Goal: Entertainment & Leisure: Browse casually

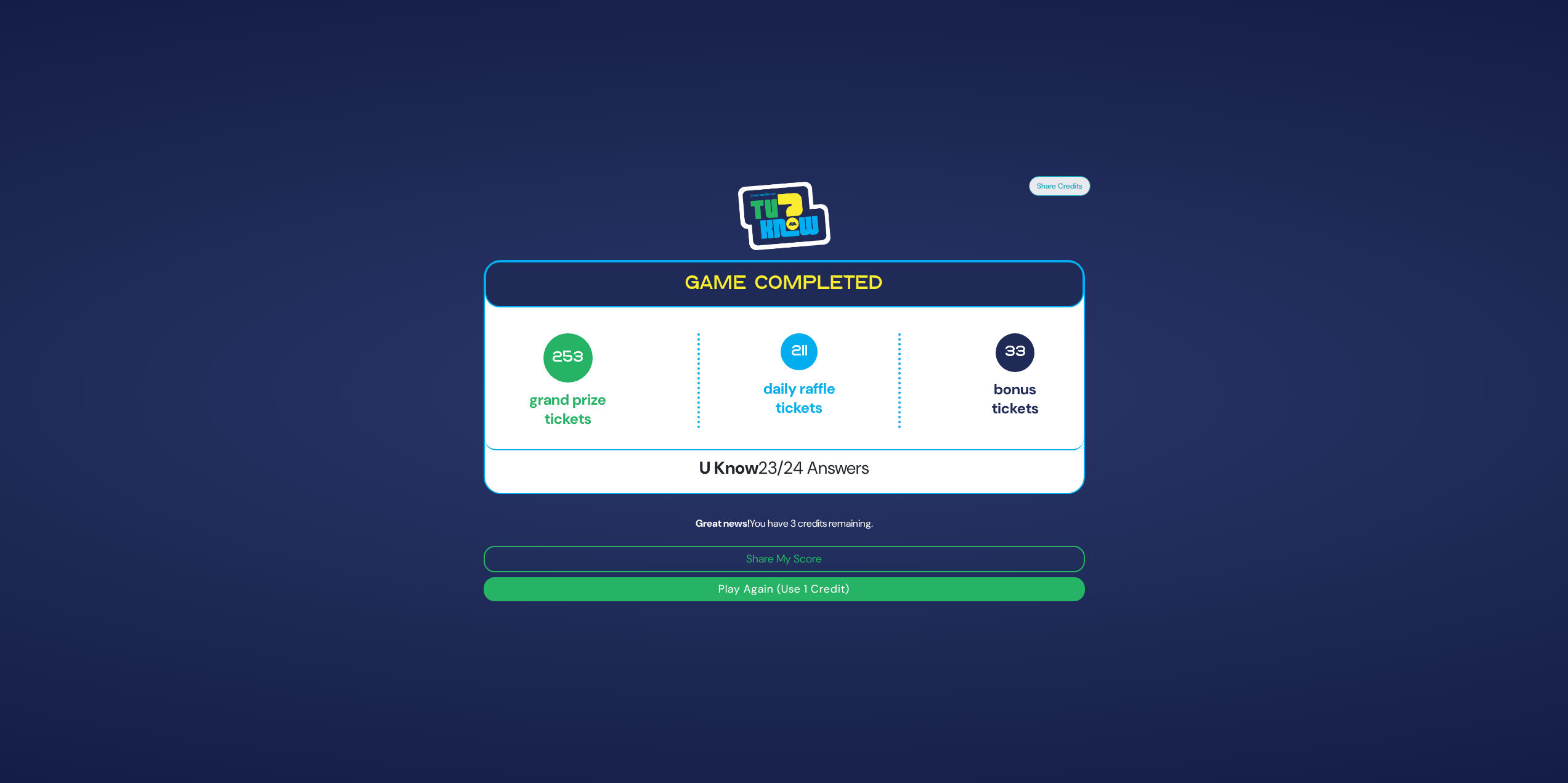
scroll to position [31, 0]
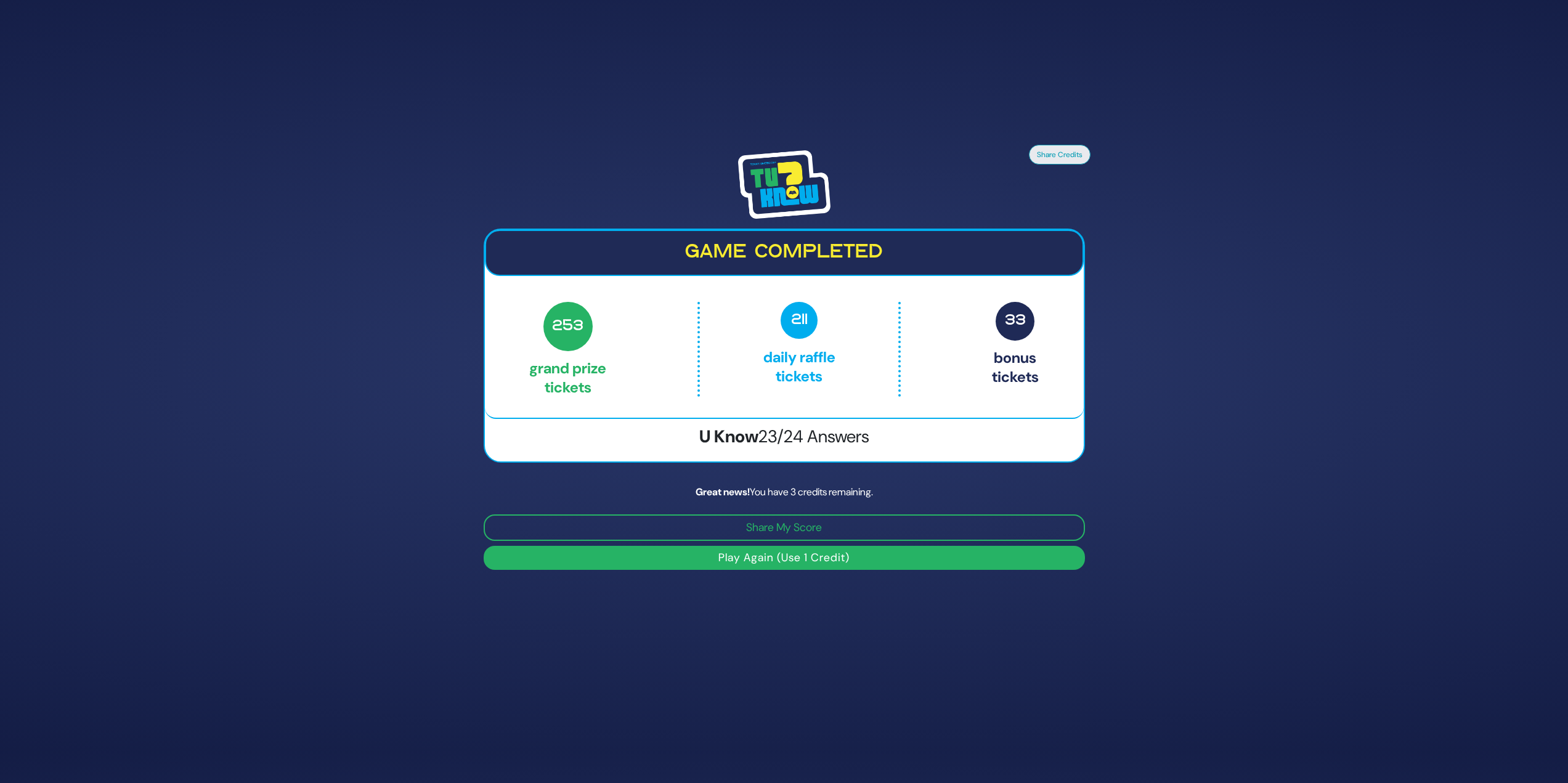
click at [597, 555] on button "Play Again (Use 1 Credit)" at bounding box center [785, 557] width 602 height 24
click at [572, 557] on button "Play Again (Use 1 Credit)" at bounding box center [785, 557] width 602 height 24
click at [585, 559] on button "Play Again (Use 1 Credit)" at bounding box center [785, 557] width 602 height 24
click at [588, 562] on button "Play Again (Use 1 Credit)" at bounding box center [785, 557] width 602 height 24
click at [718, 554] on button "Play Again (Use 1 Credit)" at bounding box center [785, 557] width 602 height 24
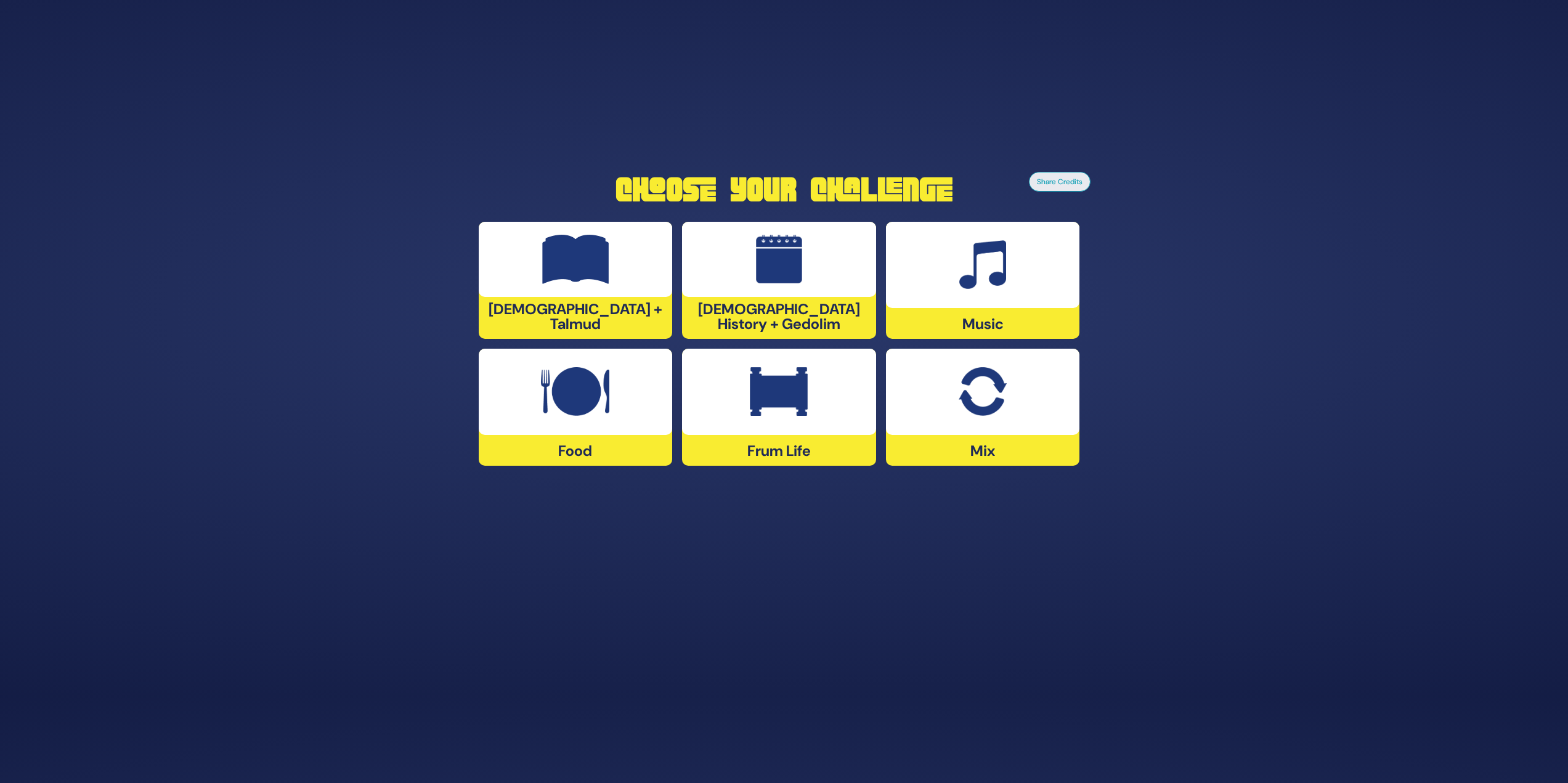
scroll to position [85, 0]
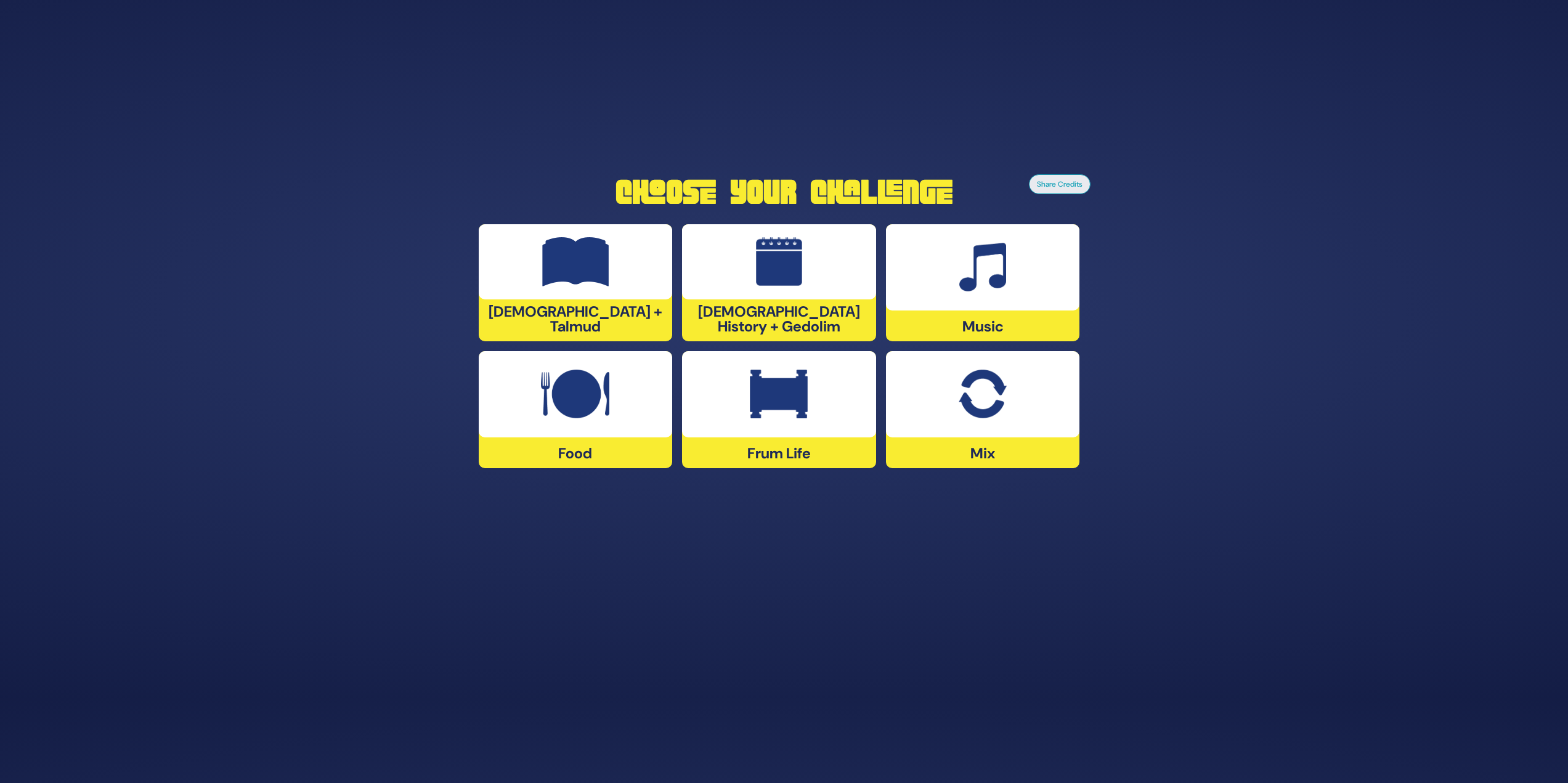
click at [596, 281] on img at bounding box center [576, 262] width 67 height 49
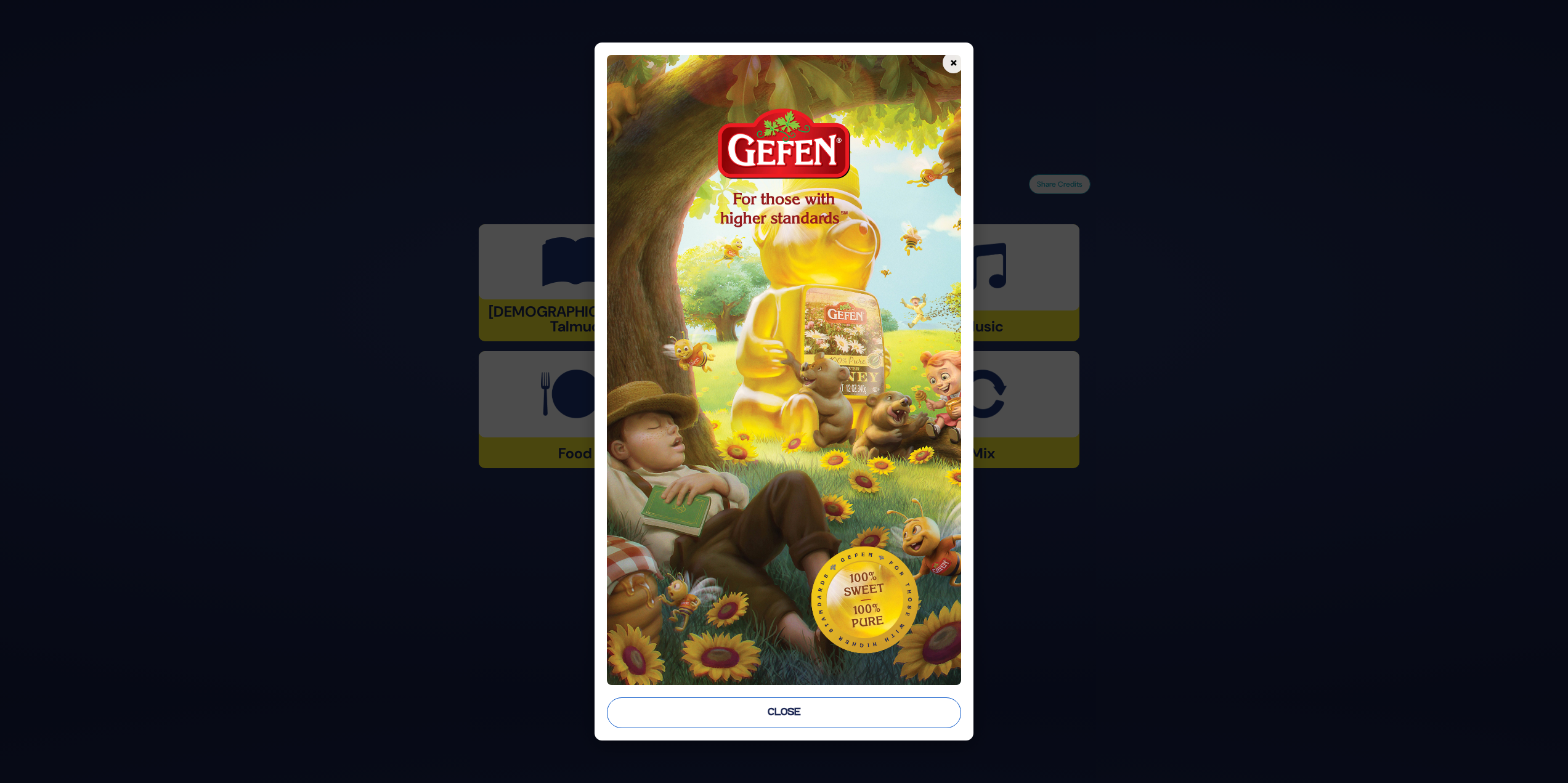
click at [795, 722] on button "Close" at bounding box center [785, 713] width 355 height 31
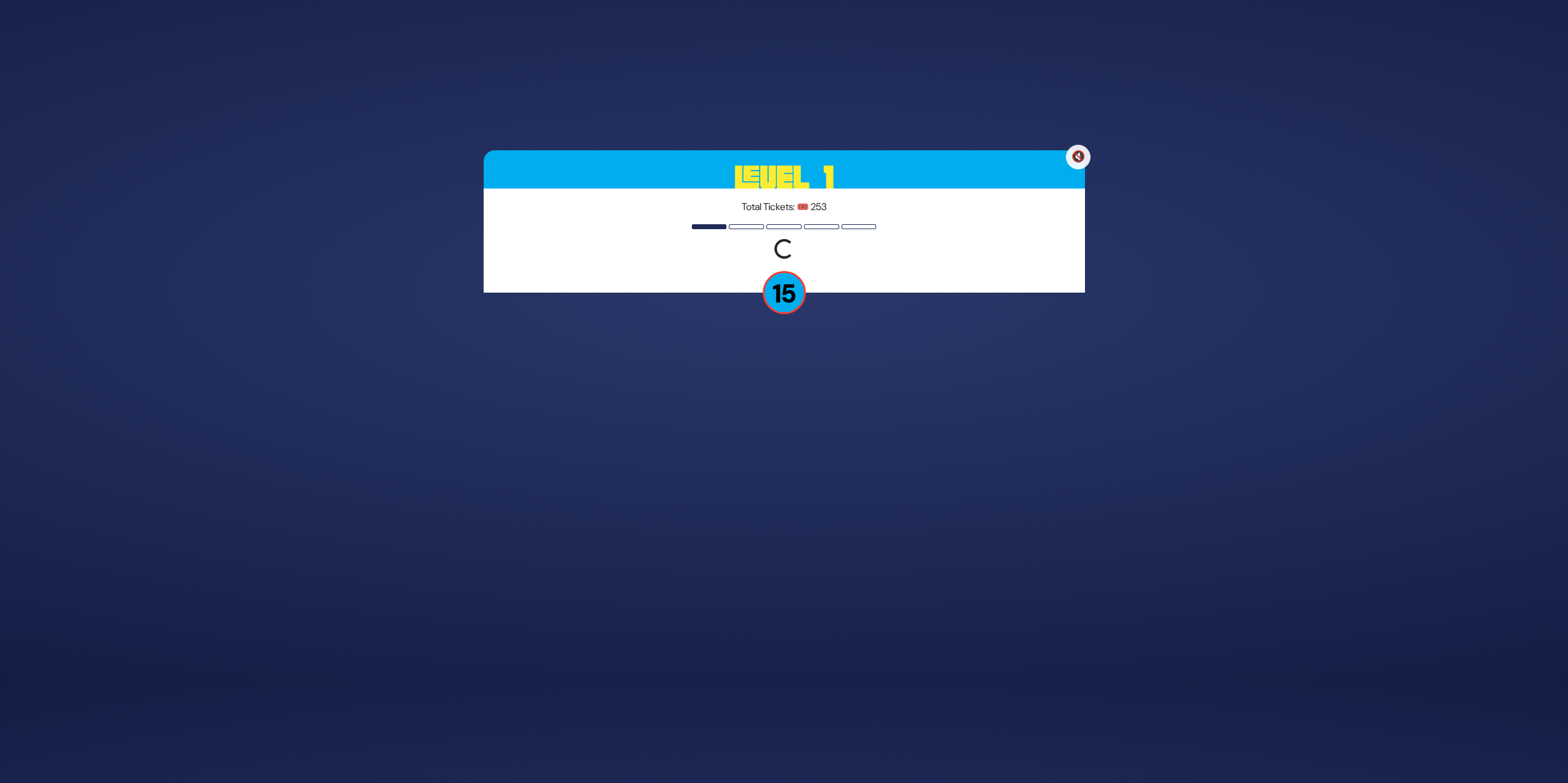
scroll to position [63, 0]
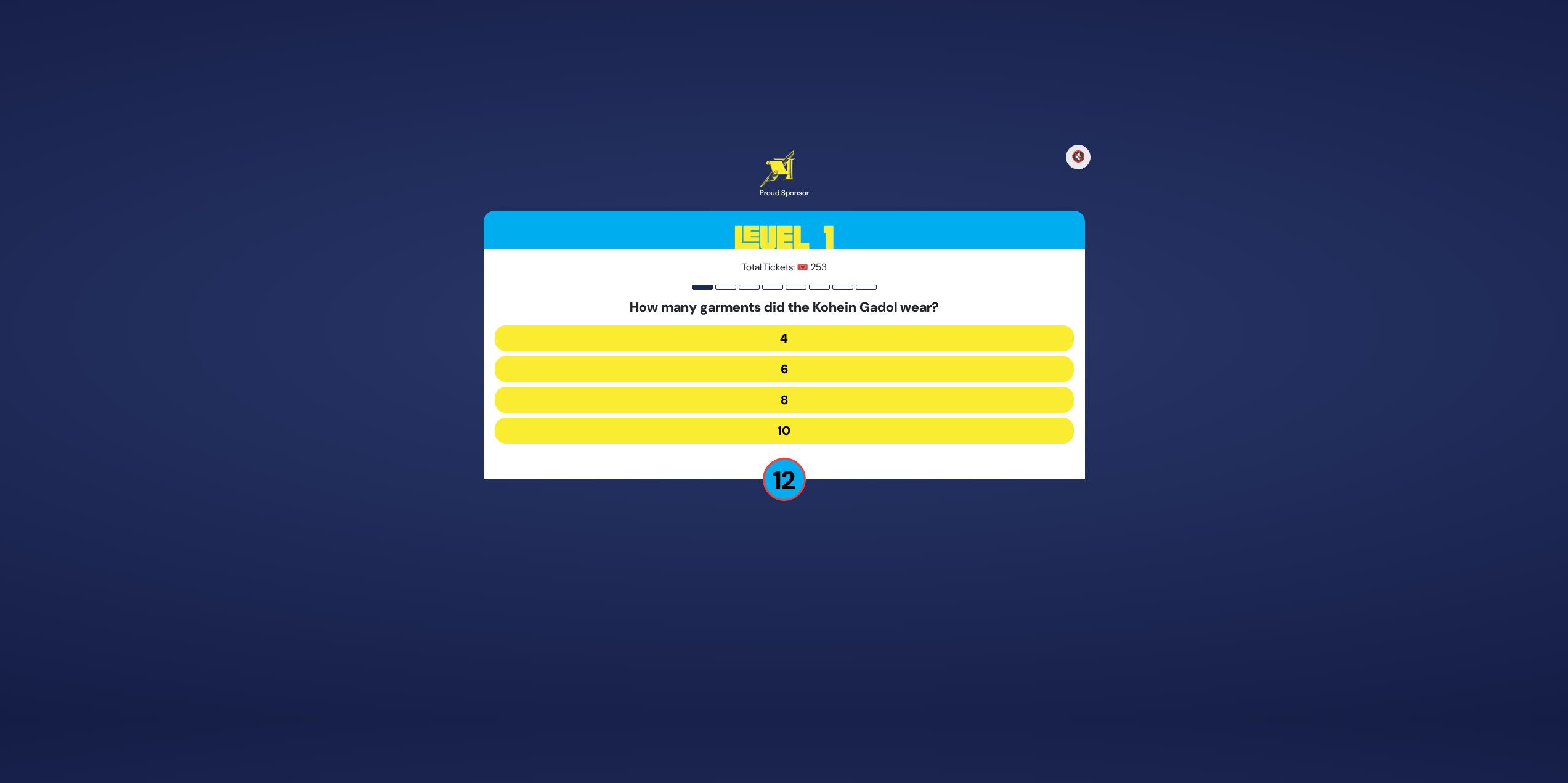
click at [746, 393] on button "8" at bounding box center [785, 400] width 579 height 26
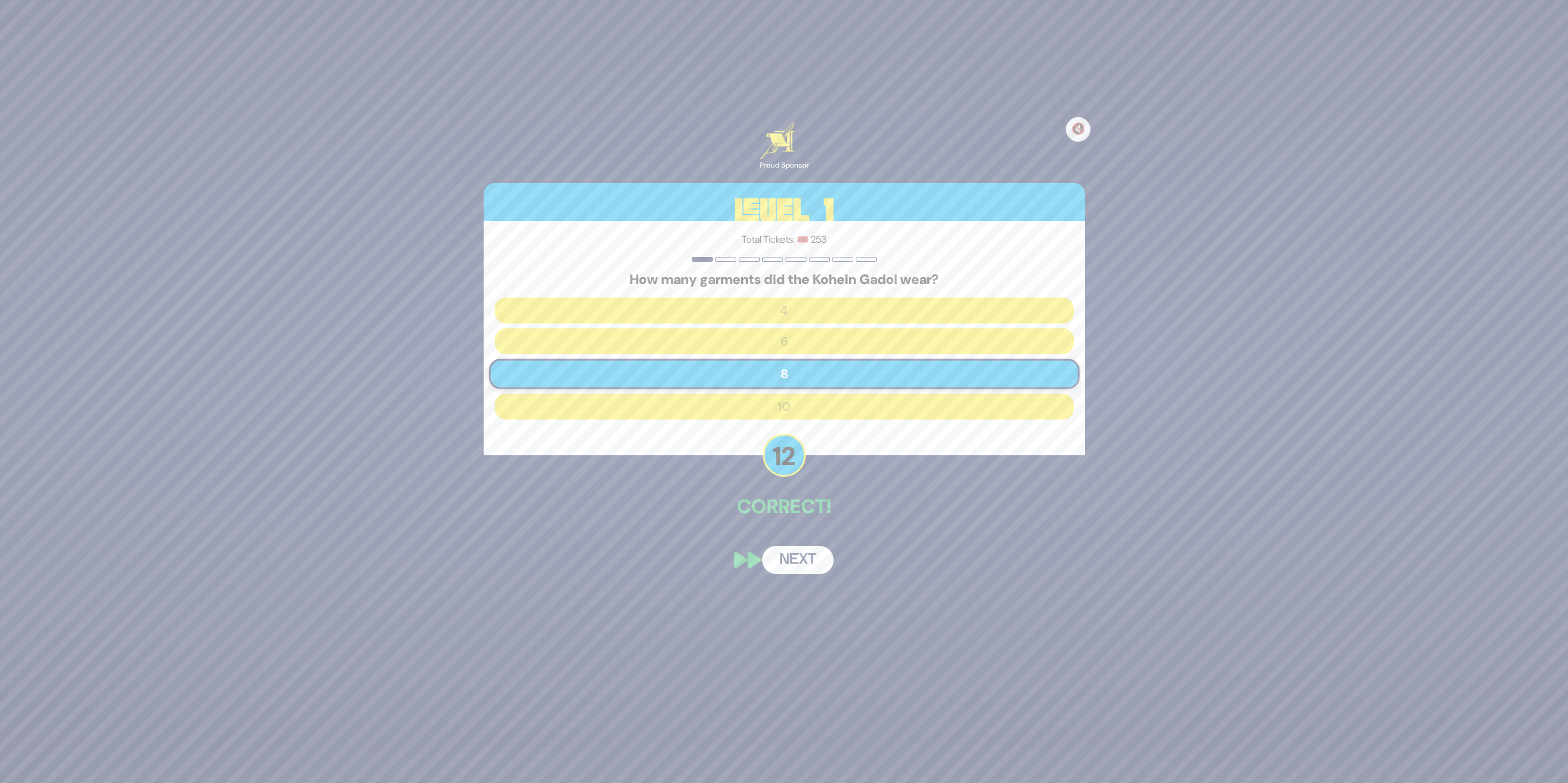
scroll to position [15, 0]
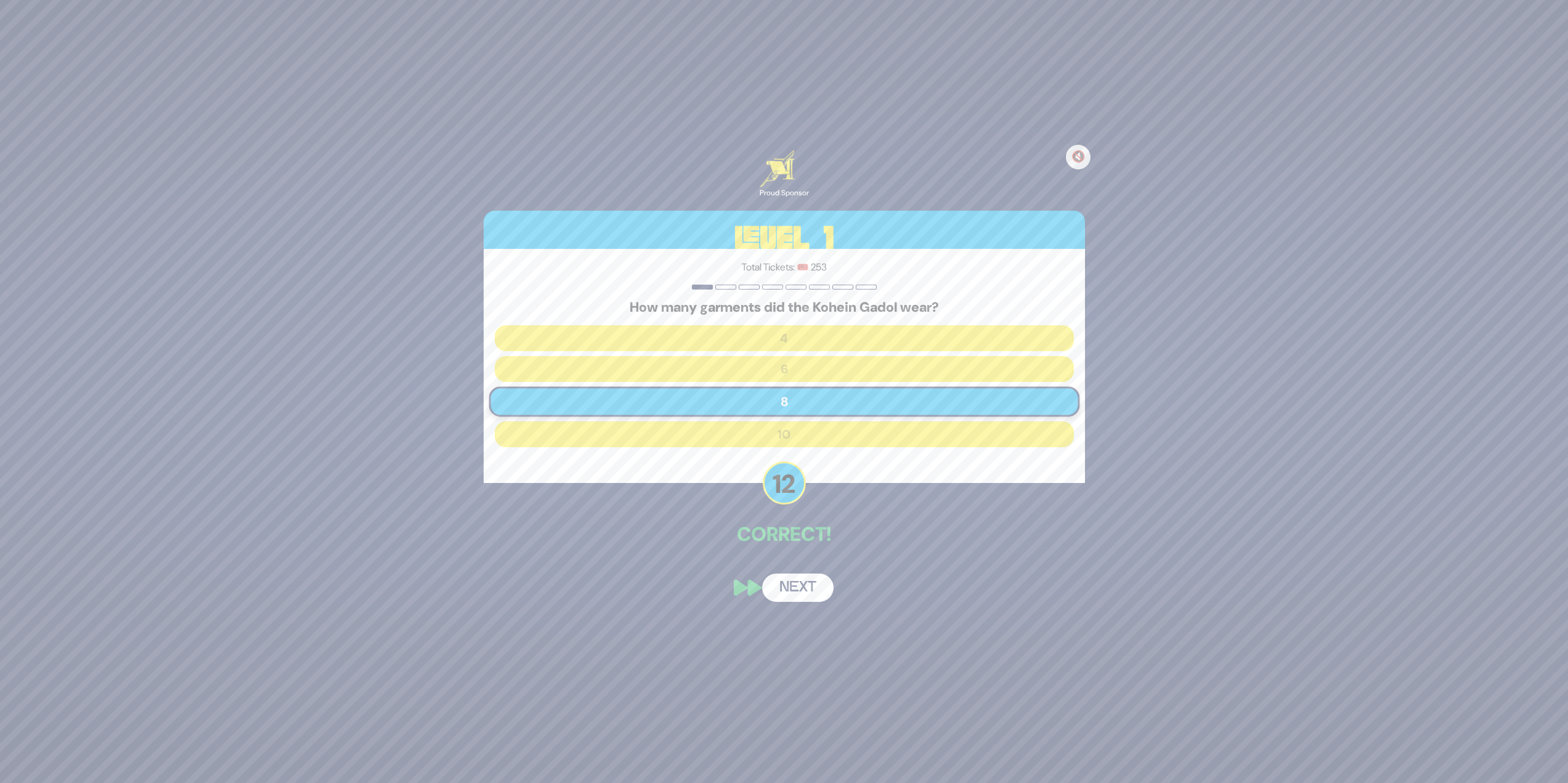
click at [774, 586] on button "Next" at bounding box center [798, 587] width 72 height 29
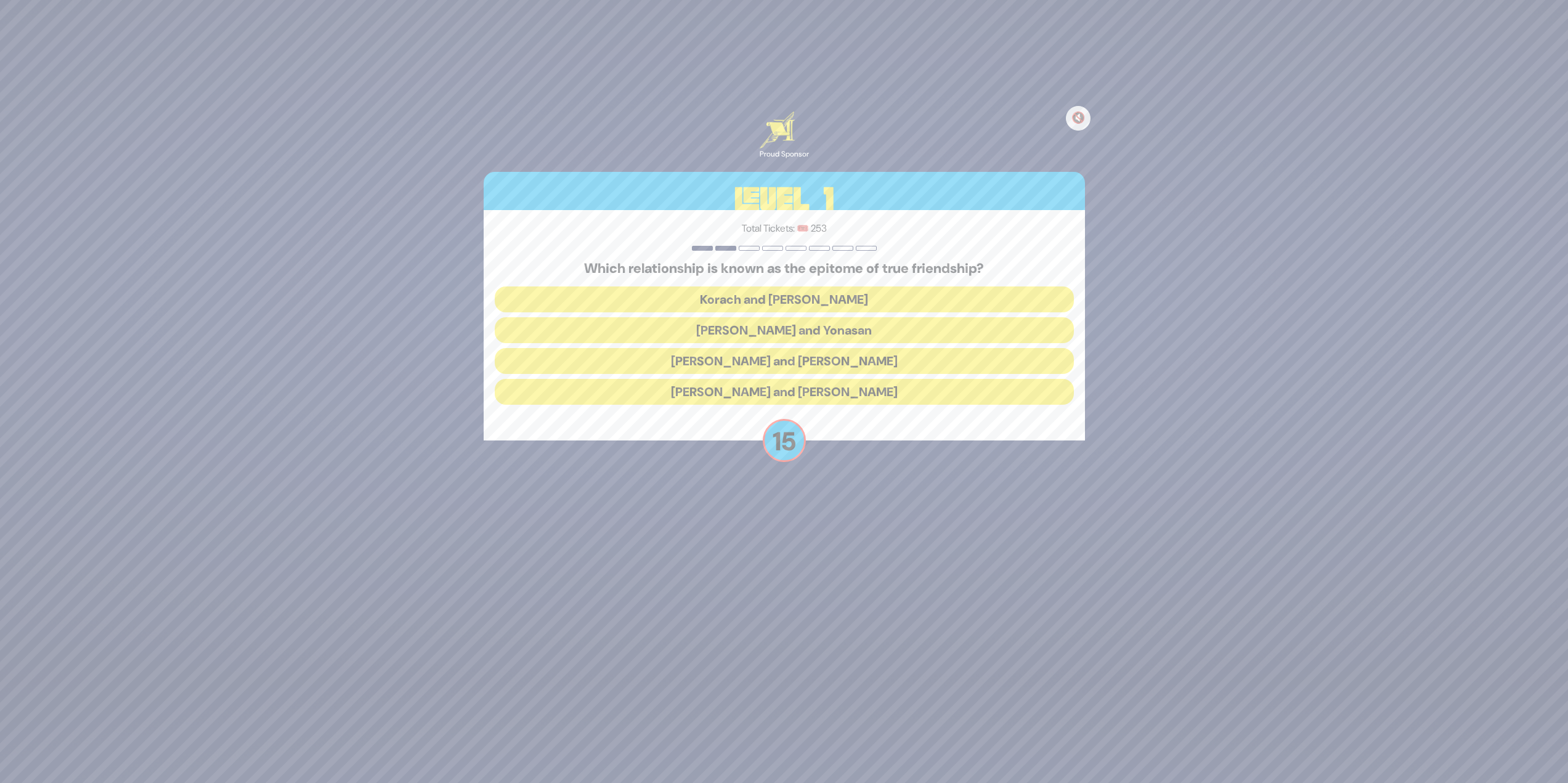
scroll to position [63, 0]
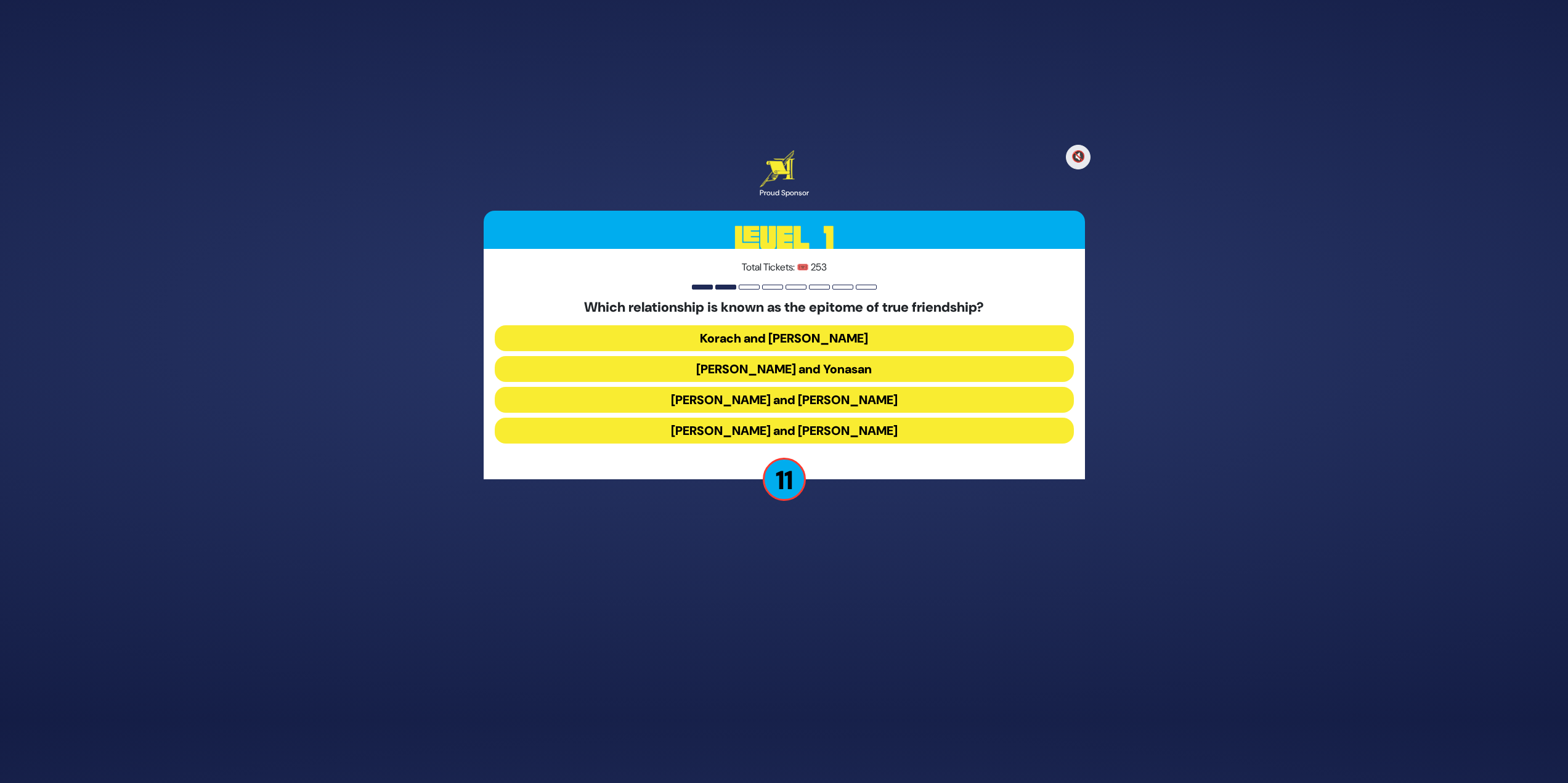
click at [713, 373] on button "Dovid and Yonasan" at bounding box center [785, 368] width 579 height 26
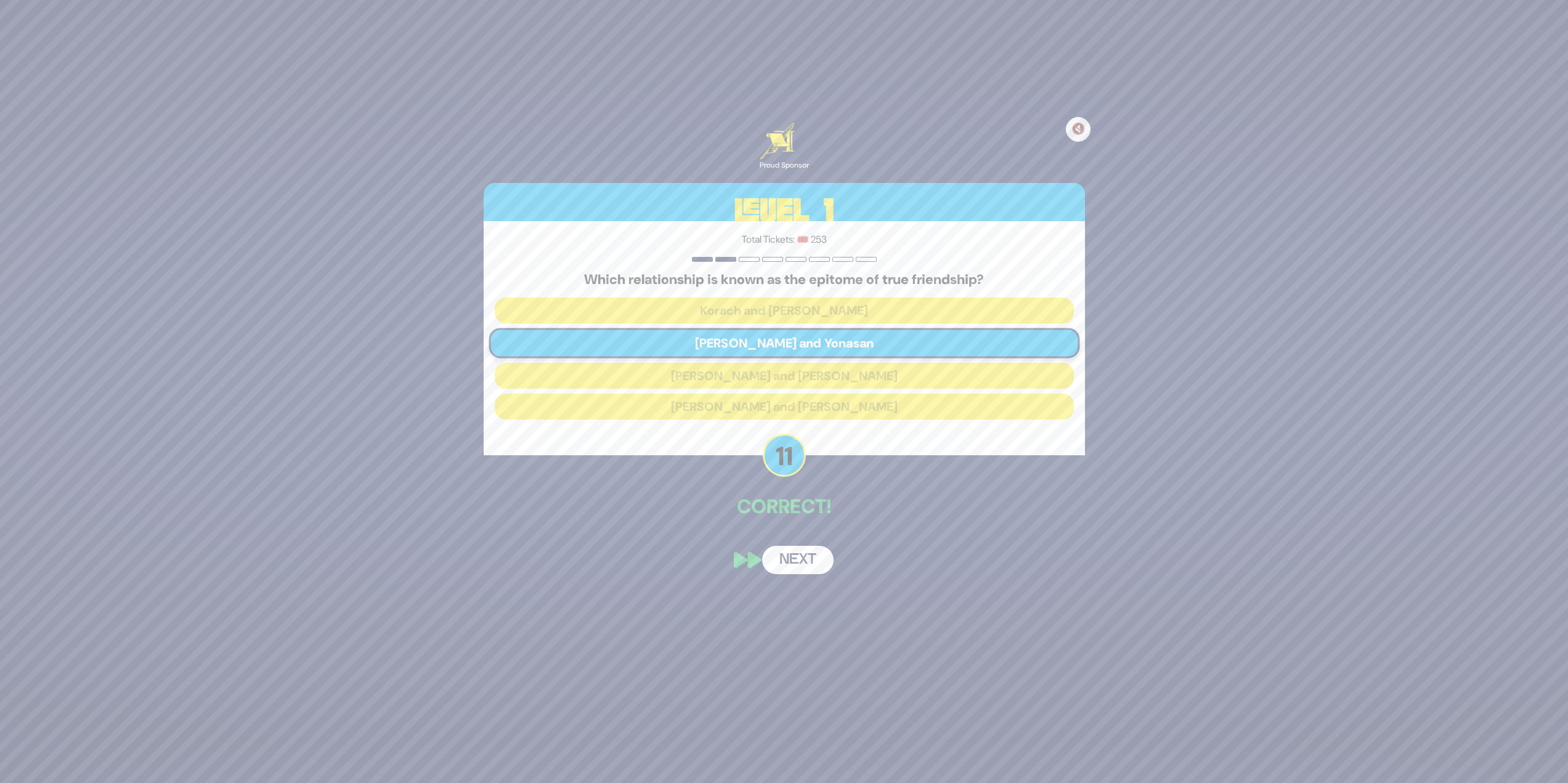
scroll to position [15, 0]
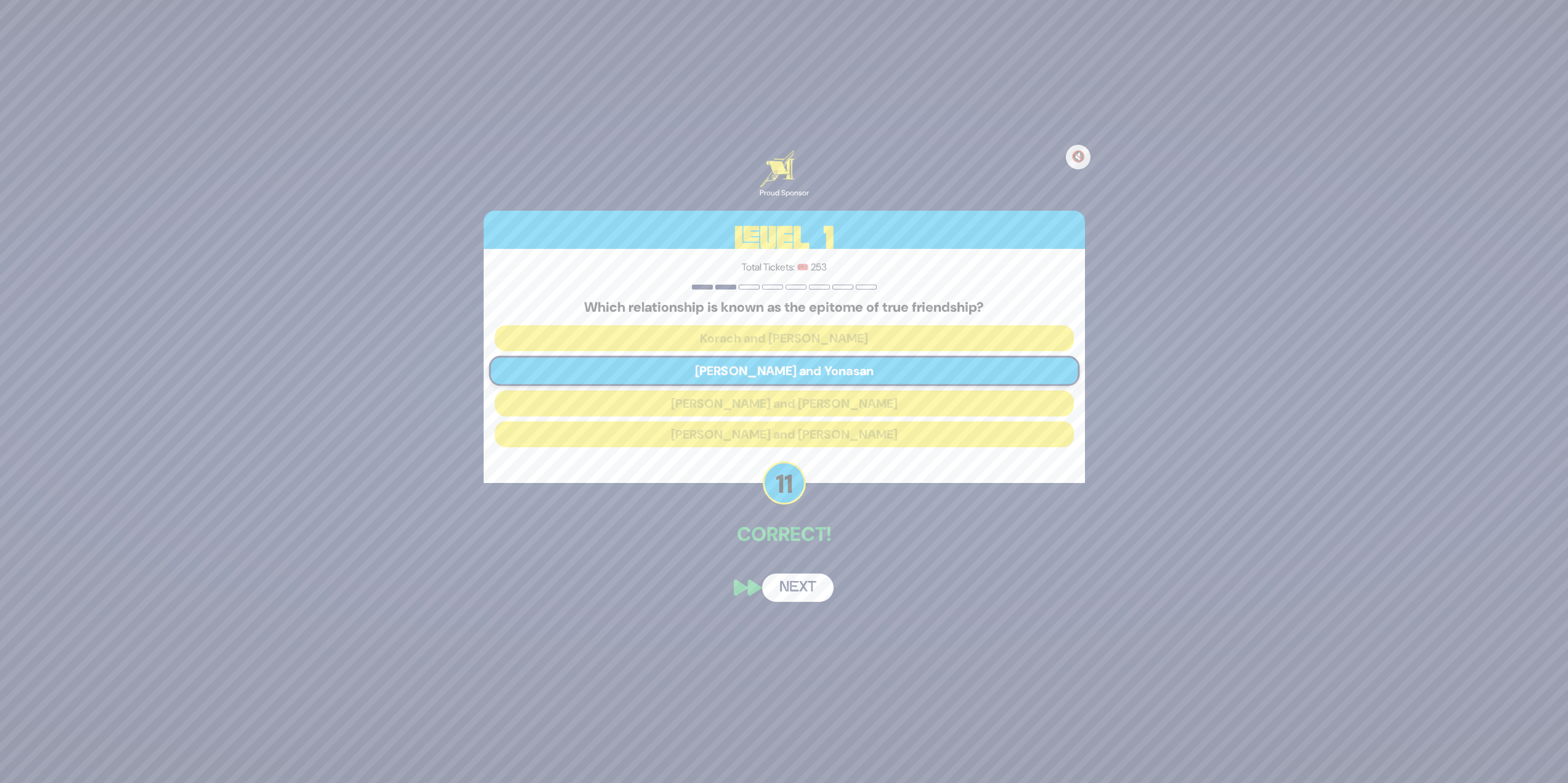
click at [787, 580] on button "Next" at bounding box center [798, 587] width 72 height 29
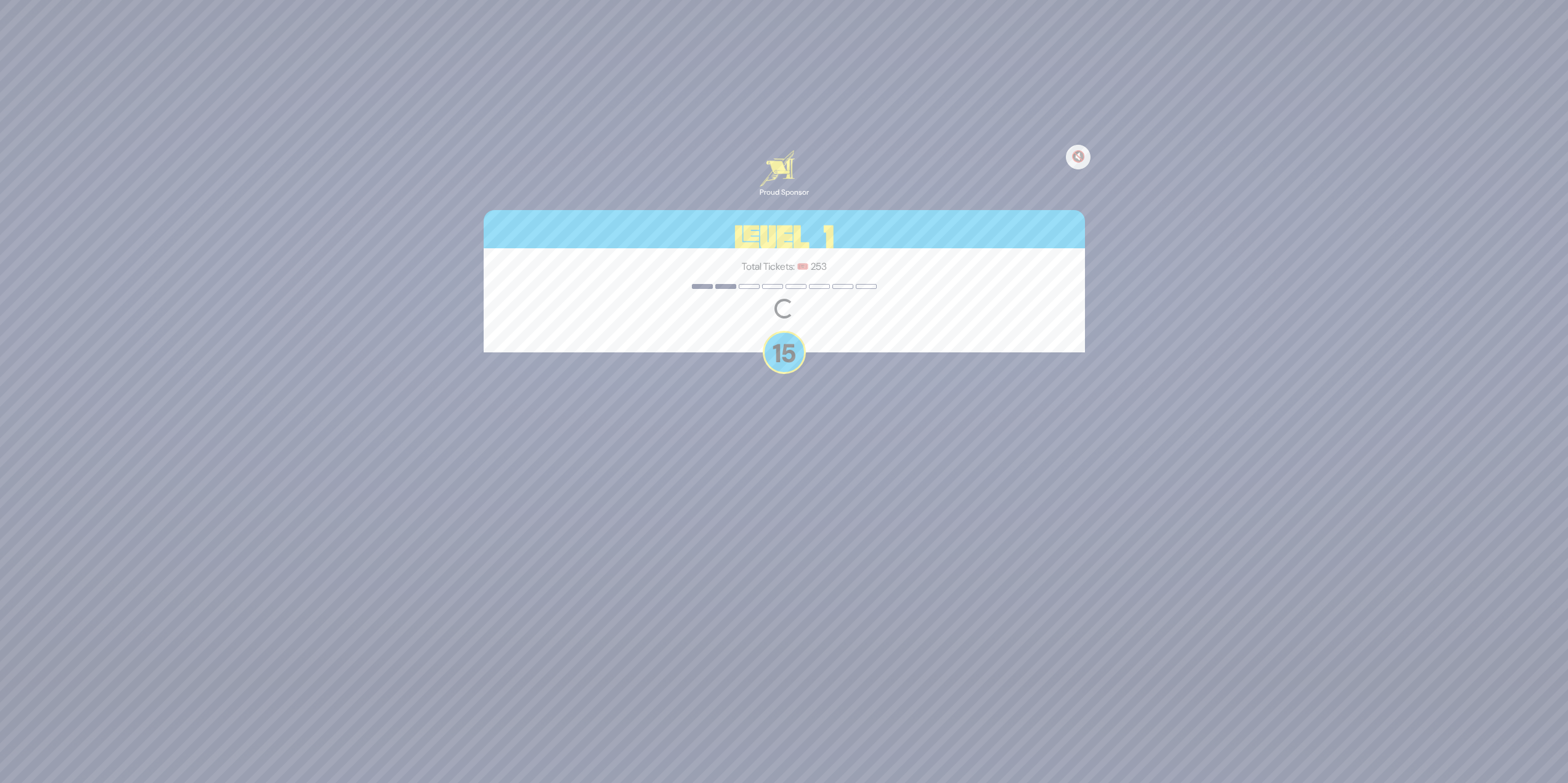
scroll to position [63, 0]
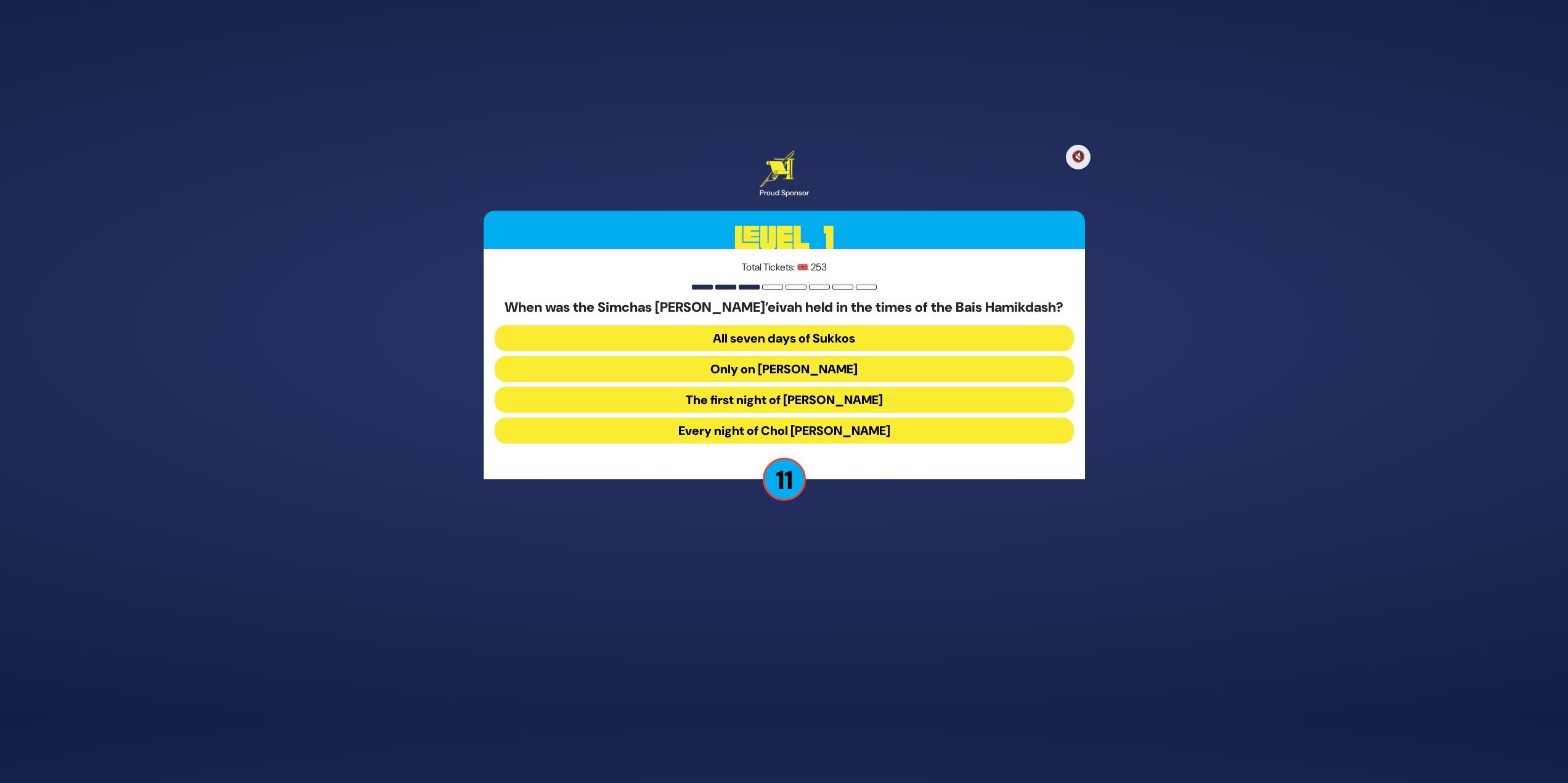
click at [801, 424] on button "Every night of Chol Hamoed Sukkos" at bounding box center [785, 430] width 579 height 26
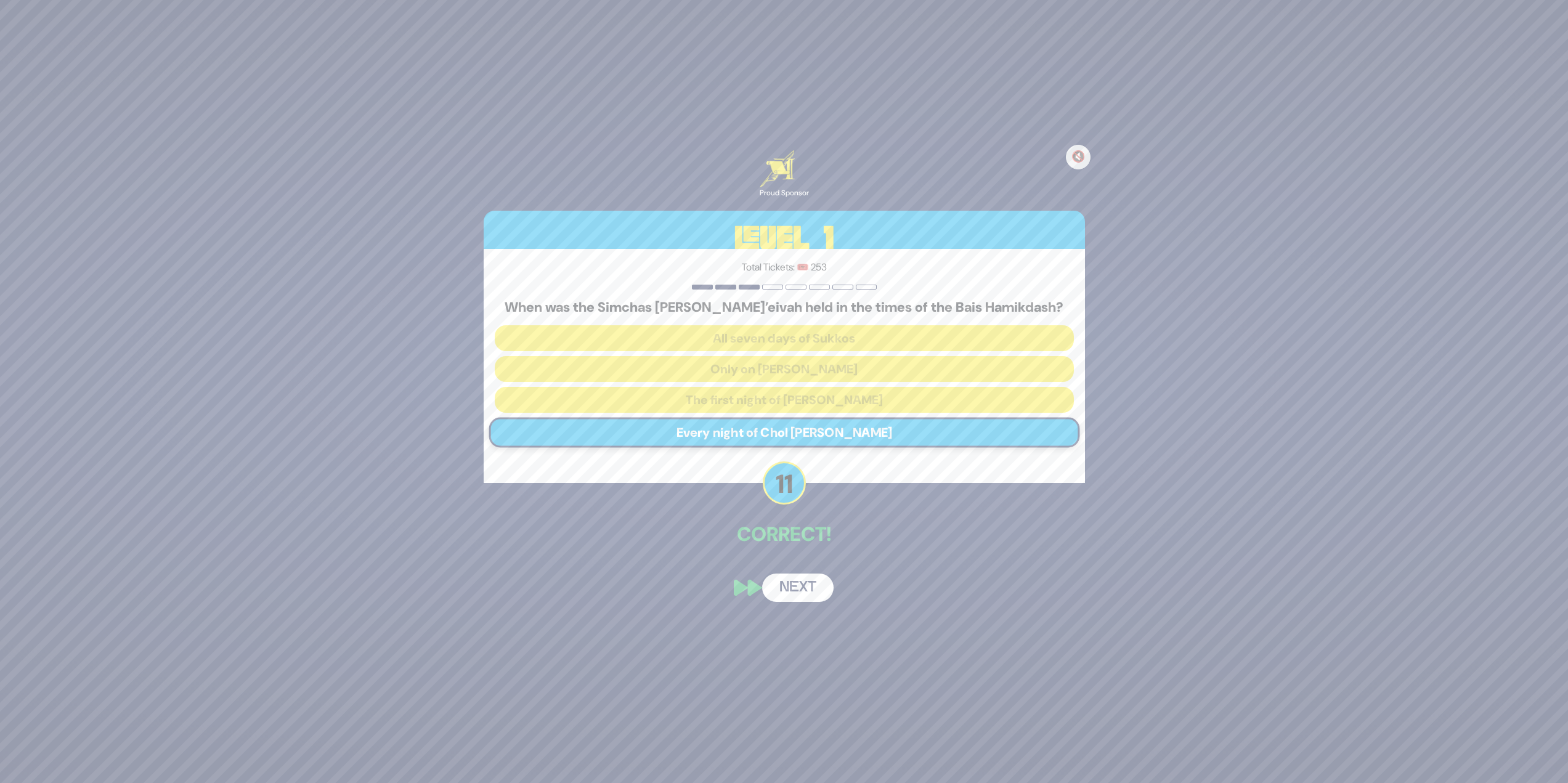
click at [811, 589] on button "Next" at bounding box center [798, 587] width 72 height 29
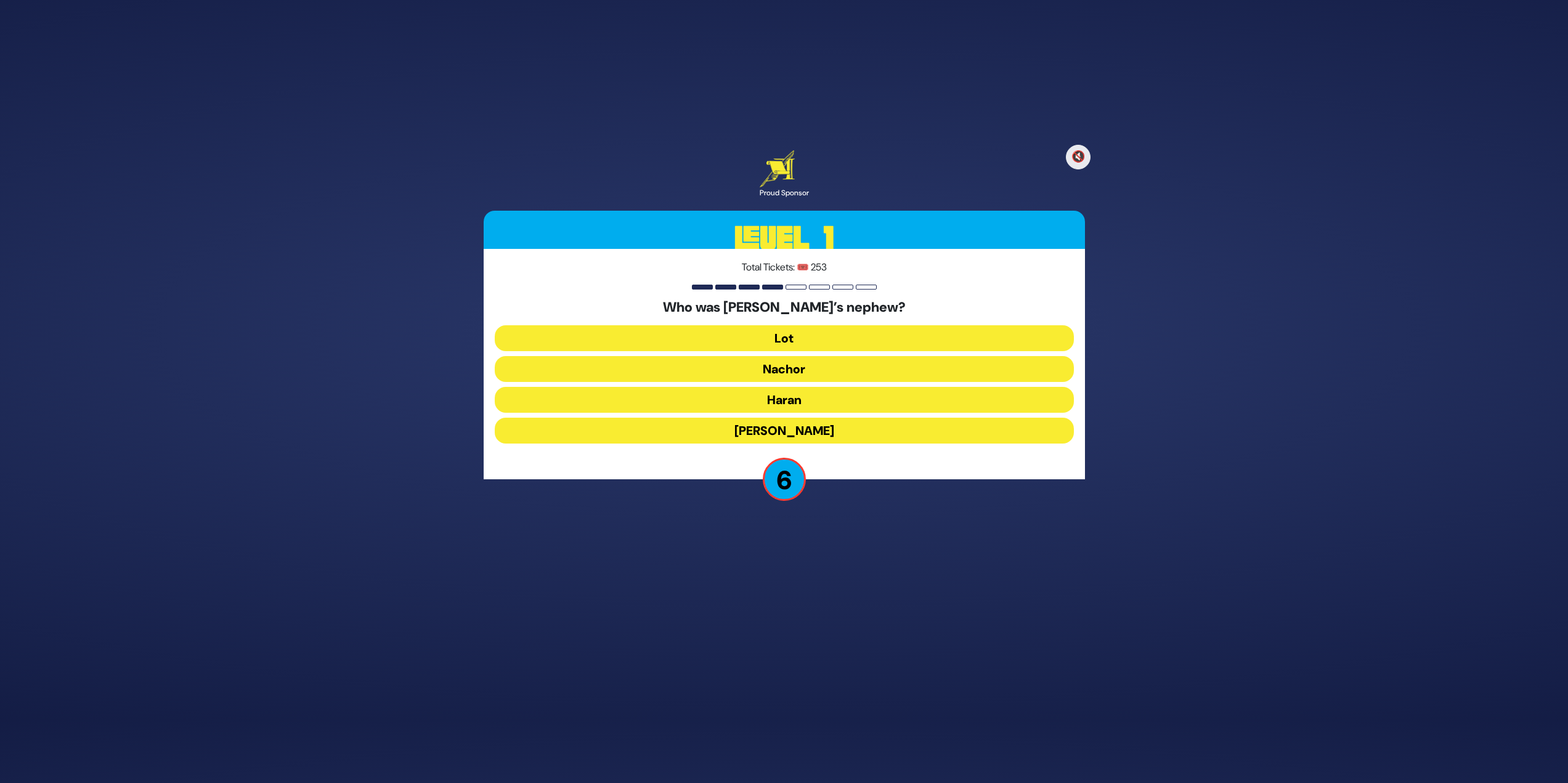
click at [857, 331] on button "Lot" at bounding box center [785, 338] width 579 height 26
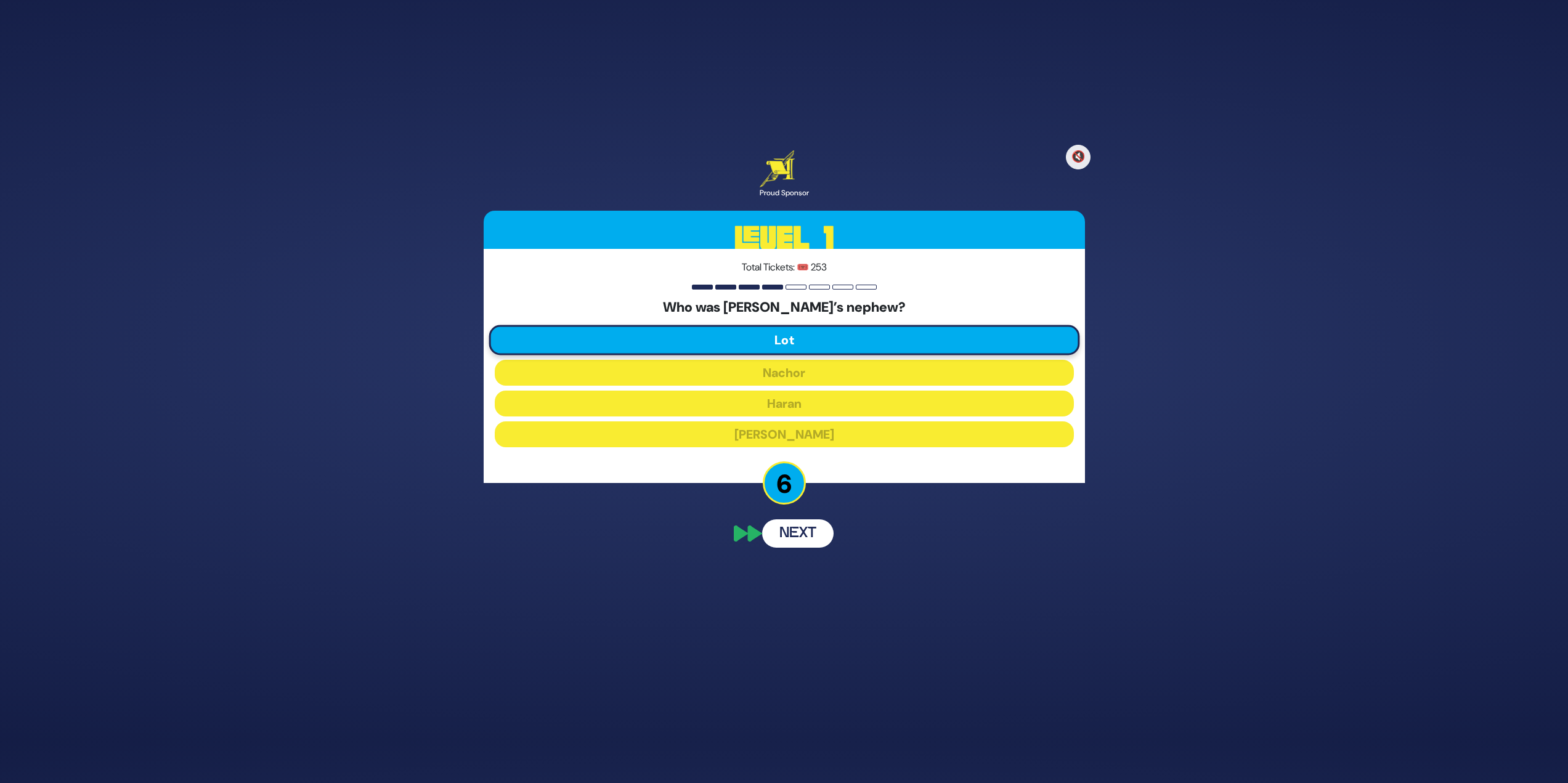
scroll to position [15, 0]
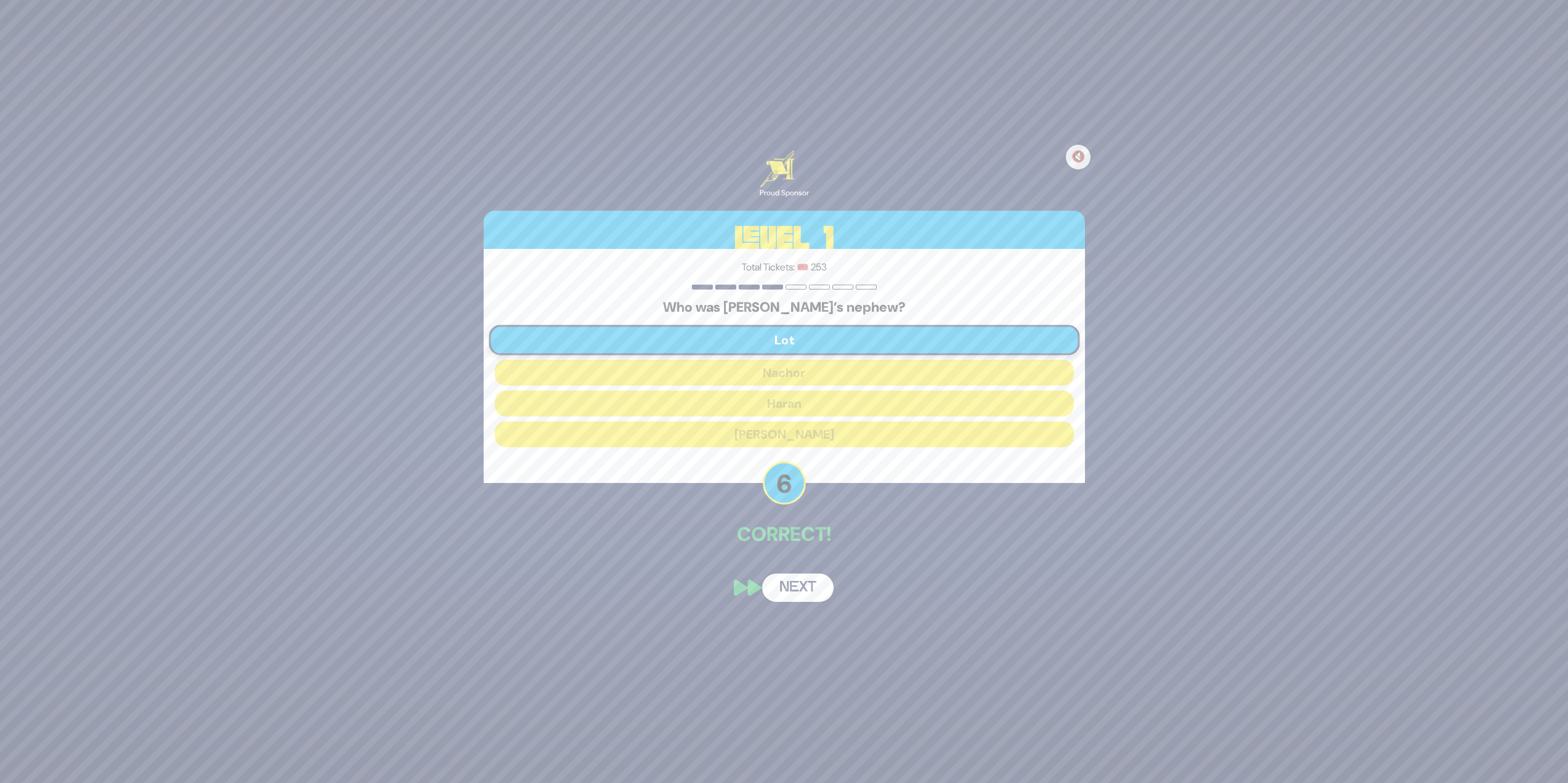
click at [813, 592] on button "Next" at bounding box center [798, 587] width 72 height 29
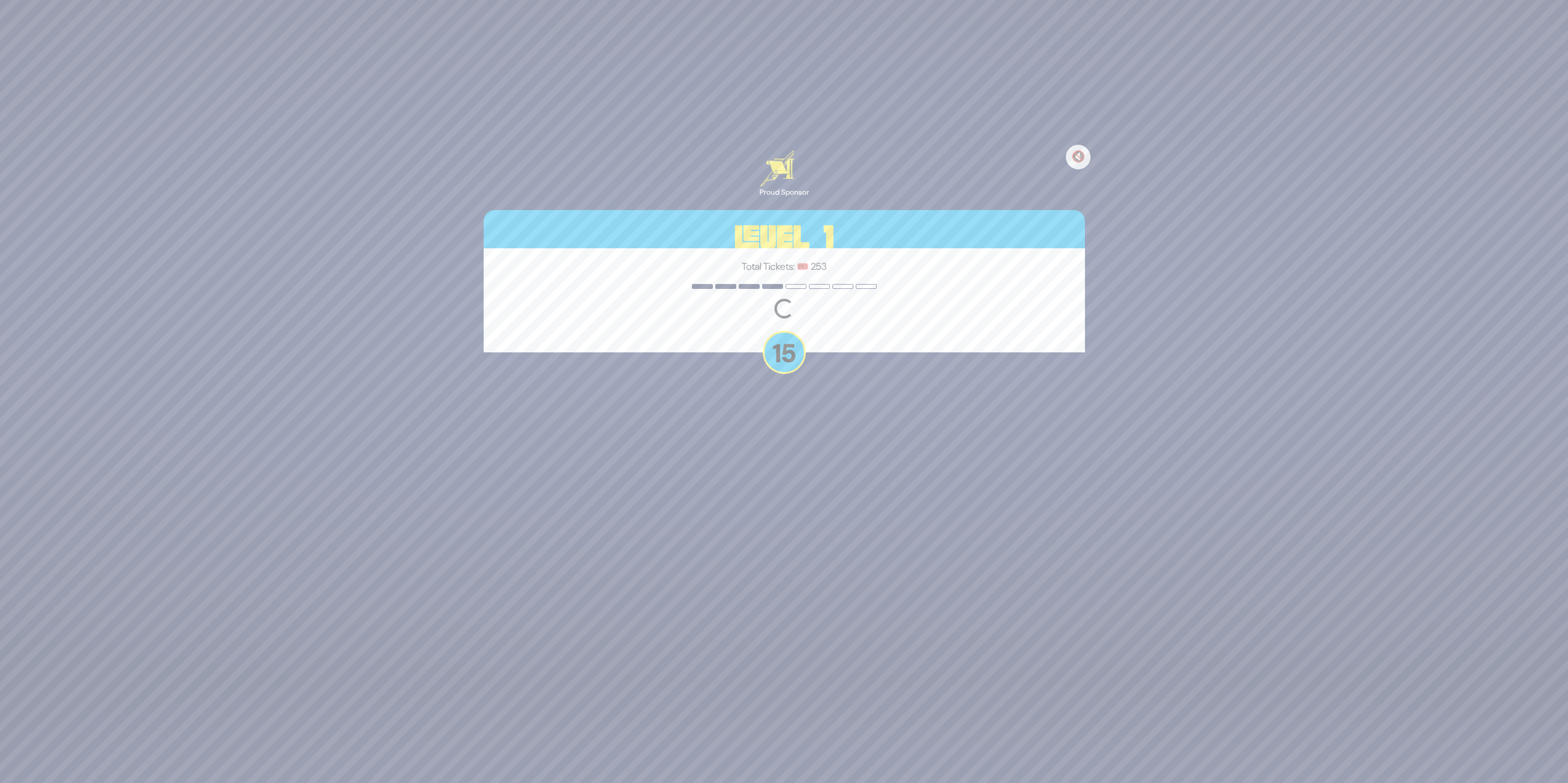
scroll to position [63, 0]
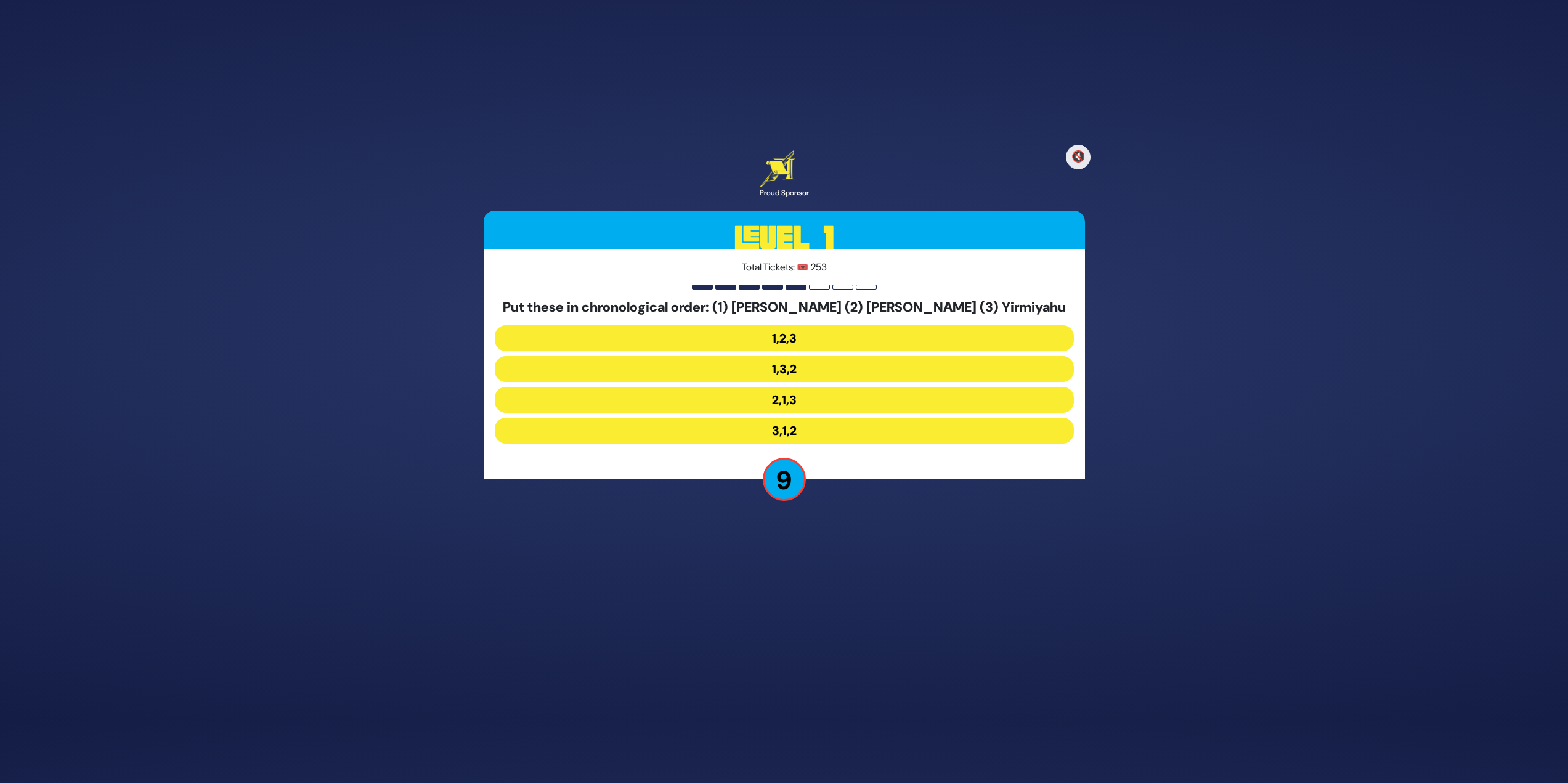
click at [827, 400] on button "2,1,3" at bounding box center [785, 400] width 579 height 26
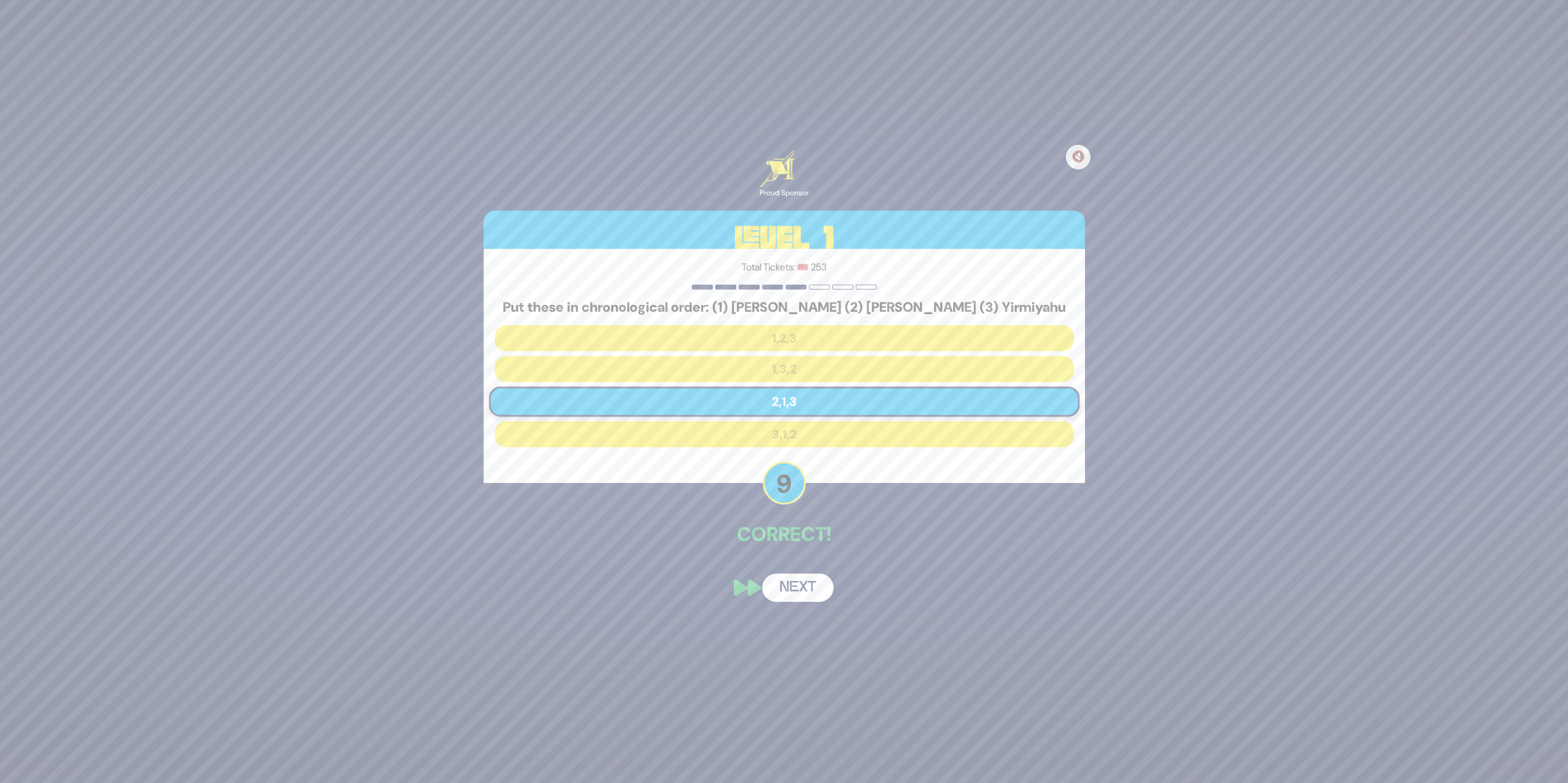
click at [789, 599] on button "Next" at bounding box center [798, 587] width 72 height 29
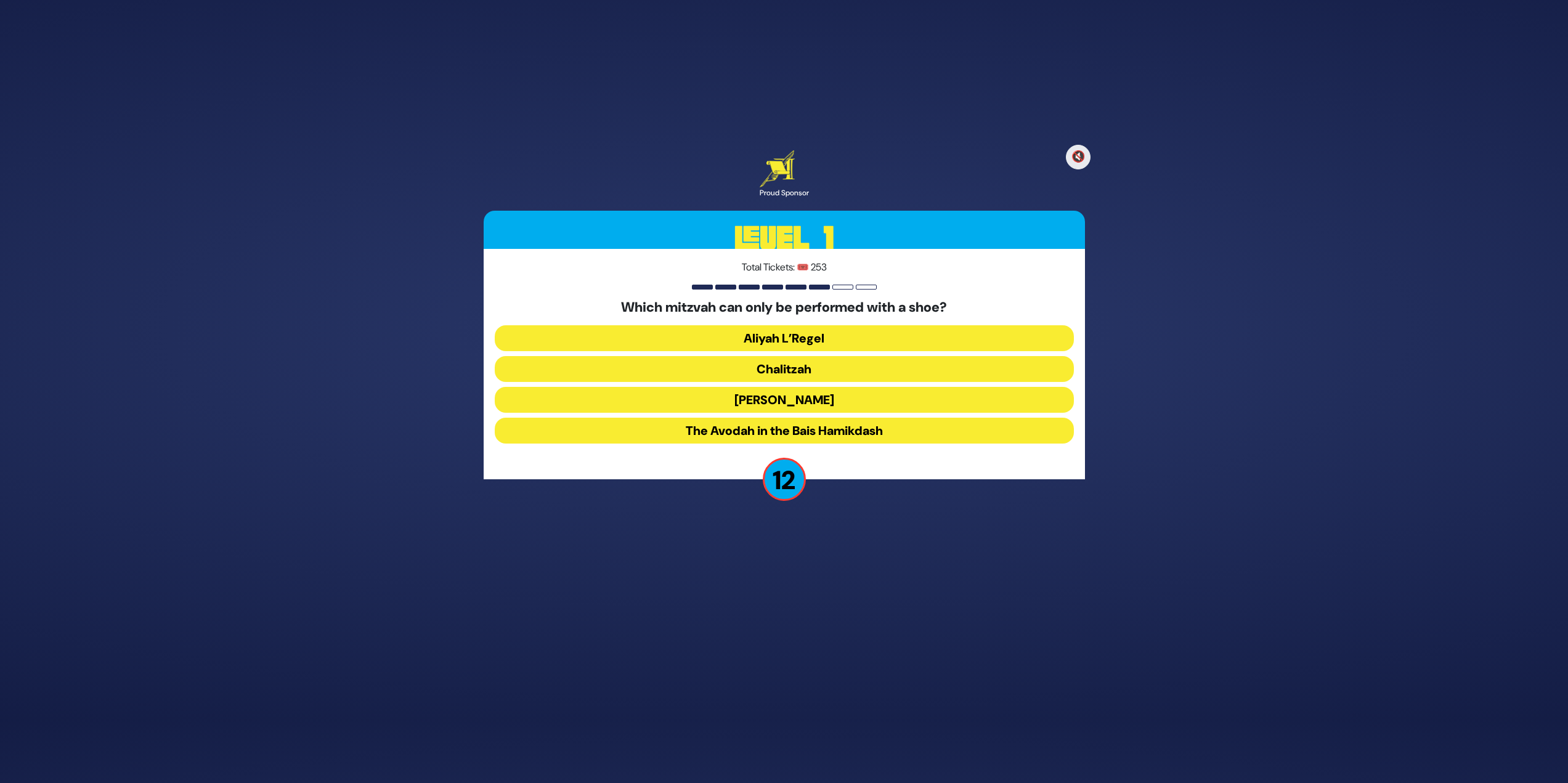
click at [868, 369] on button "Chalitzah" at bounding box center [785, 368] width 579 height 26
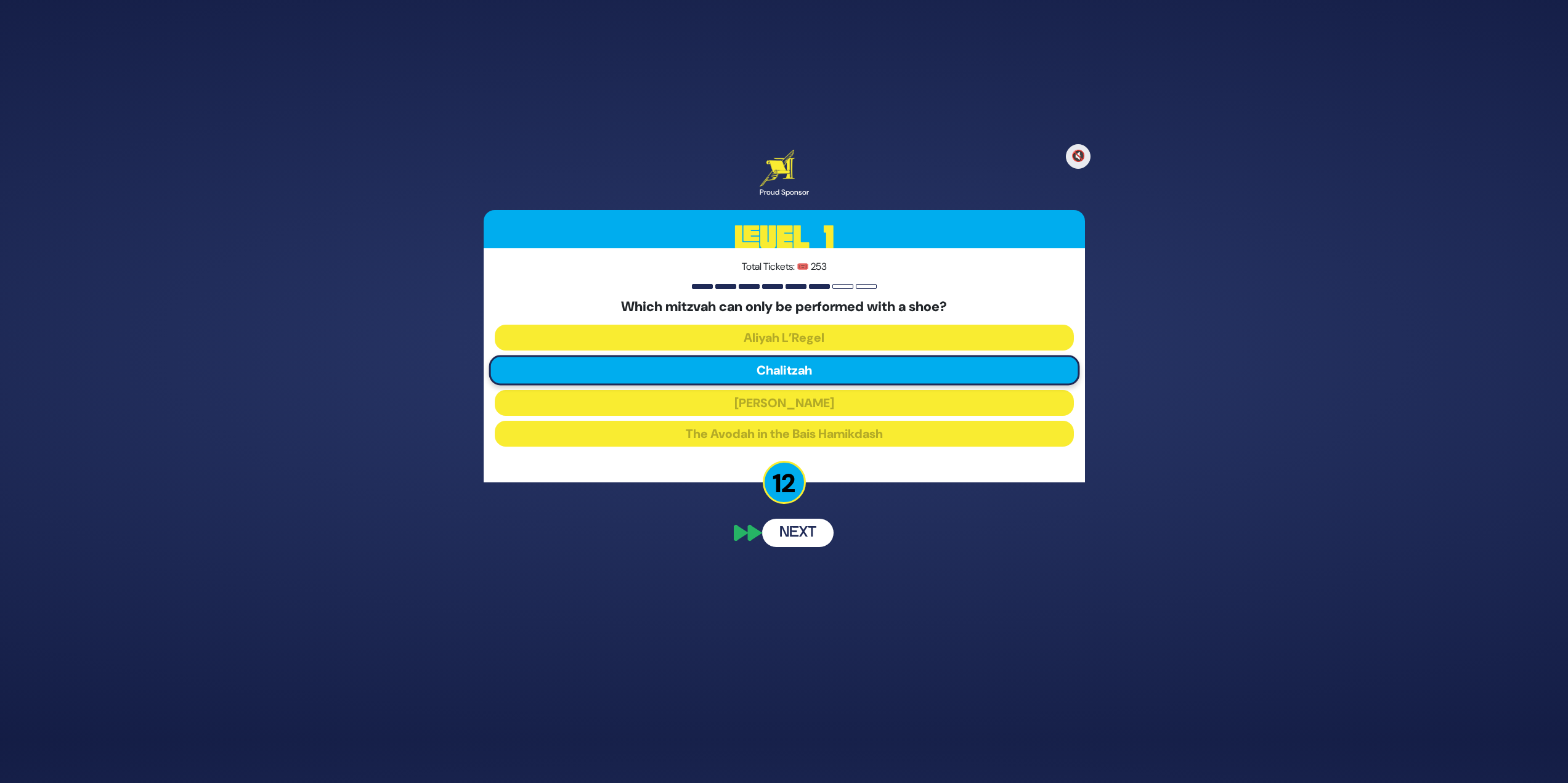
scroll to position [15, 0]
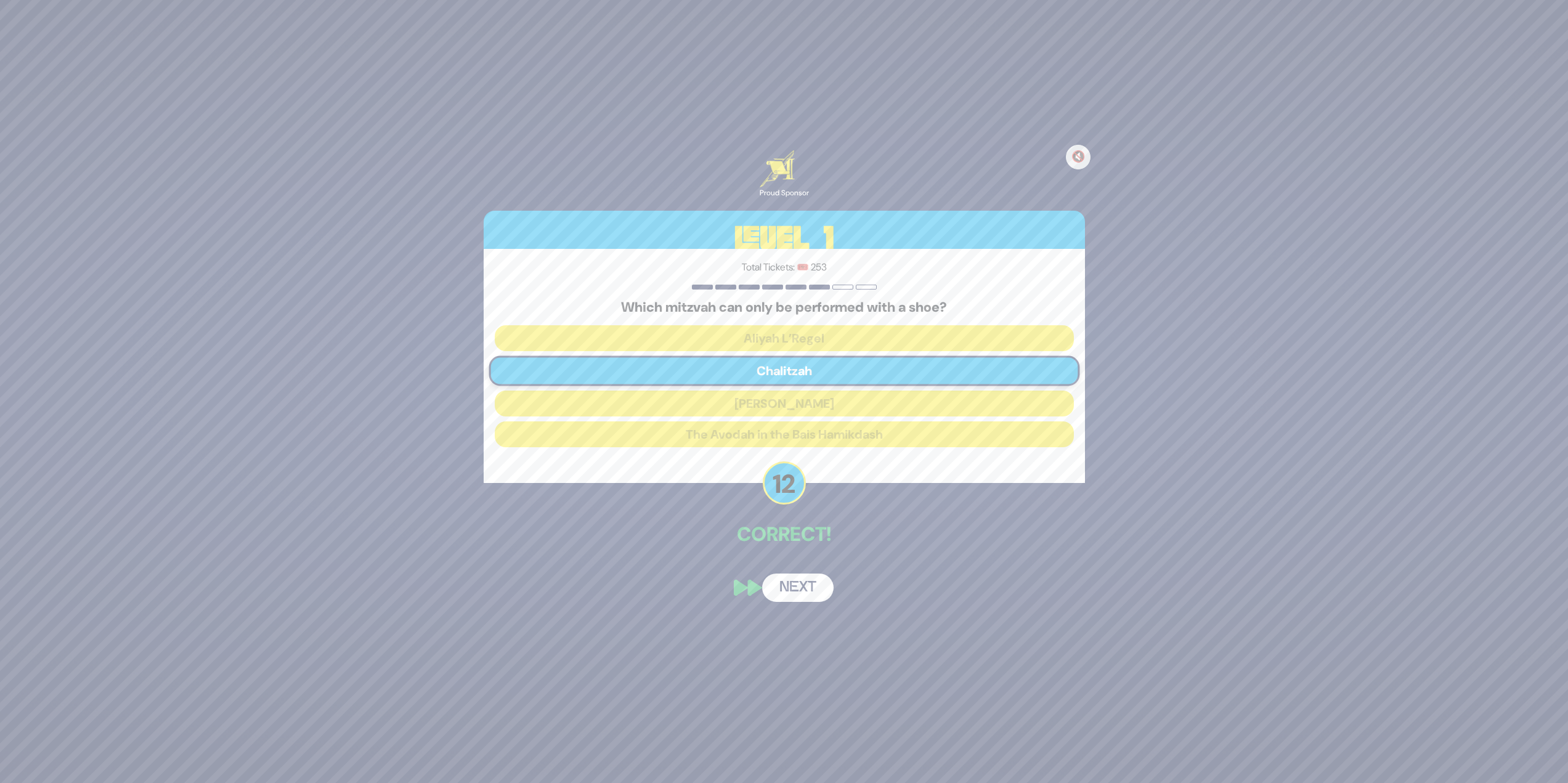
click at [787, 591] on button "Next" at bounding box center [798, 587] width 72 height 29
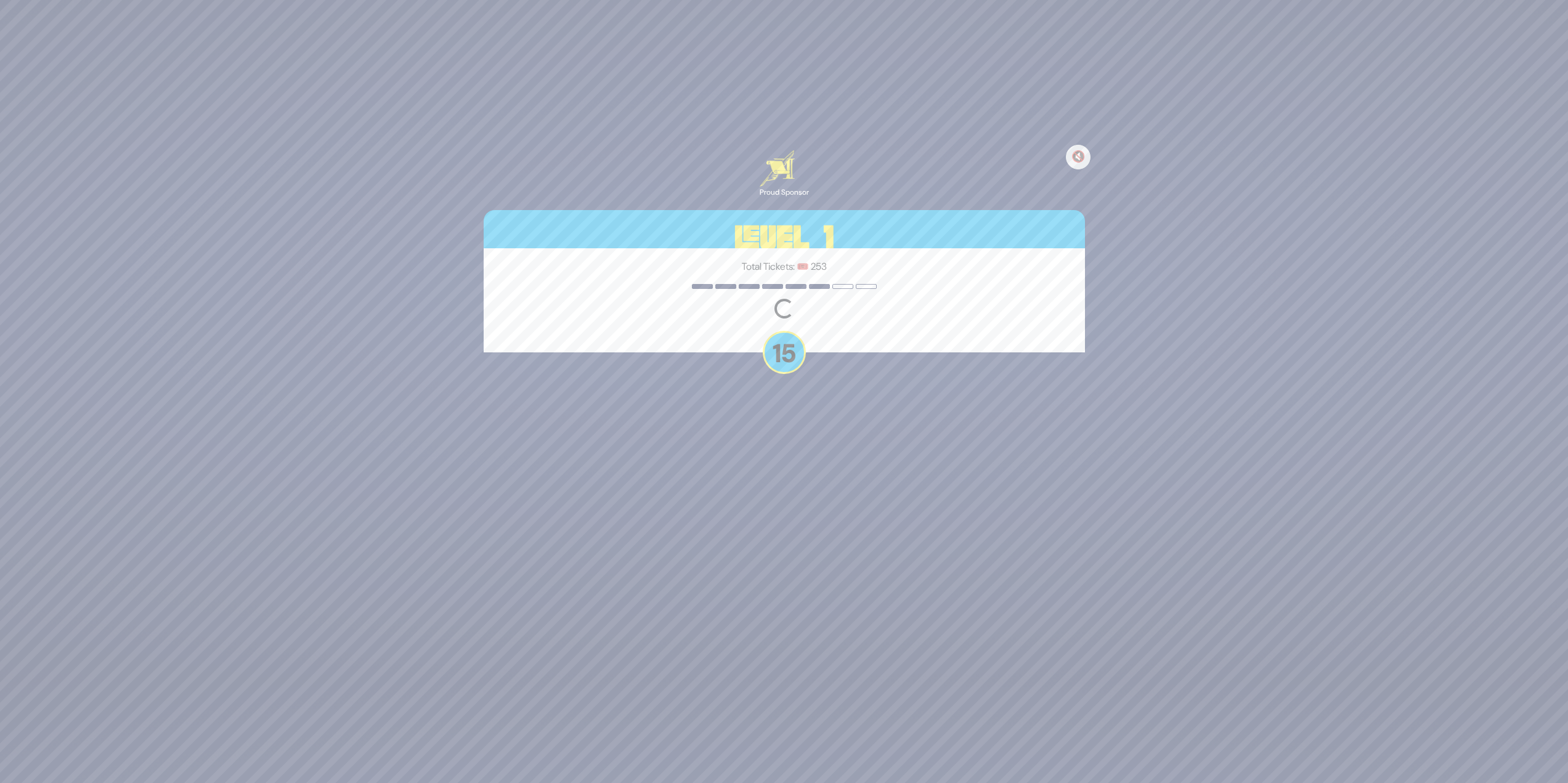
scroll to position [63, 0]
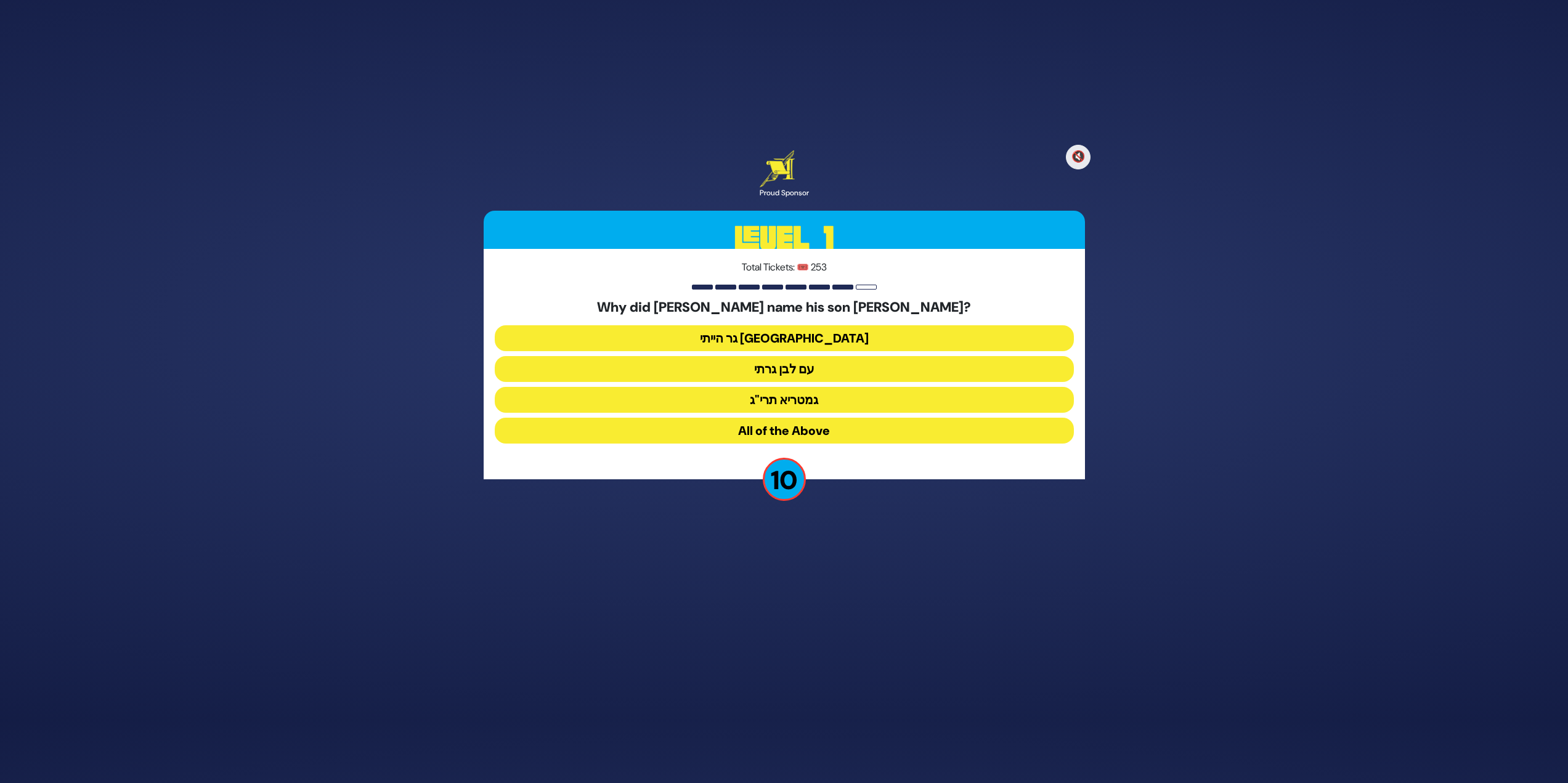
click at [868, 331] on button "גר הייתי בארץ נכריה" at bounding box center [785, 338] width 579 height 26
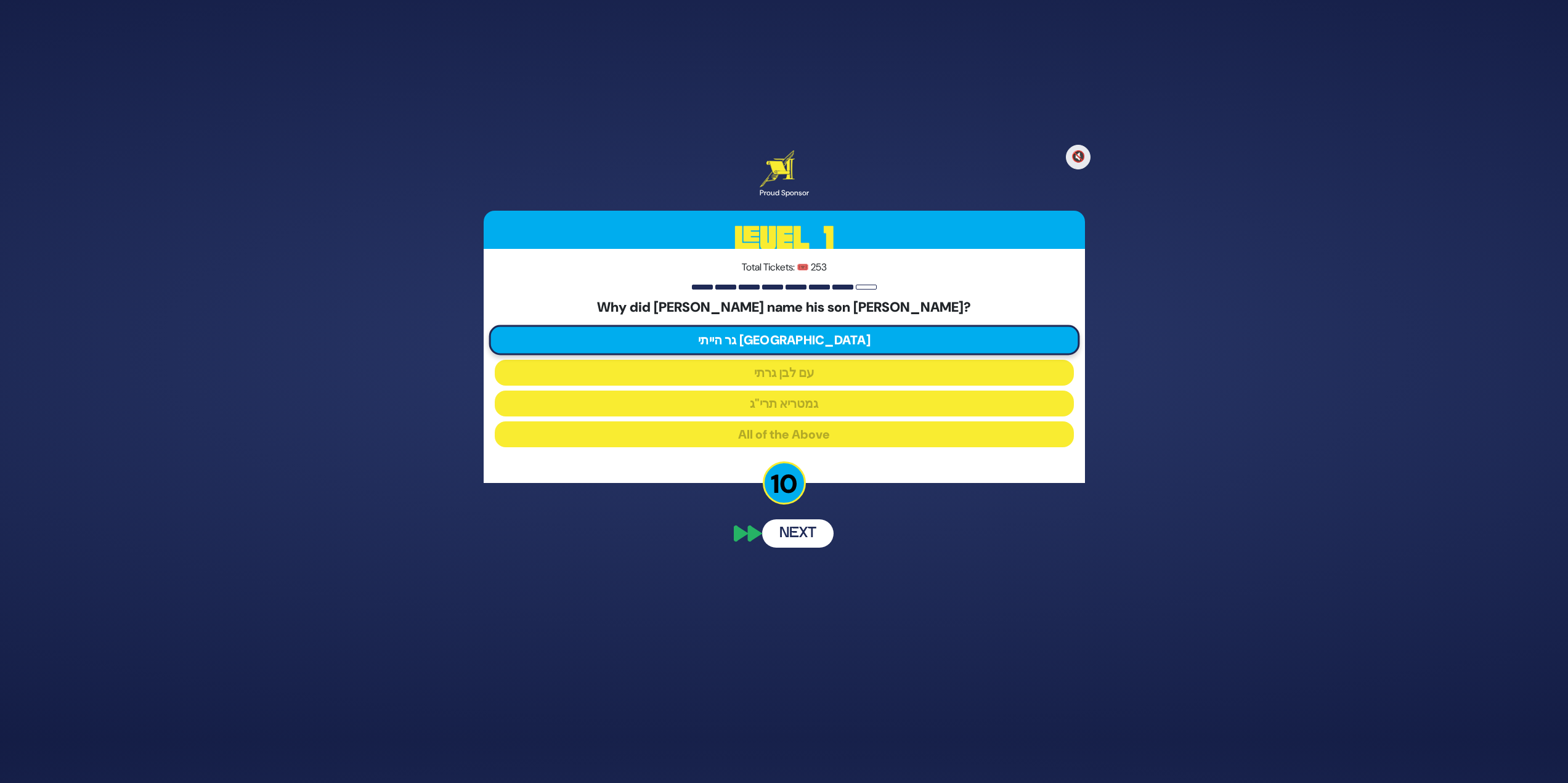
scroll to position [15, 0]
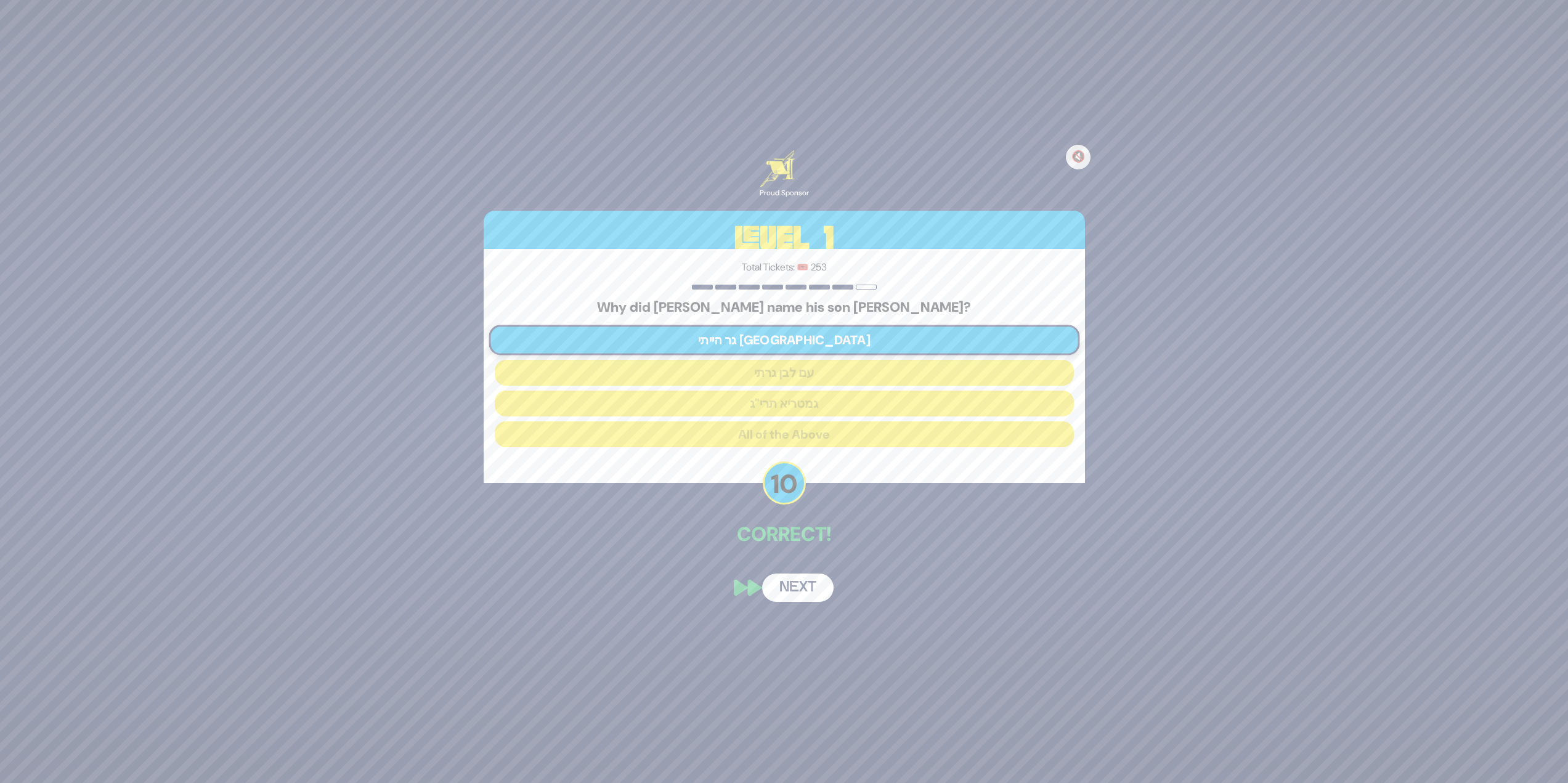
click at [785, 575] on button "Next" at bounding box center [798, 587] width 72 height 29
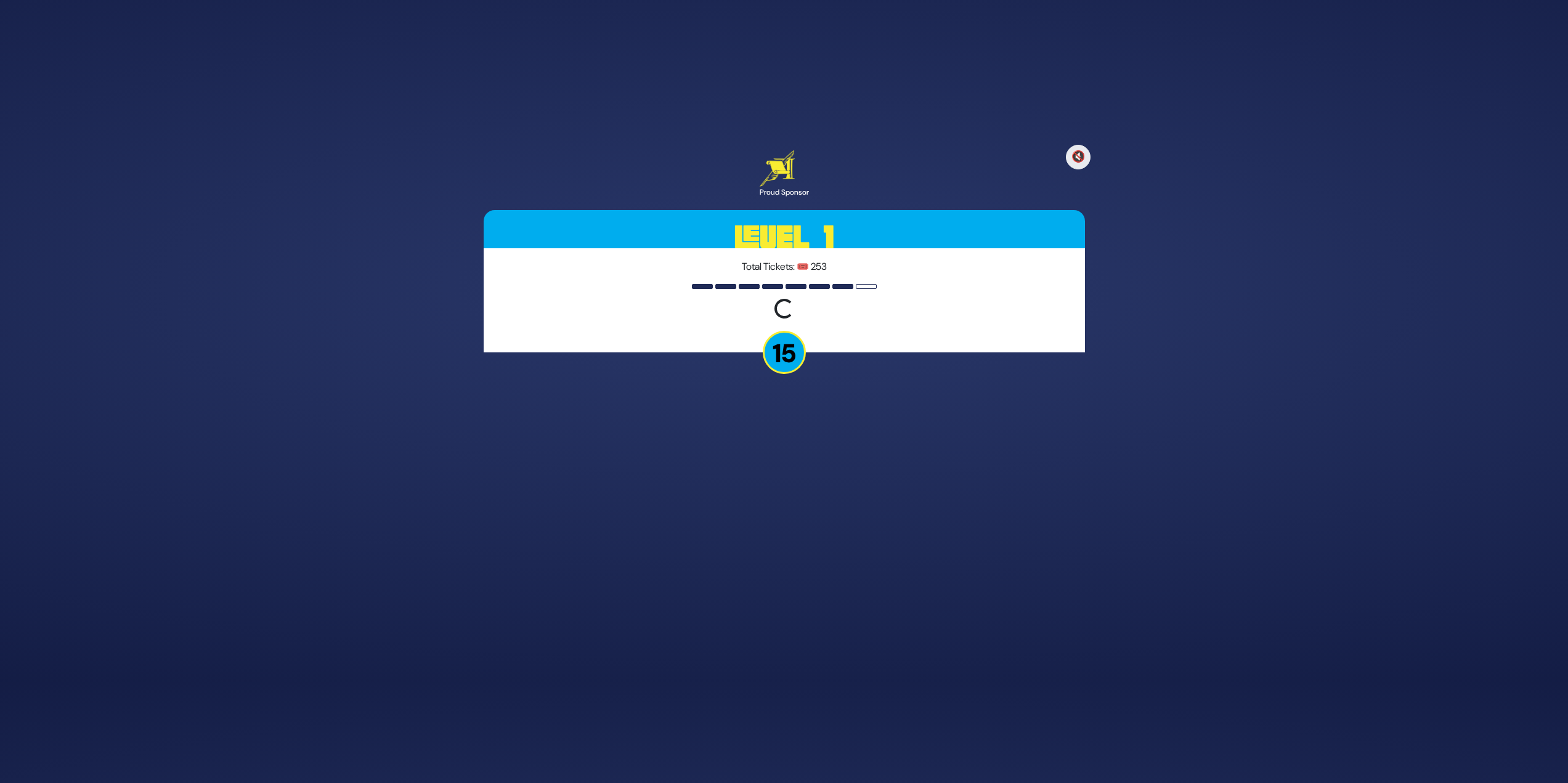
scroll to position [63, 0]
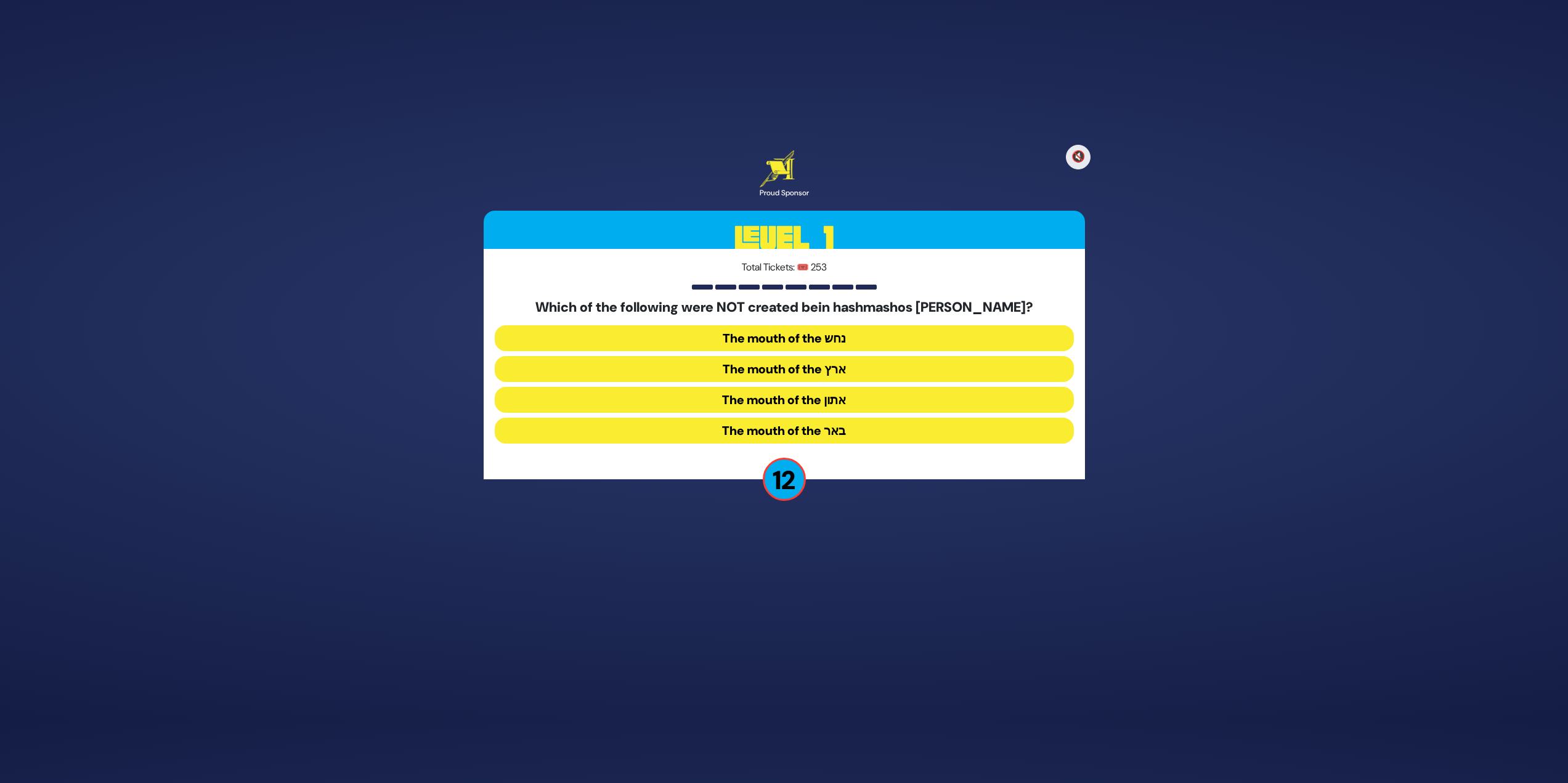
click at [828, 365] on button "The mouth of the ארץ" at bounding box center [785, 368] width 579 height 26
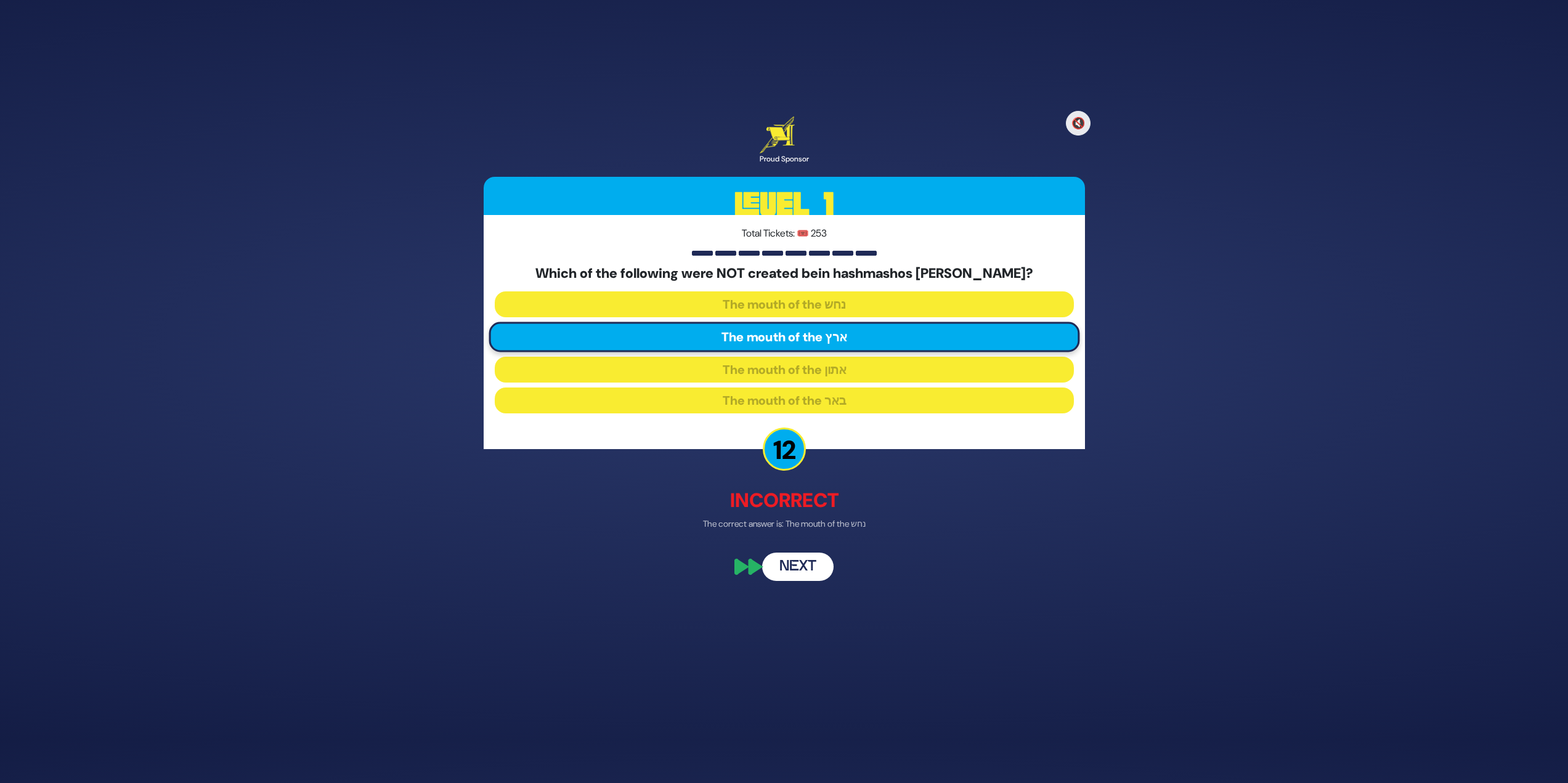
scroll to position [8, 0]
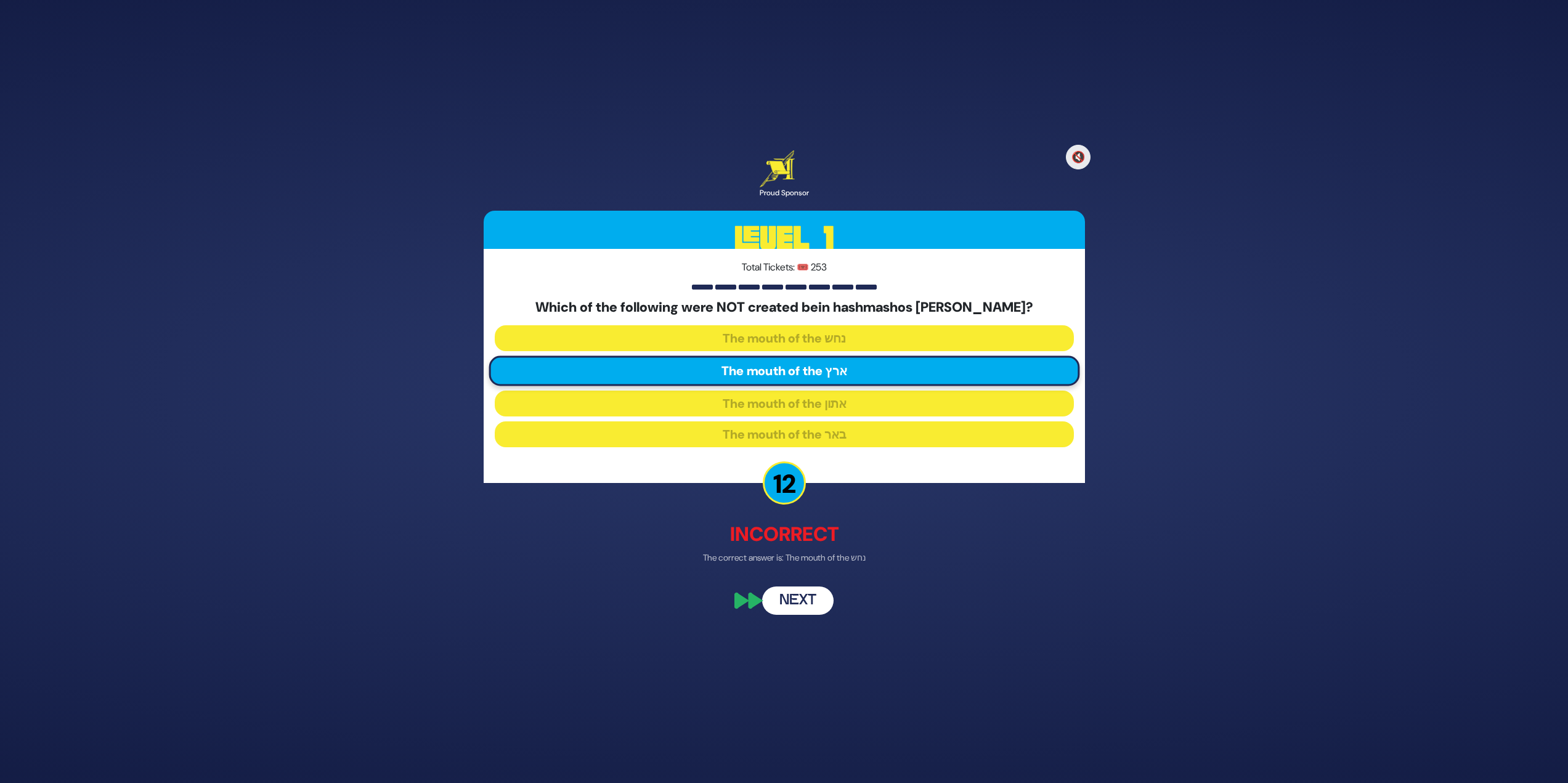
click at [798, 602] on button "Next" at bounding box center [798, 601] width 72 height 29
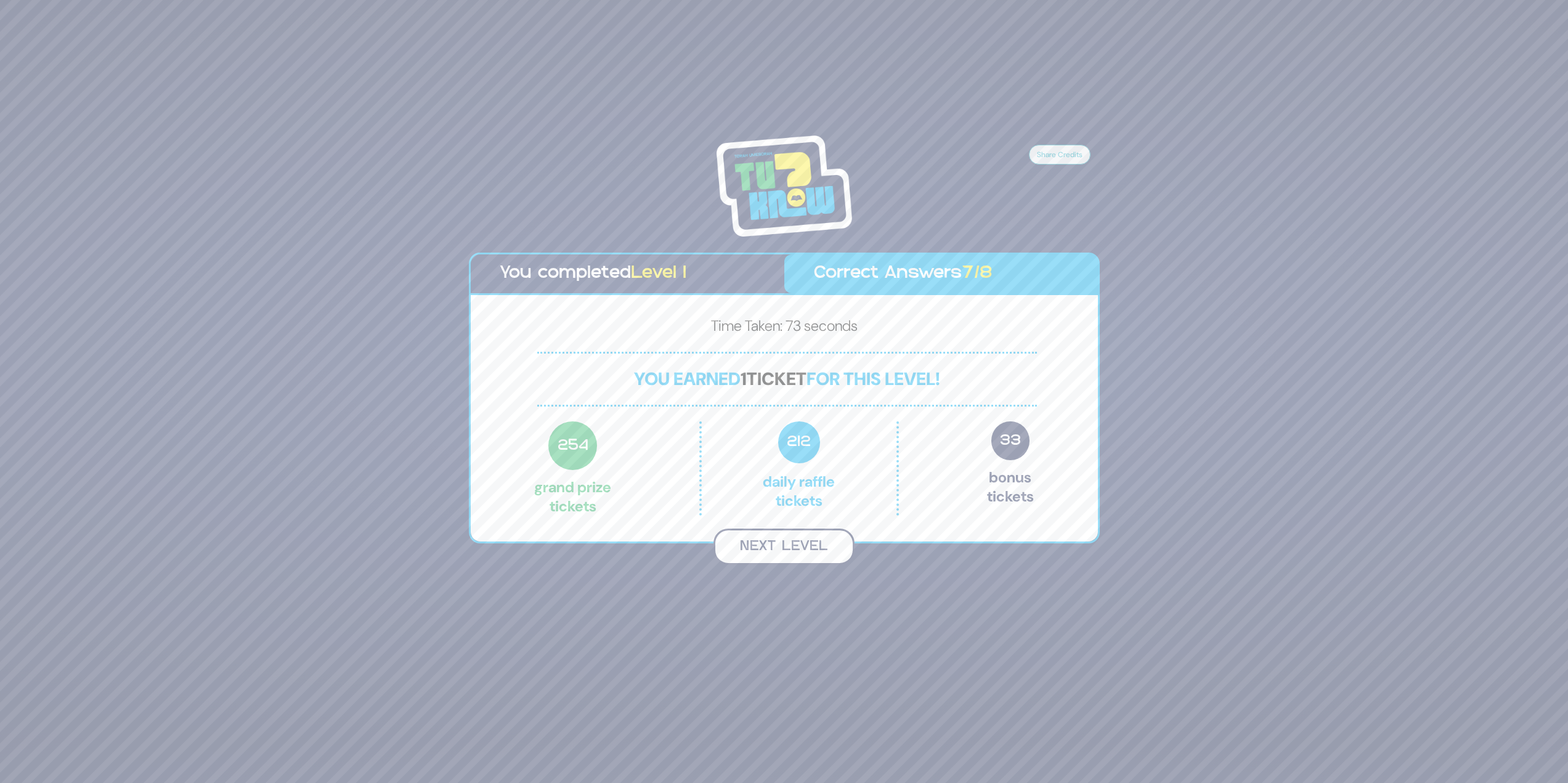
click at [752, 543] on button "Next Level" at bounding box center [784, 546] width 141 height 36
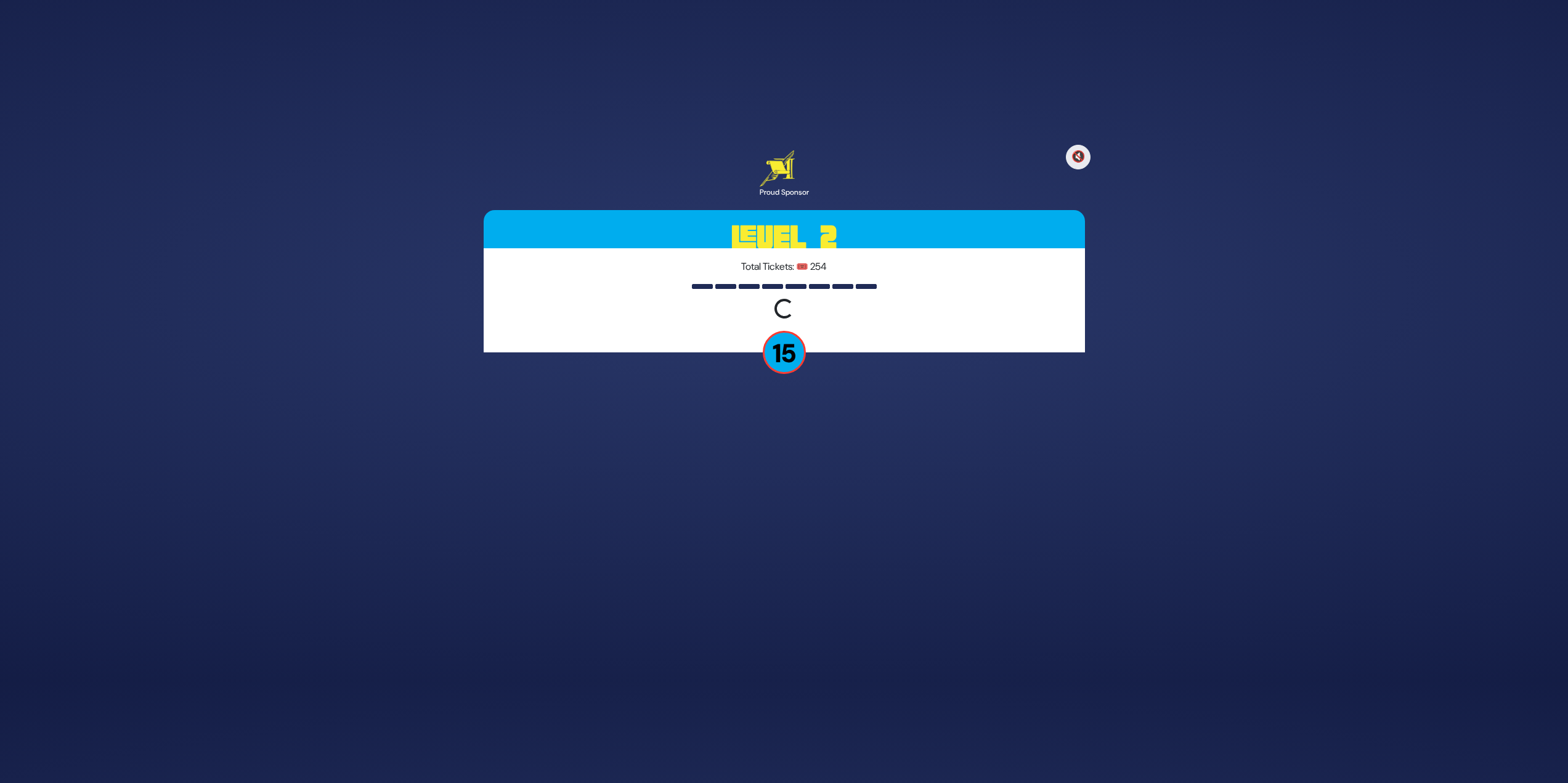
scroll to position [63, 0]
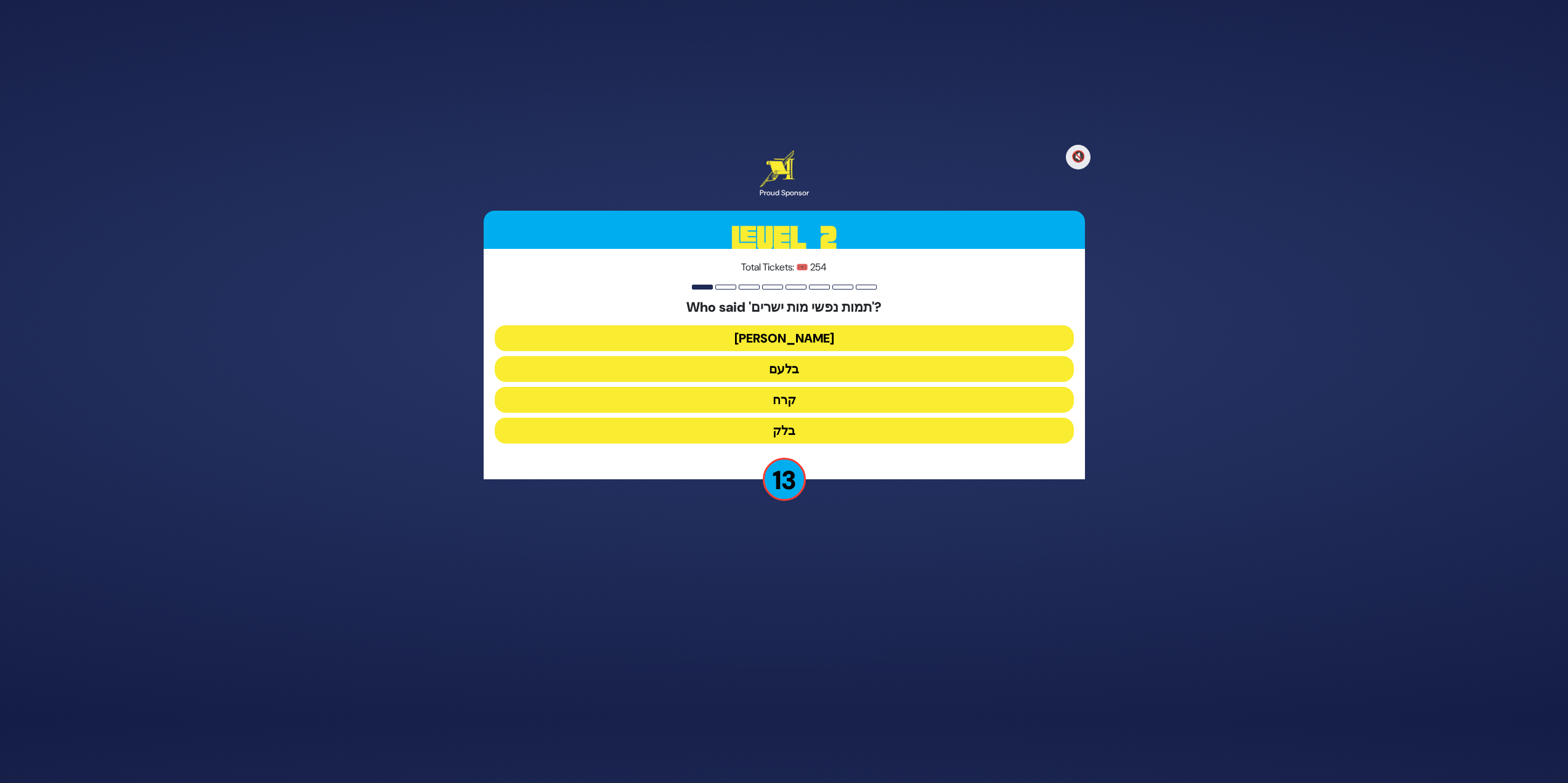
click at [816, 367] on button "בלעם" at bounding box center [785, 368] width 579 height 26
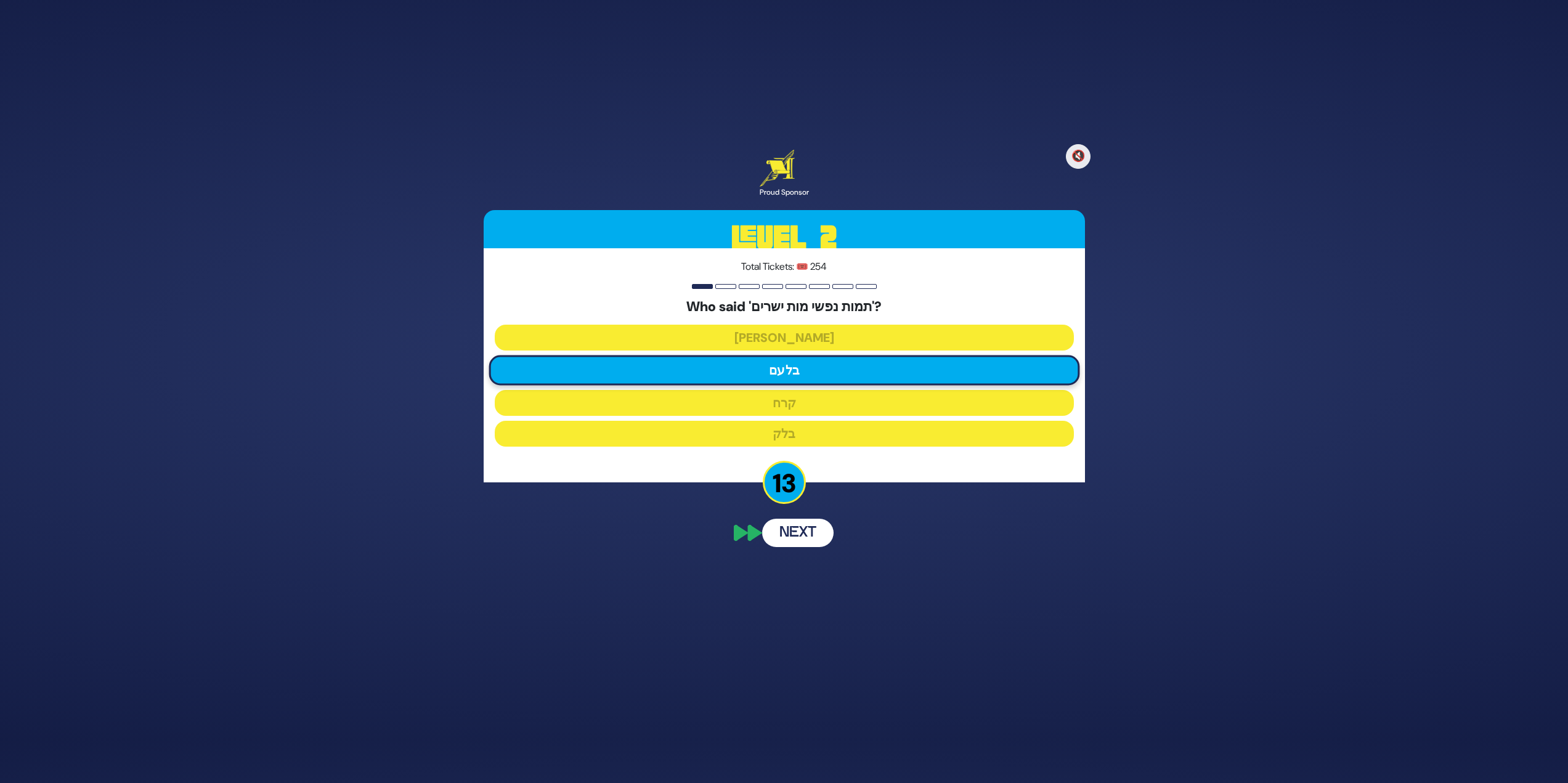
scroll to position [15, 0]
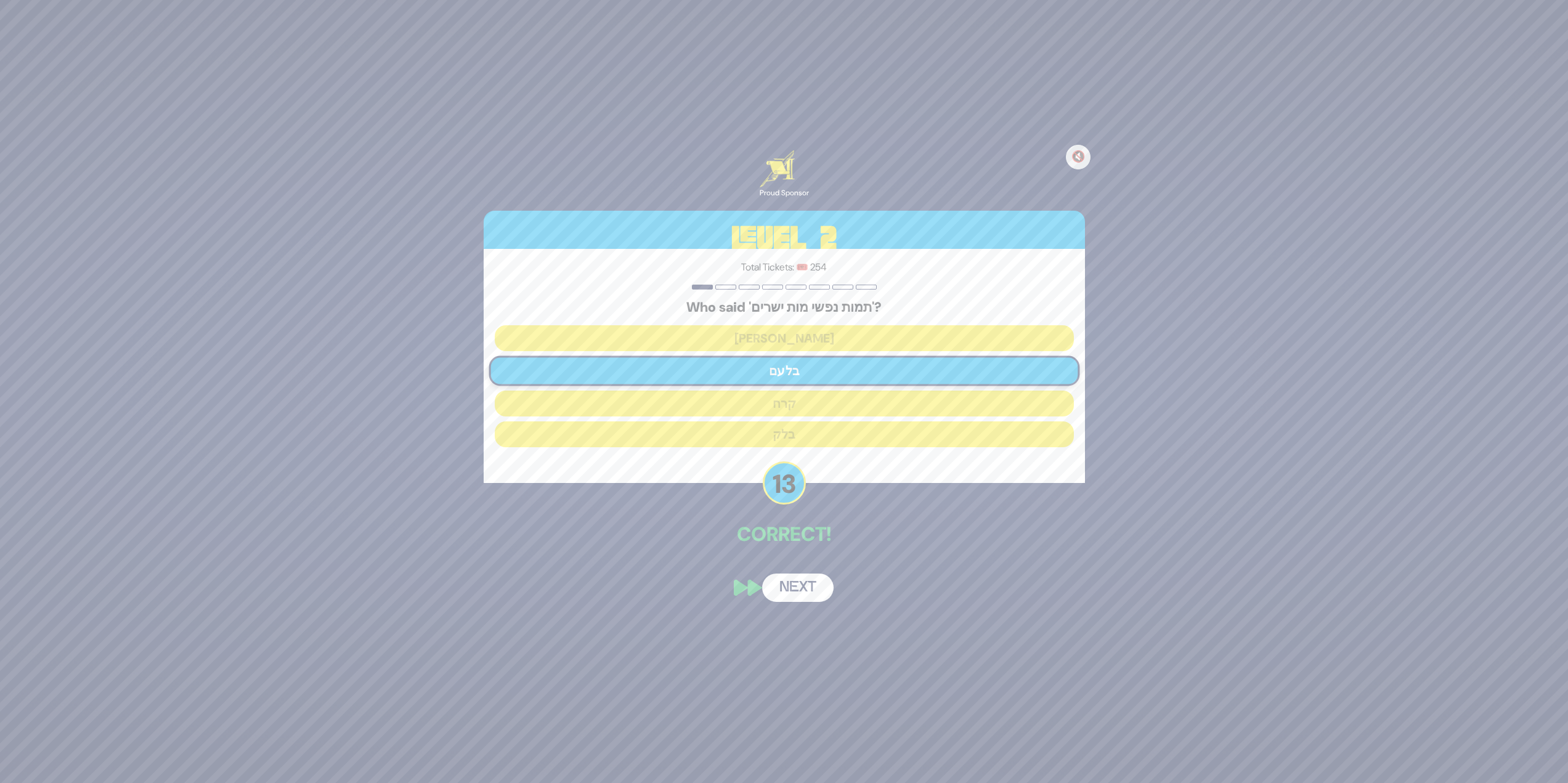
click at [810, 597] on button "Next" at bounding box center [798, 587] width 72 height 29
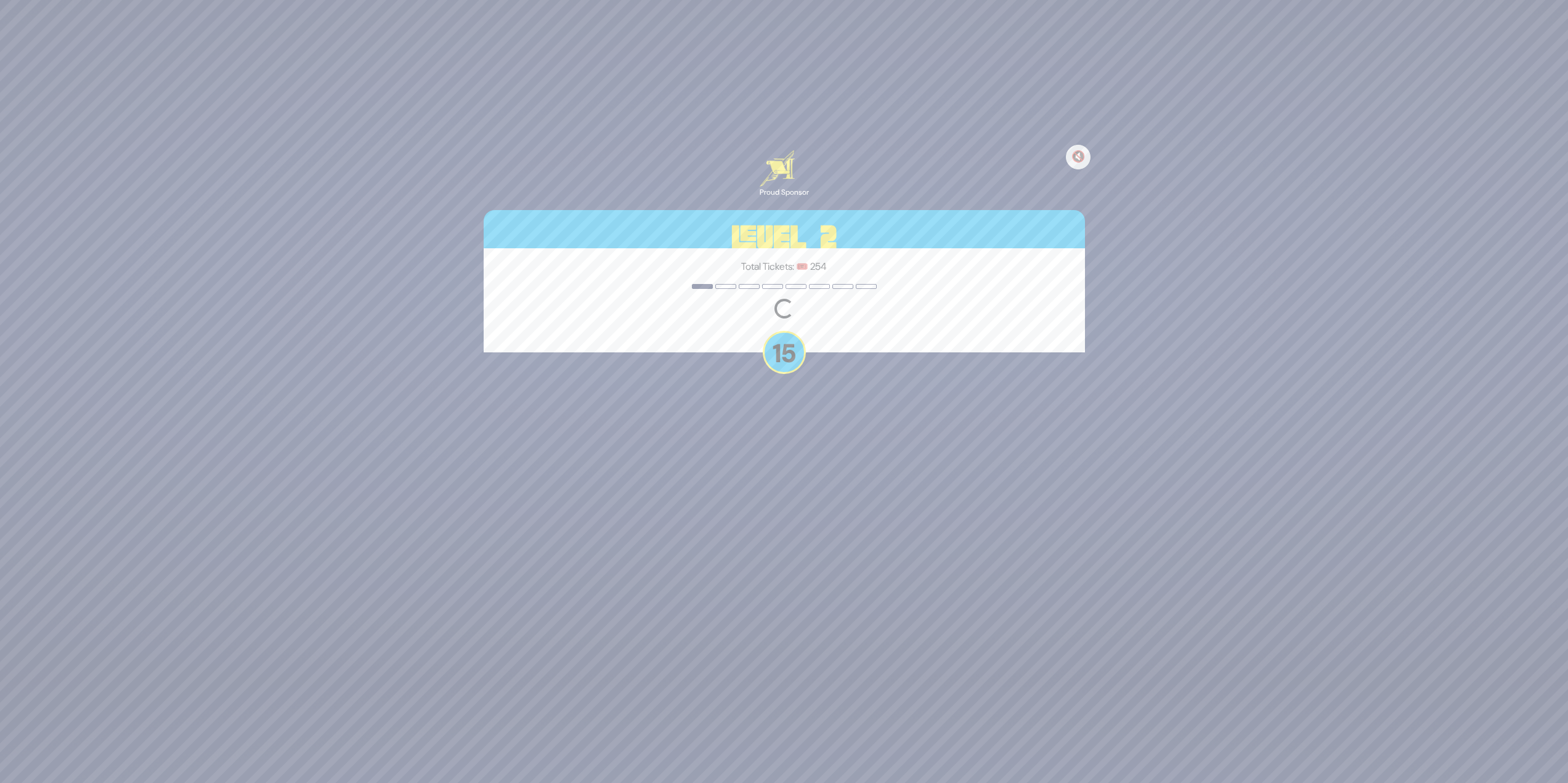
scroll to position [63, 0]
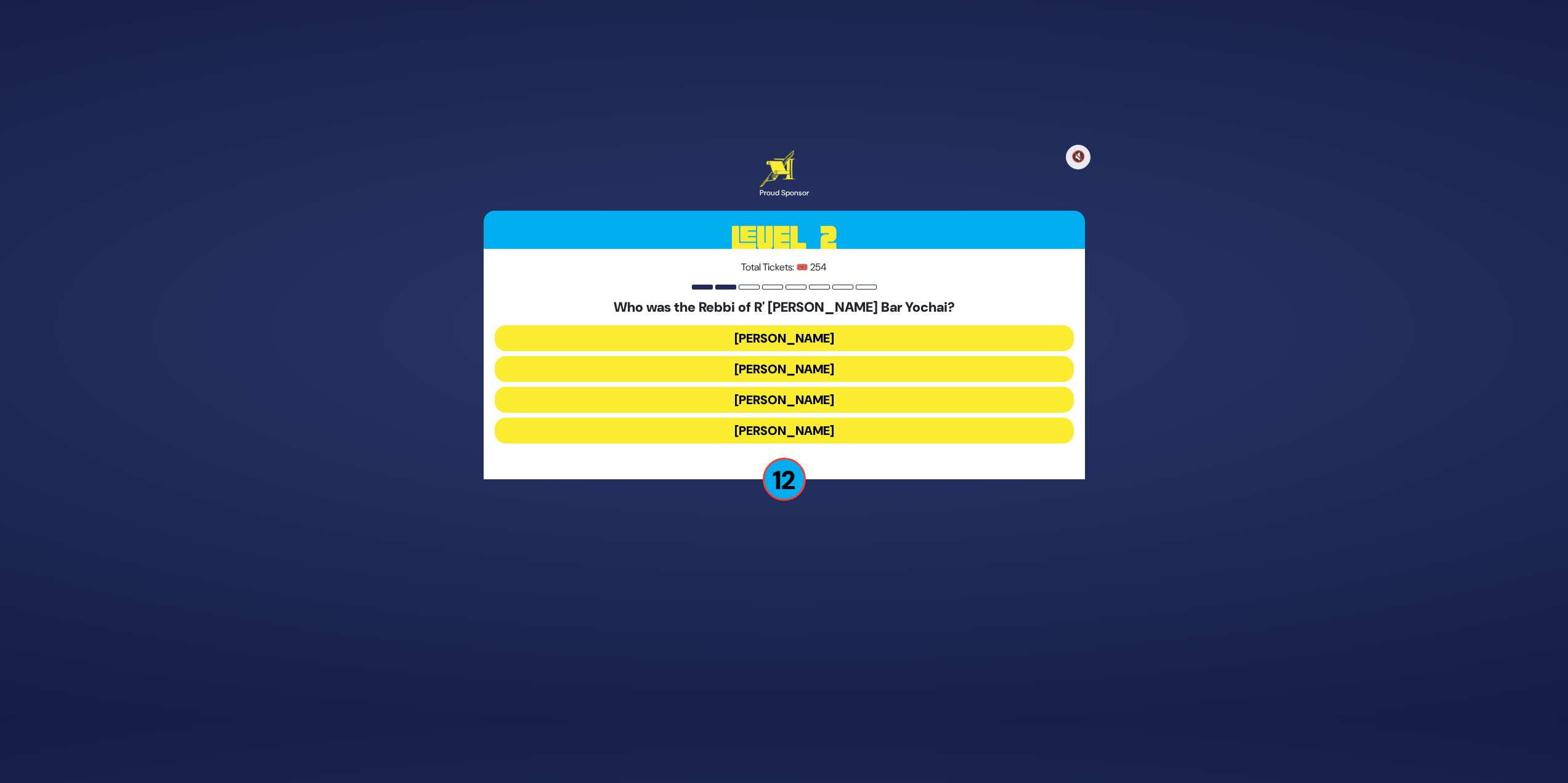
click at [861, 434] on button "Rabbi Akiva" at bounding box center [785, 430] width 579 height 26
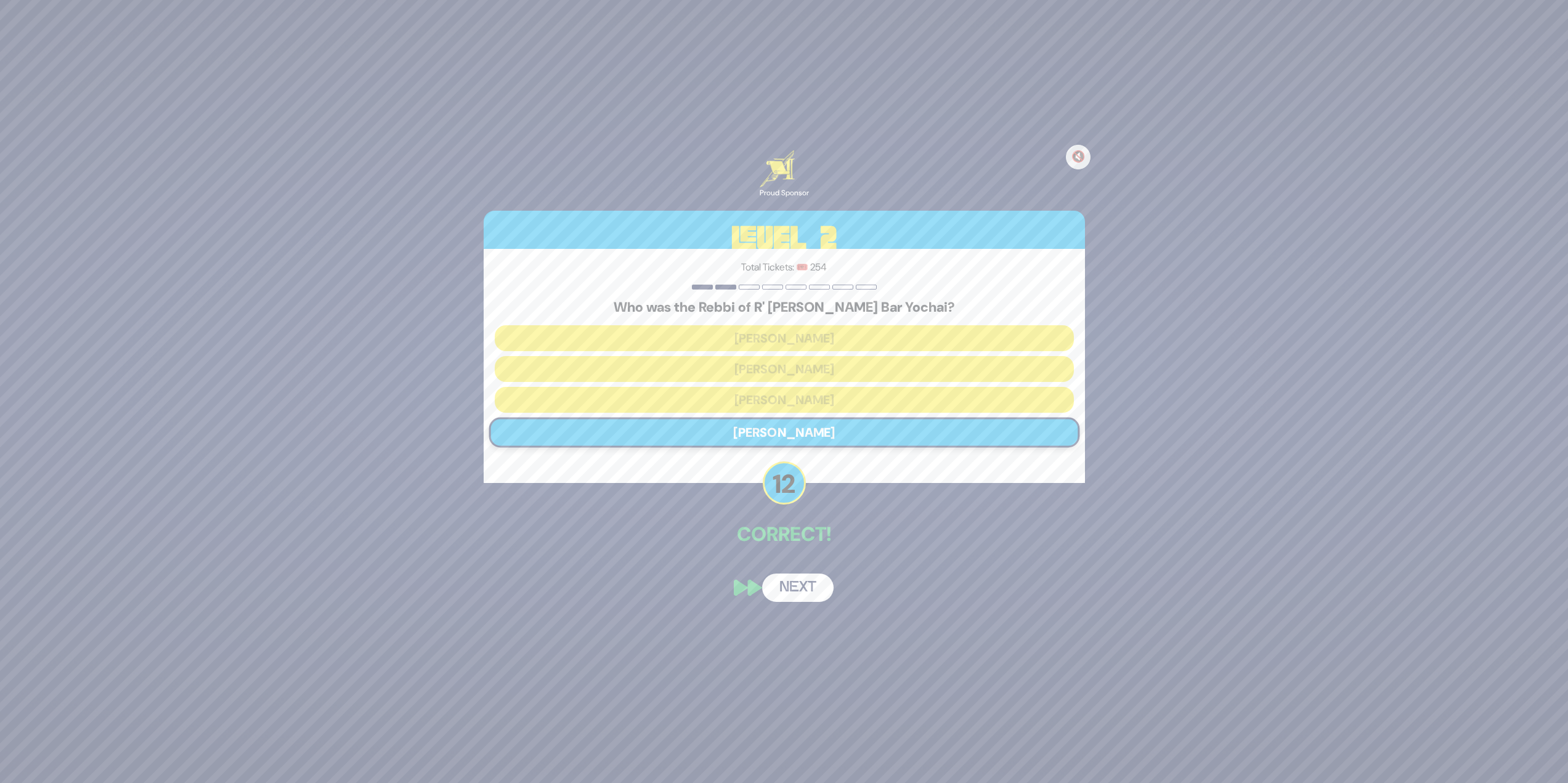
click at [795, 596] on button "Next" at bounding box center [798, 587] width 72 height 29
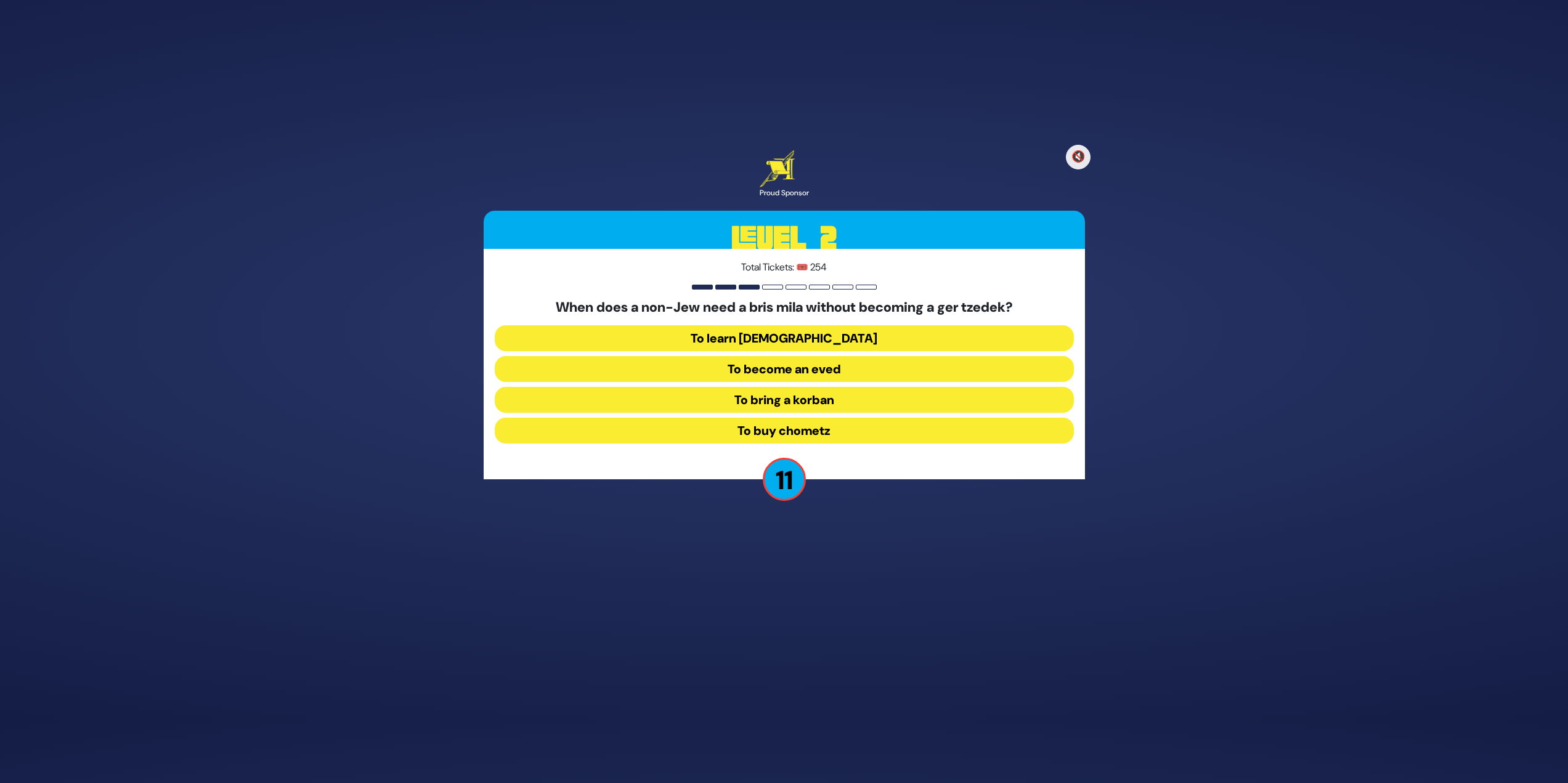
click at [792, 370] on button "To become an eved" at bounding box center [785, 368] width 579 height 26
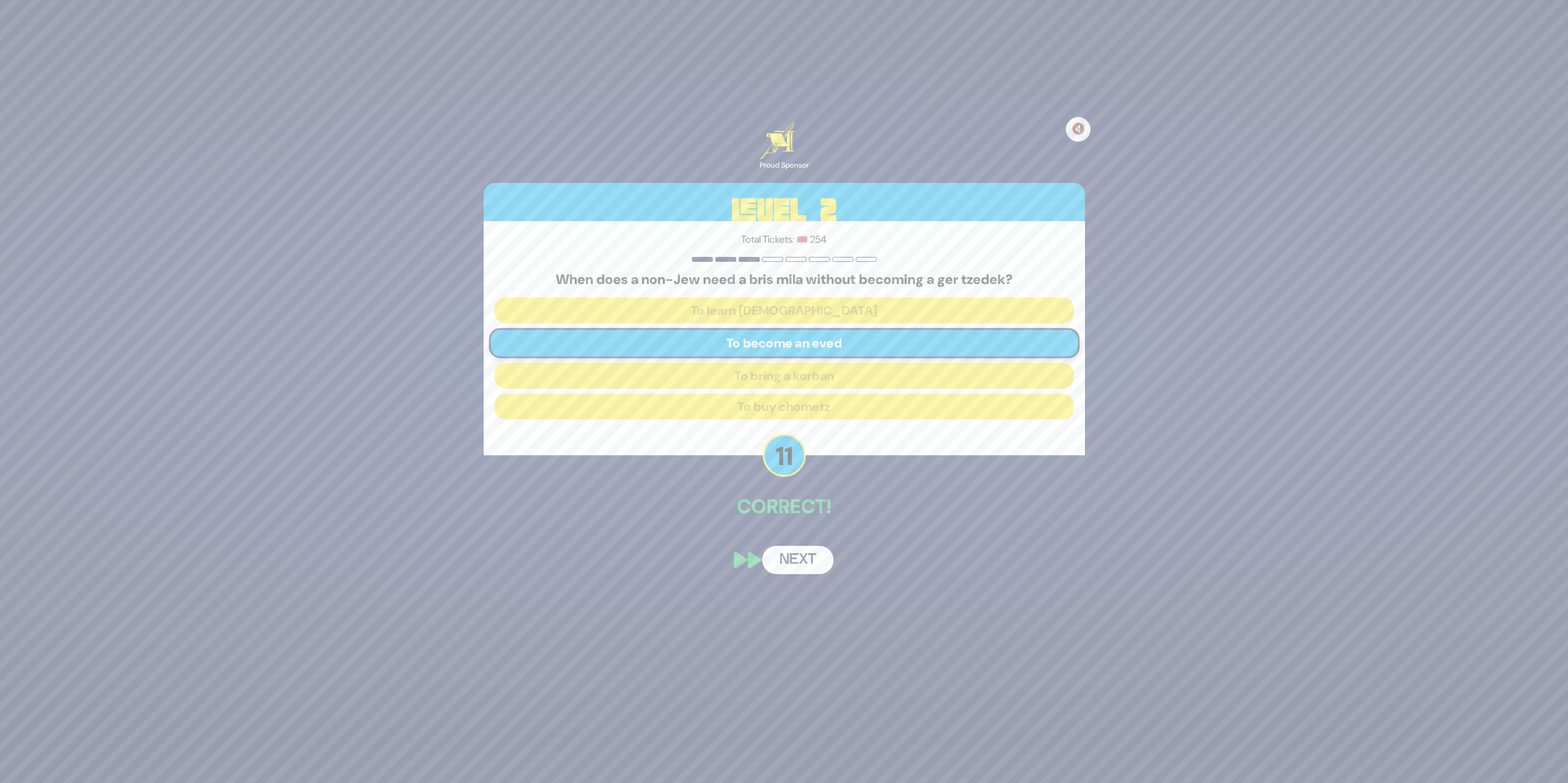
scroll to position [15, 0]
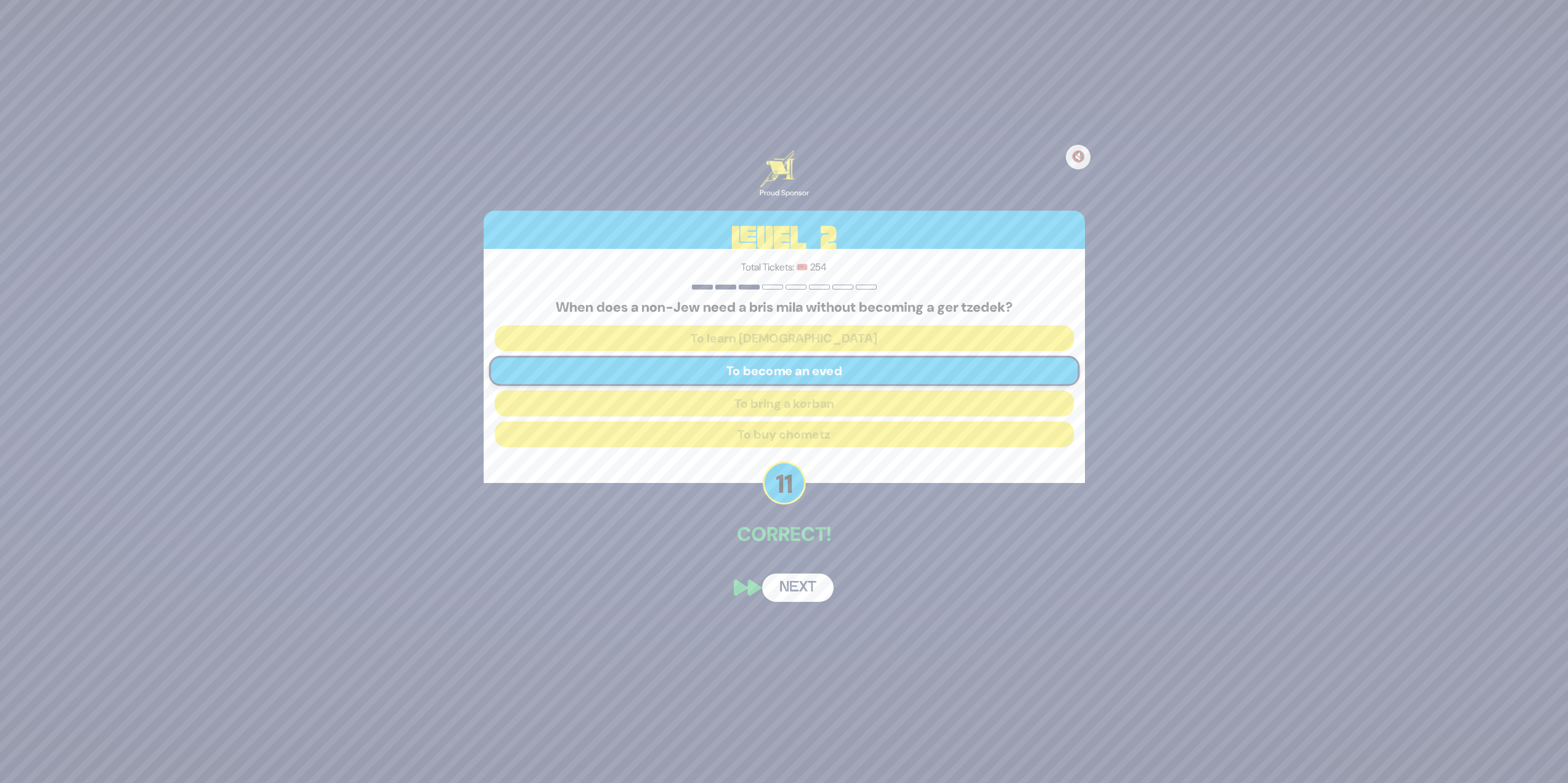
click at [798, 584] on button "Next" at bounding box center [798, 587] width 72 height 29
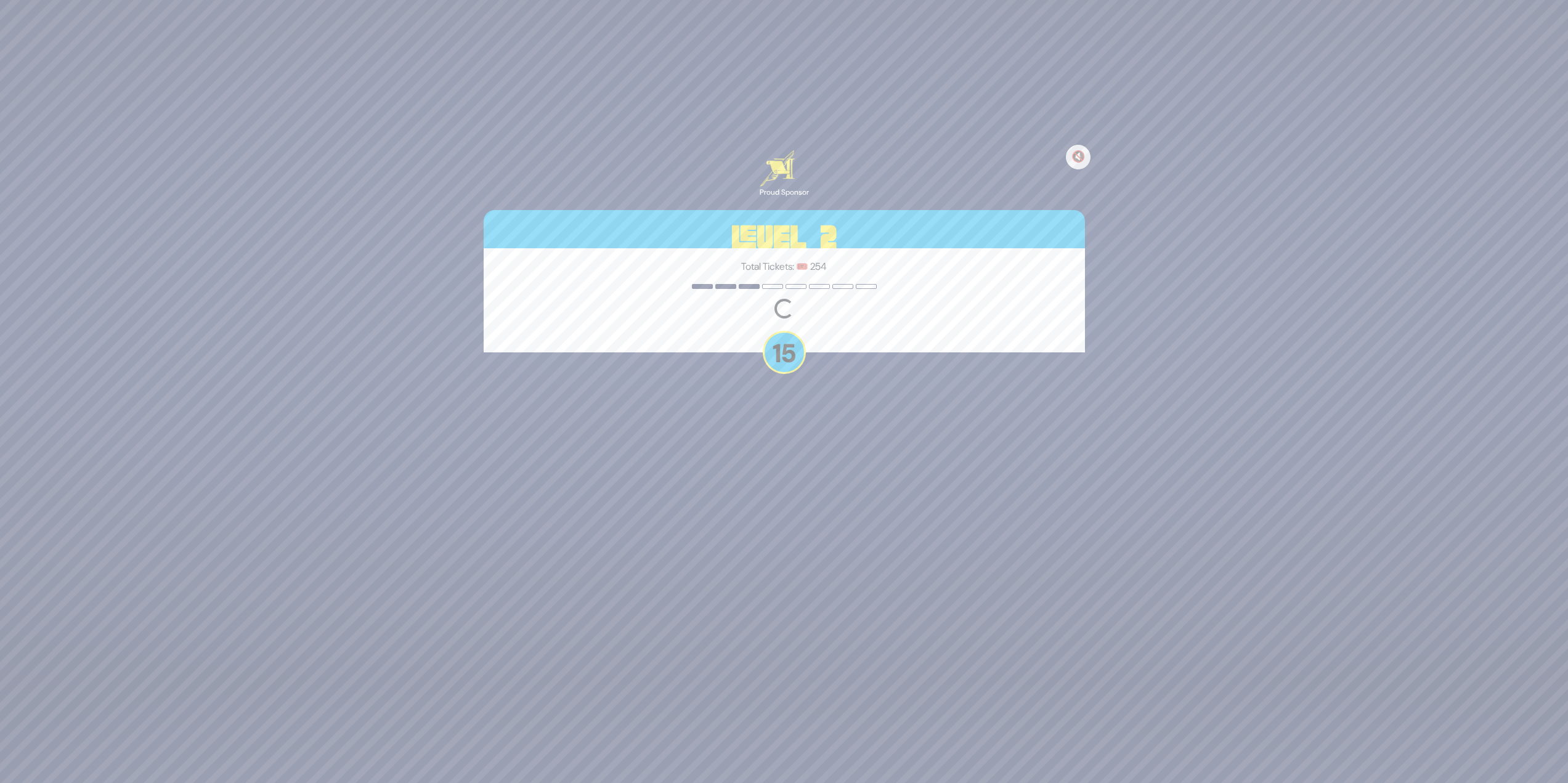
scroll to position [63, 0]
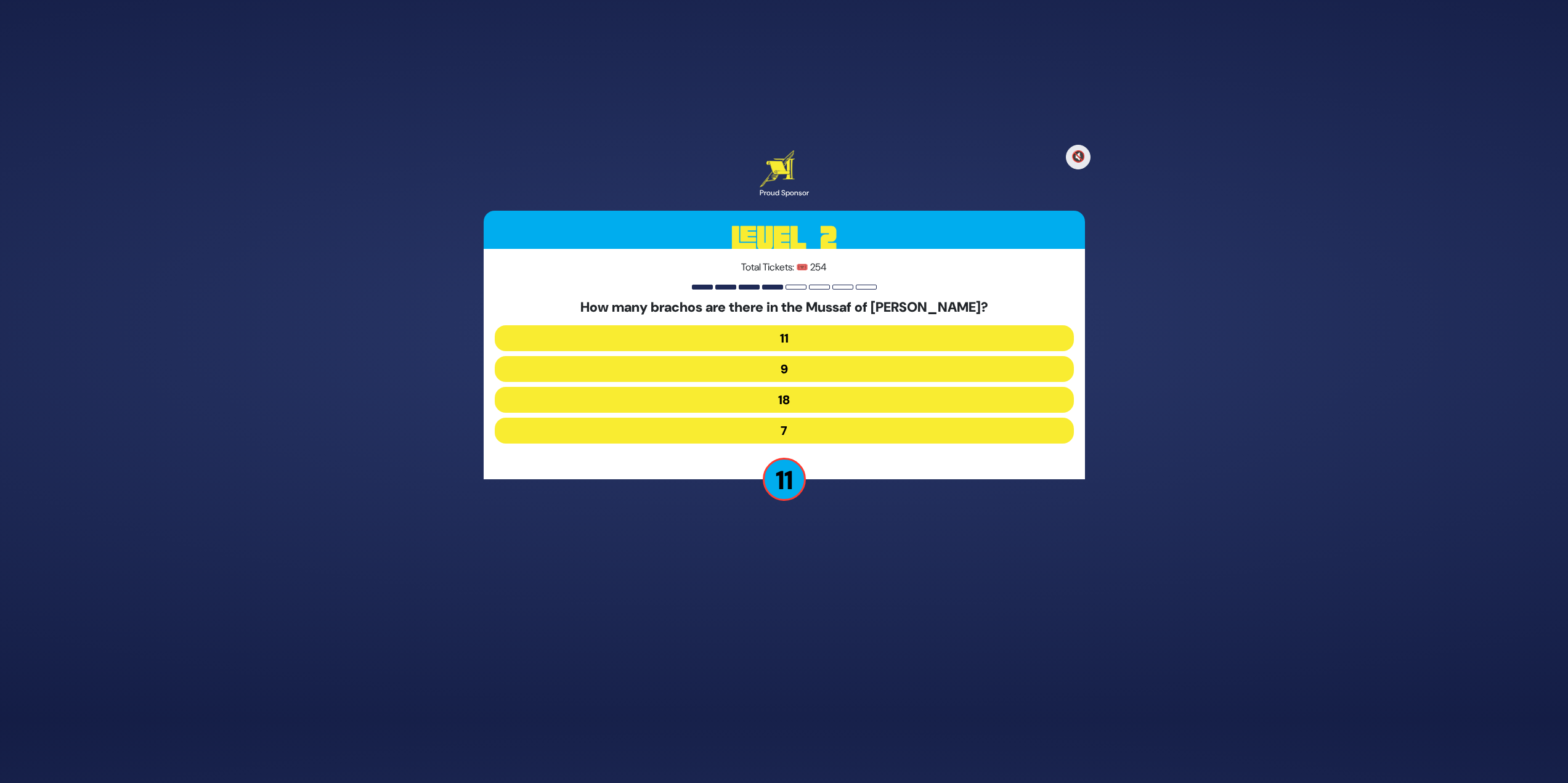
click at [786, 331] on button "11" at bounding box center [785, 338] width 579 height 26
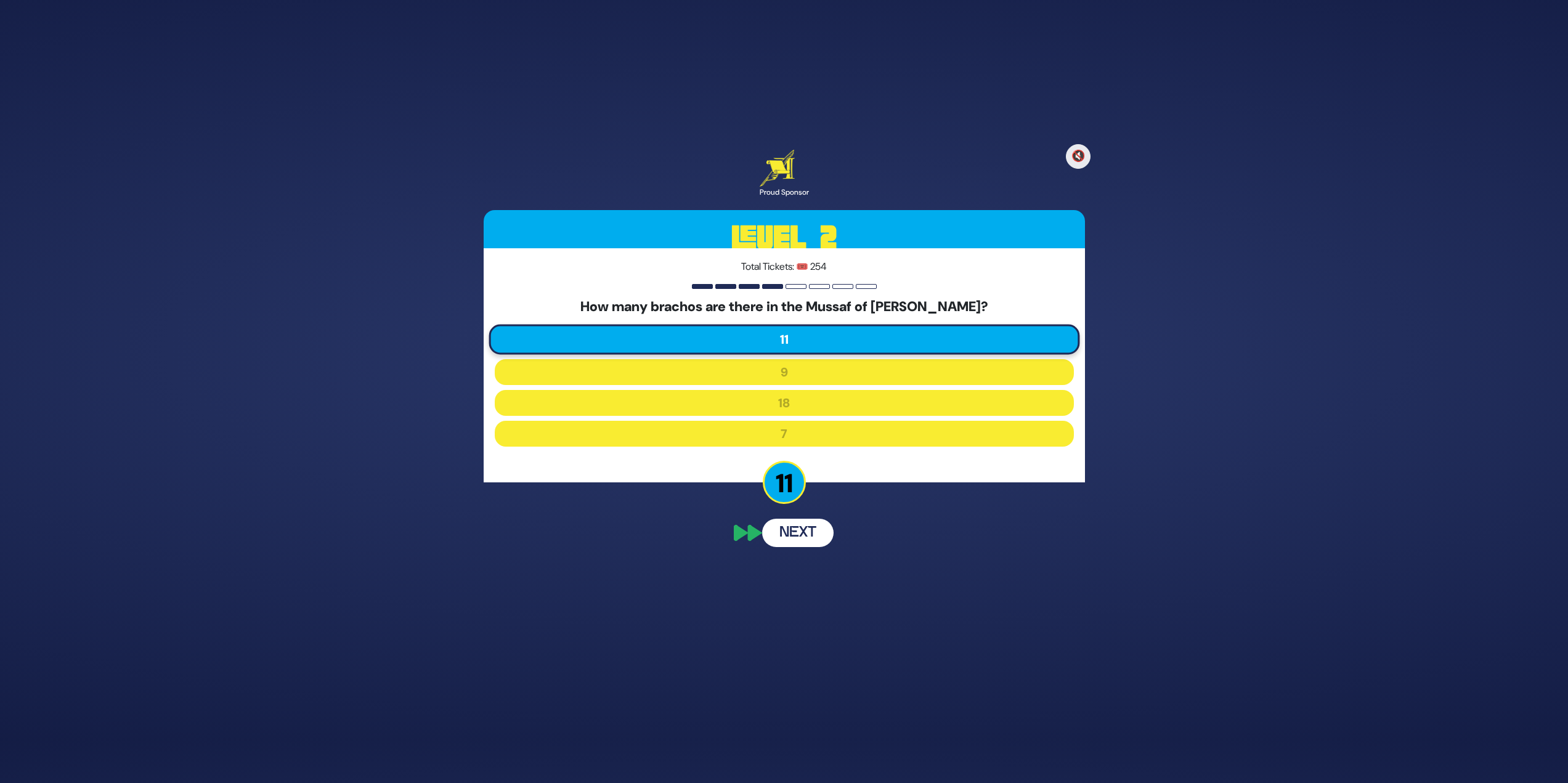
scroll to position [8, 0]
click at [806, 621] on div "🔇 Proud Sponsor Level 2 Total Tickets: 🎟️ 254 How many brachos are there in the…" at bounding box center [784, 383] width 631 height 494
click at [805, 591] on button "Next" at bounding box center [798, 601] width 72 height 29
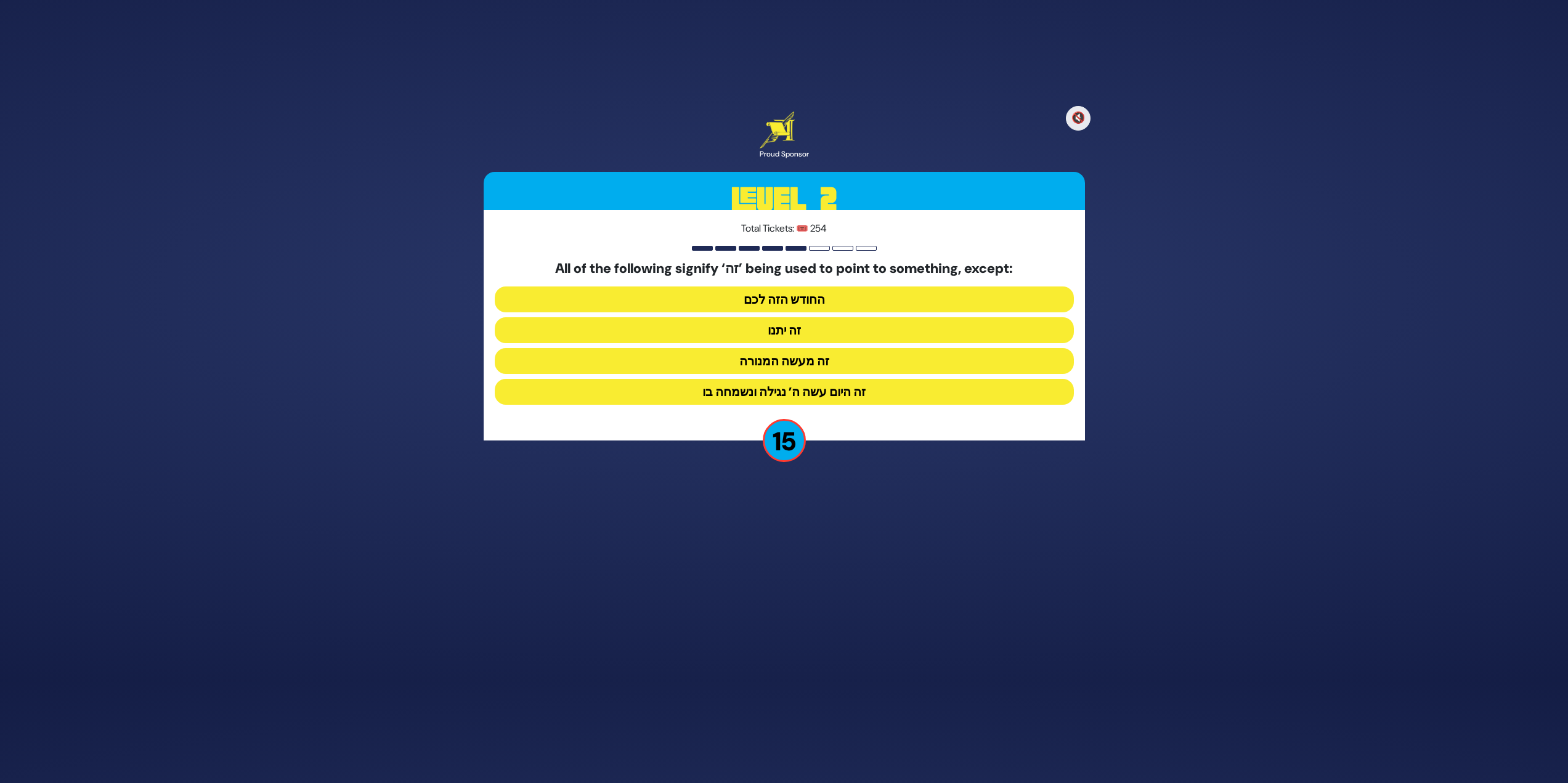
scroll to position [63, 0]
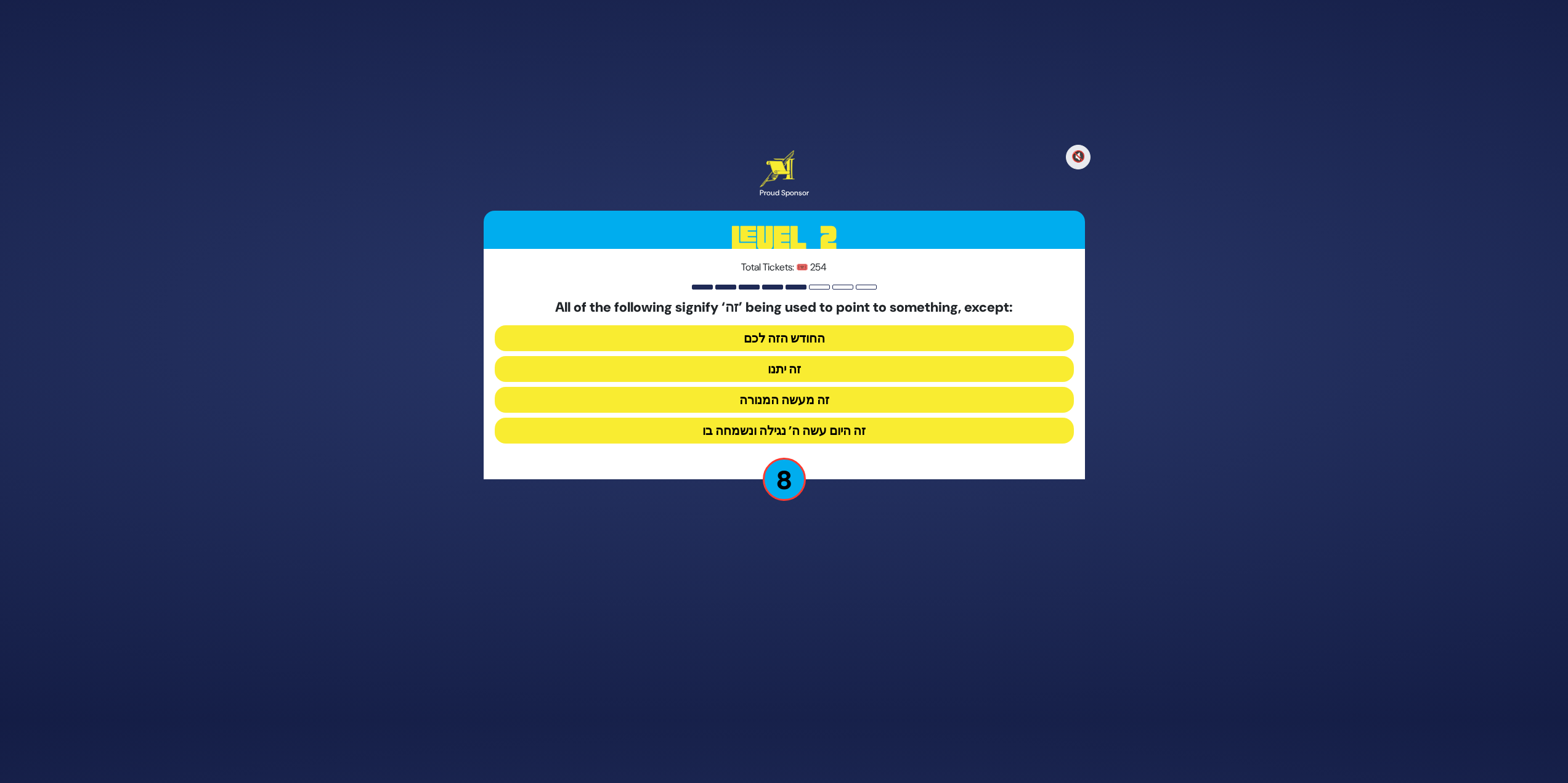
click at [859, 371] on button "זה יתנו" at bounding box center [785, 368] width 579 height 26
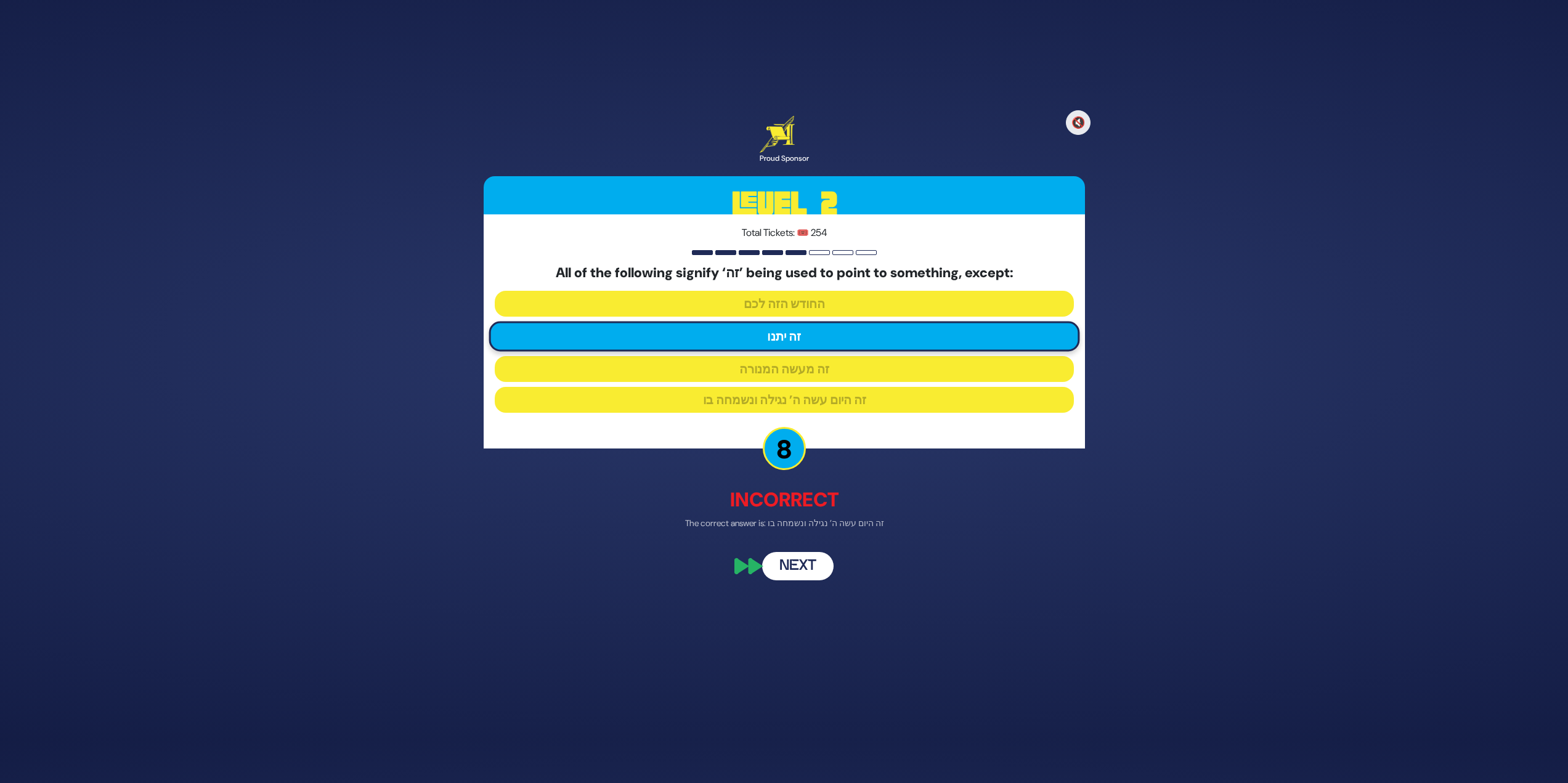
scroll to position [8, 0]
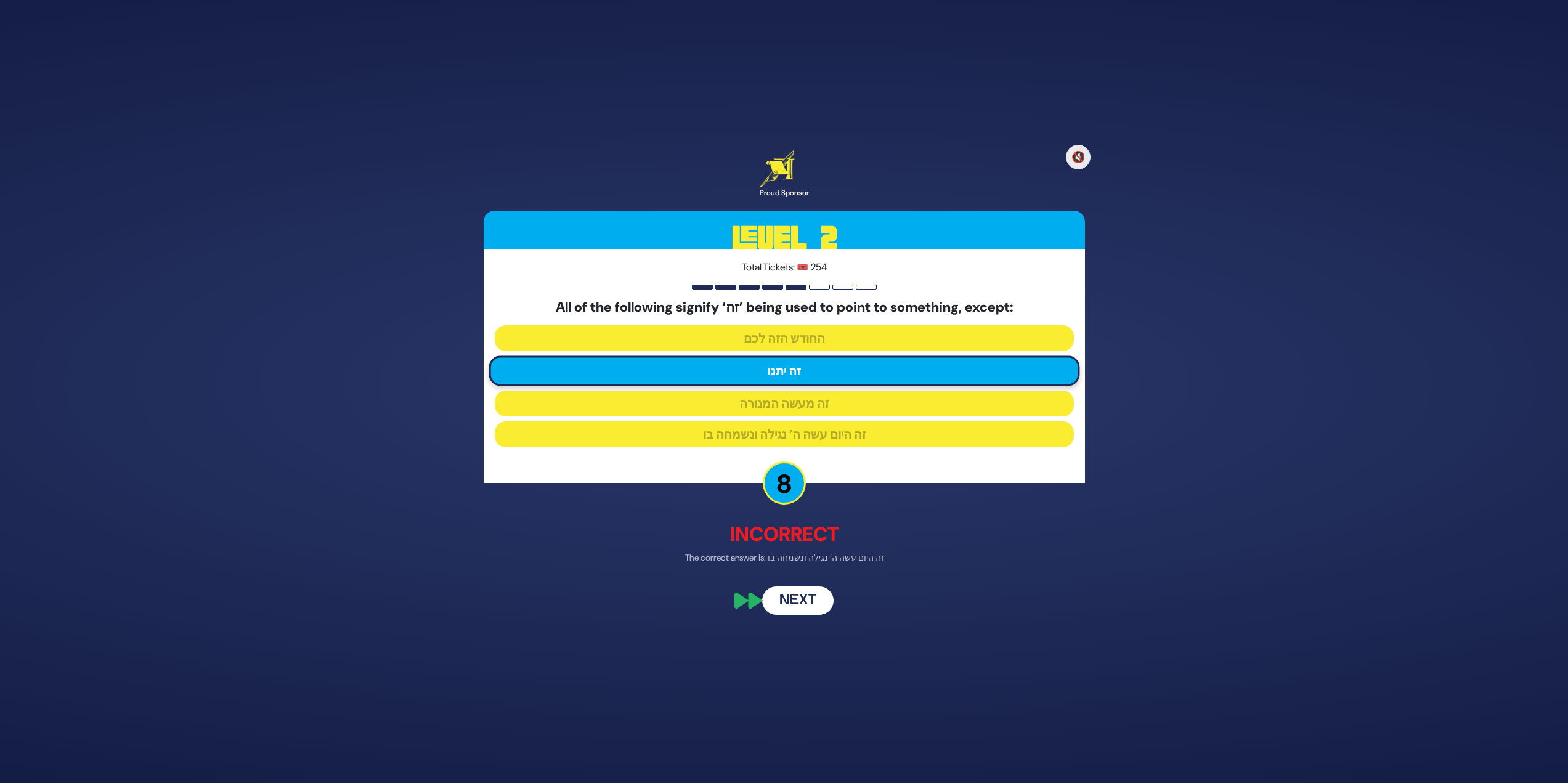
click at [804, 593] on button "Next" at bounding box center [798, 601] width 72 height 29
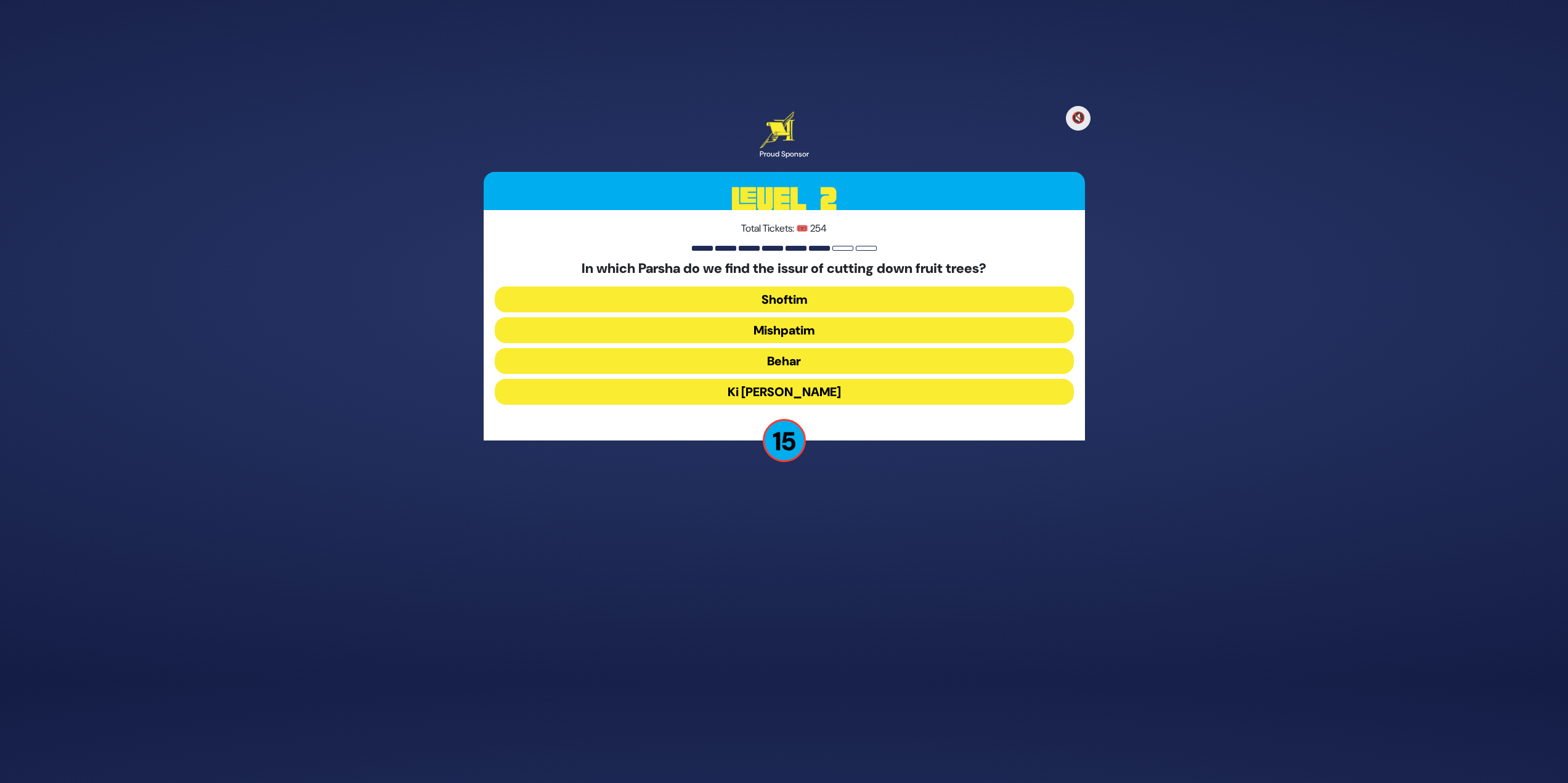
scroll to position [63, 0]
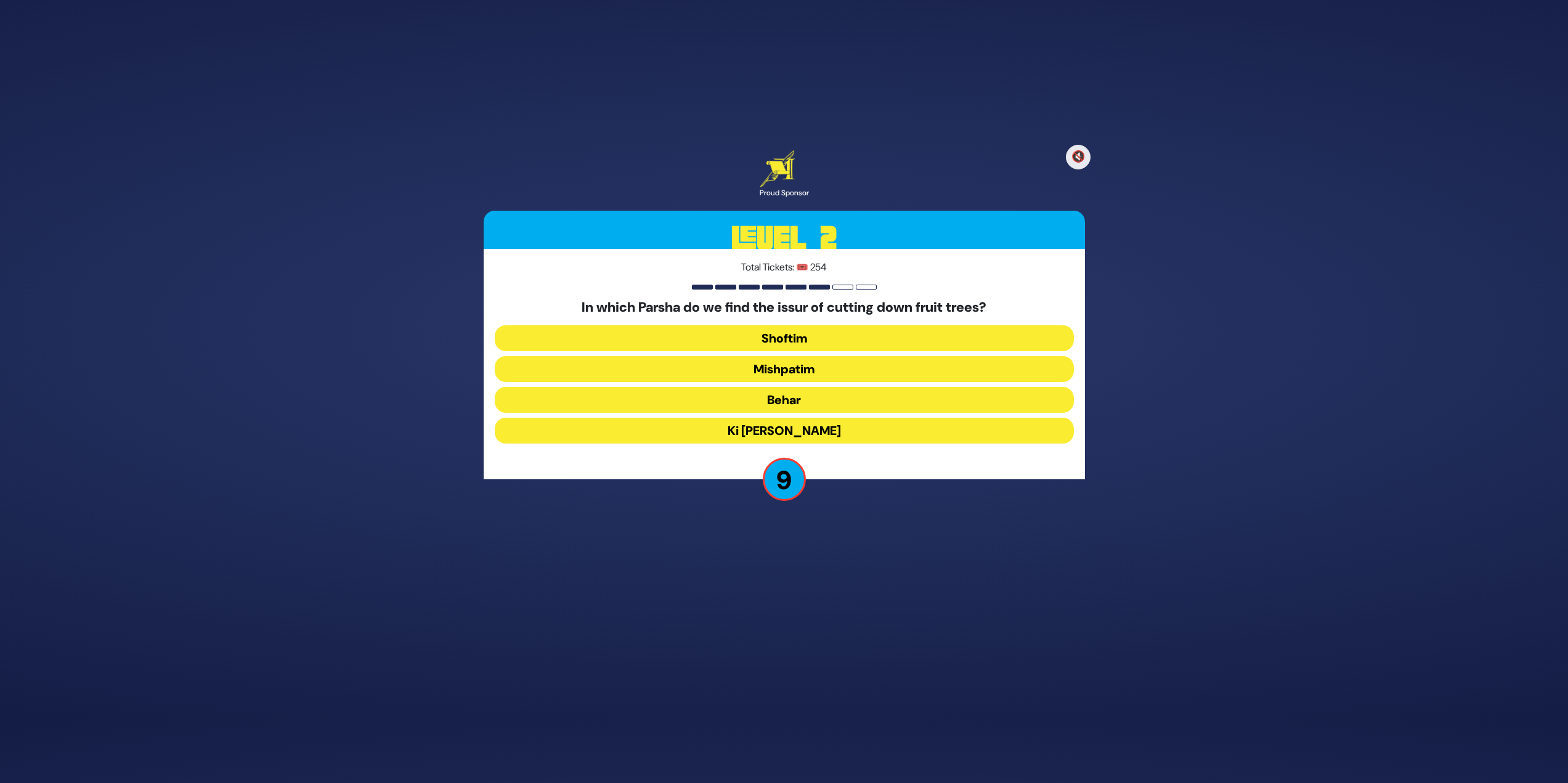
click at [826, 371] on button "Mishpatim" at bounding box center [785, 368] width 579 height 26
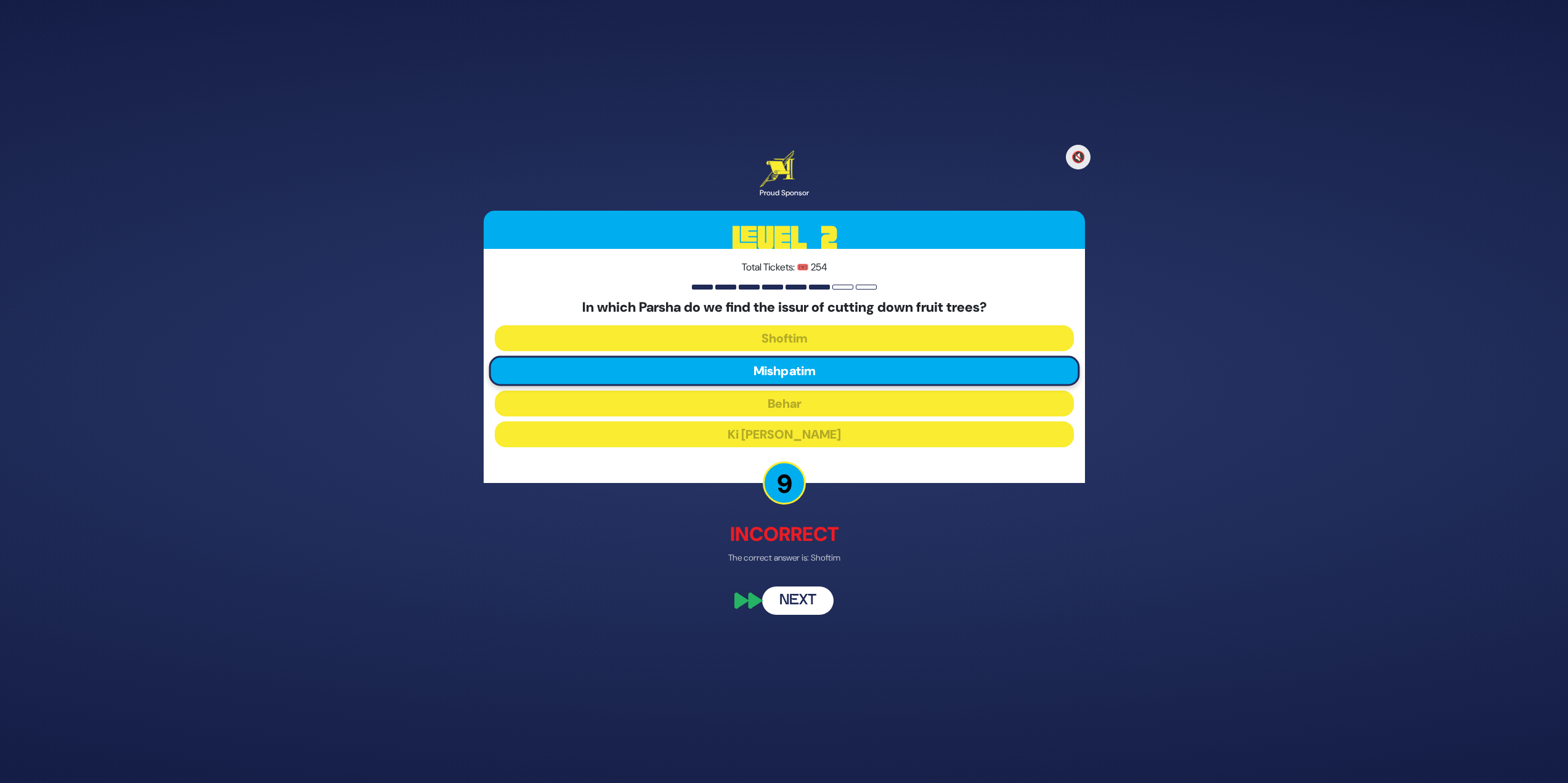
click at [810, 587] on button "Next" at bounding box center [798, 601] width 72 height 29
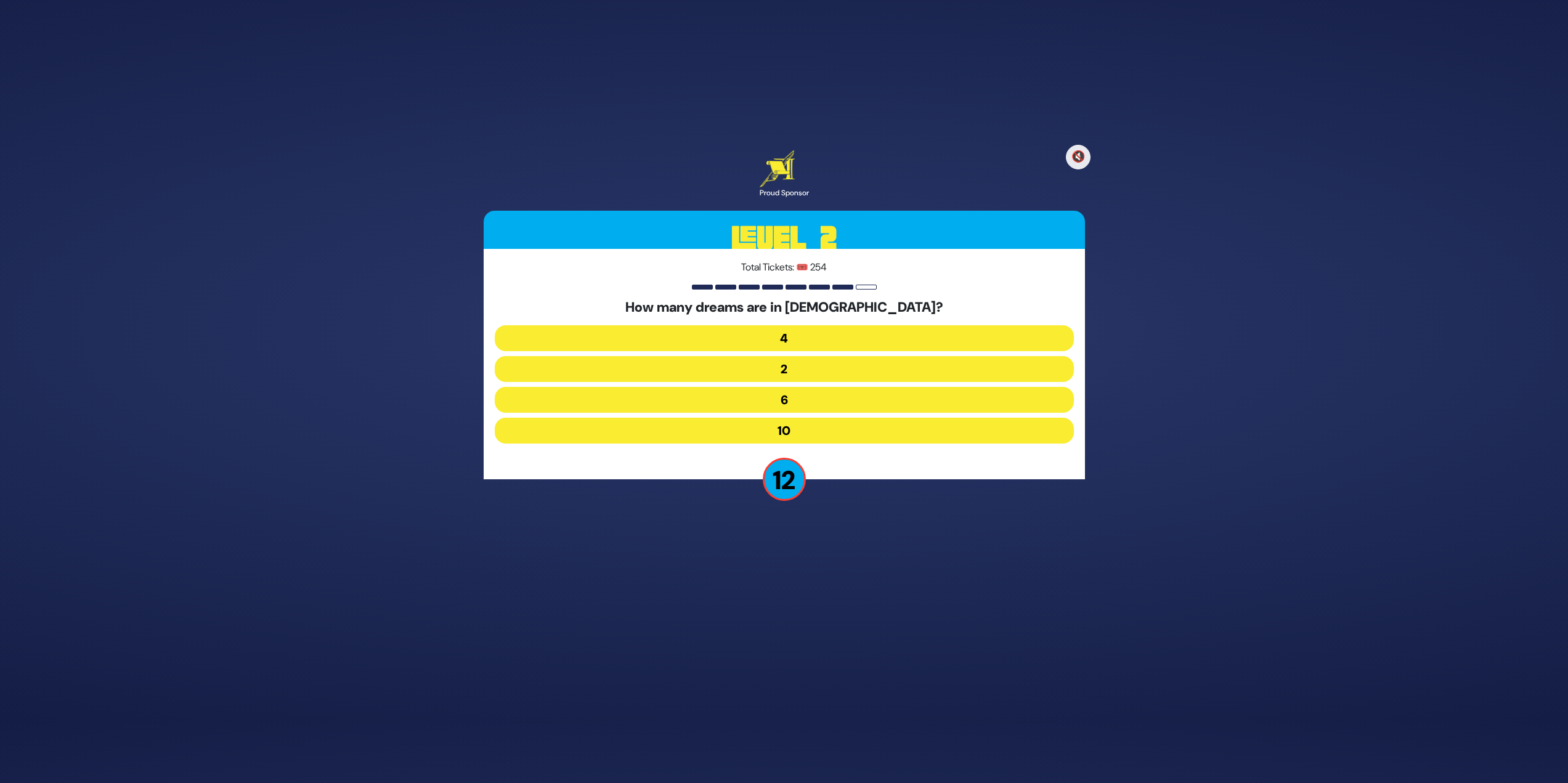
click at [797, 425] on button "10" at bounding box center [785, 430] width 579 height 26
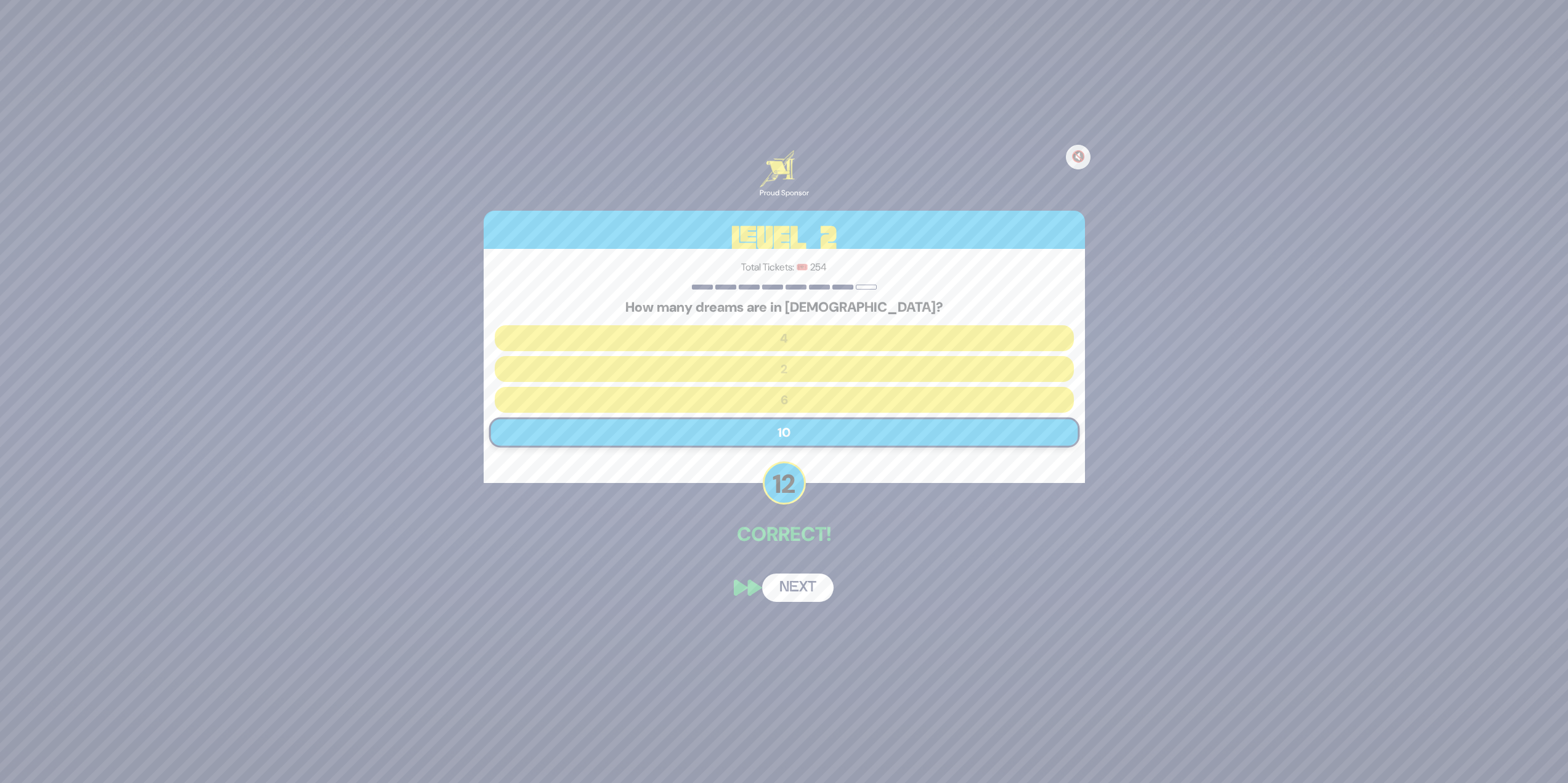
click at [798, 596] on button "Next" at bounding box center [798, 587] width 72 height 29
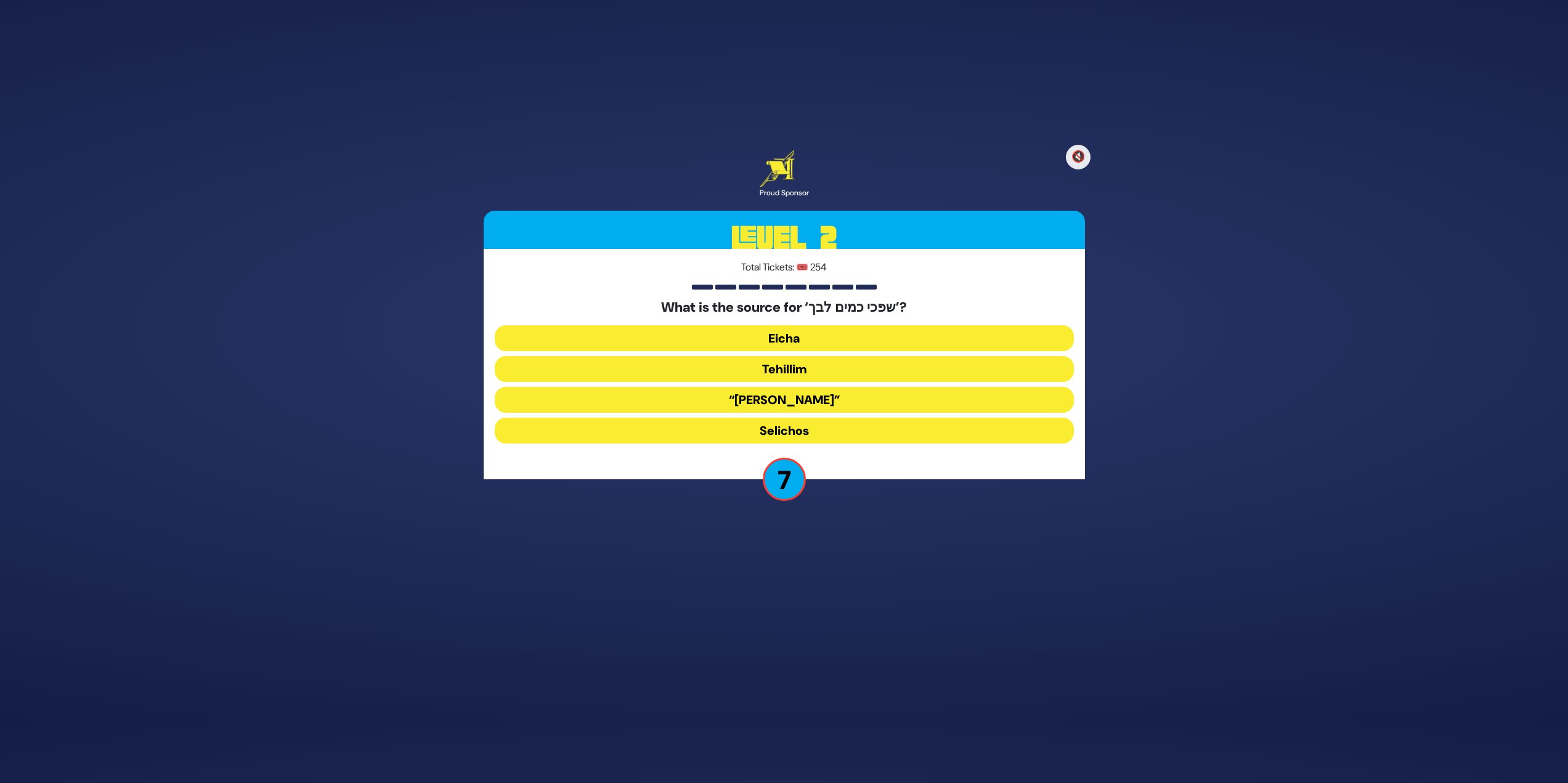
click at [813, 360] on button "Tehillim" at bounding box center [785, 368] width 579 height 26
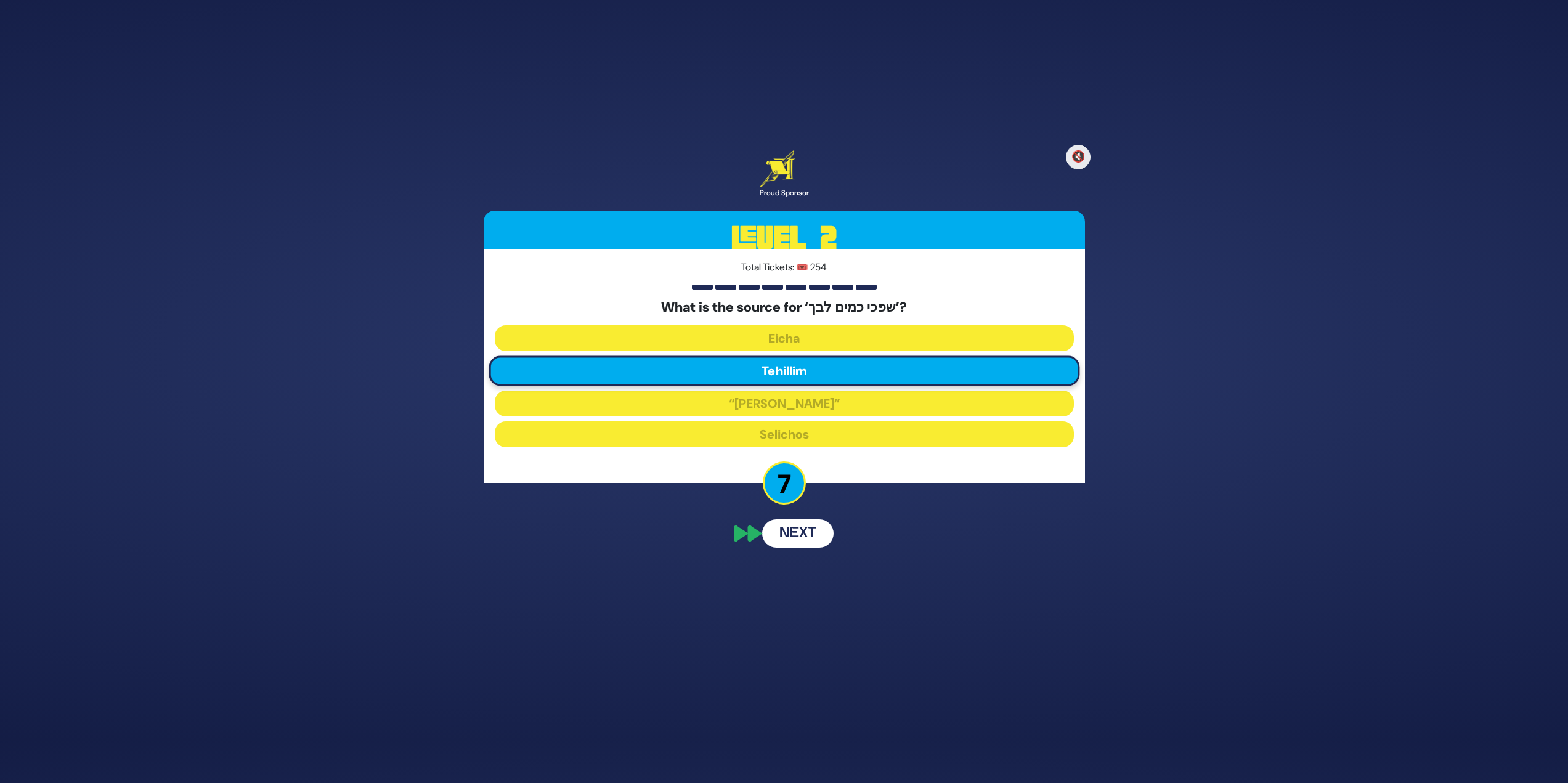
scroll to position [8, 0]
click at [820, 590] on button "Next" at bounding box center [798, 601] width 72 height 29
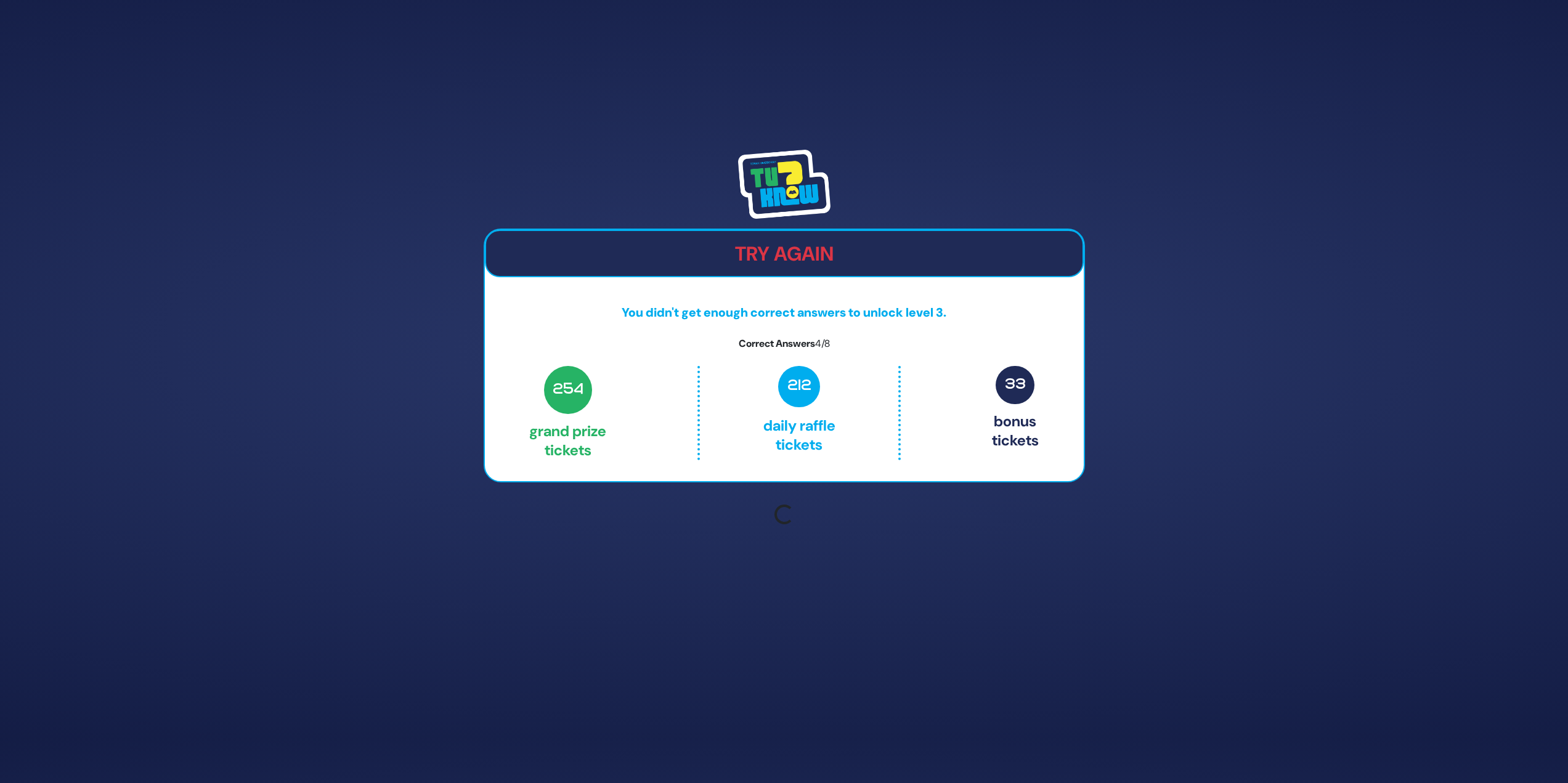
scroll to position [29, 0]
